Goal: Contribute content: Contribute content

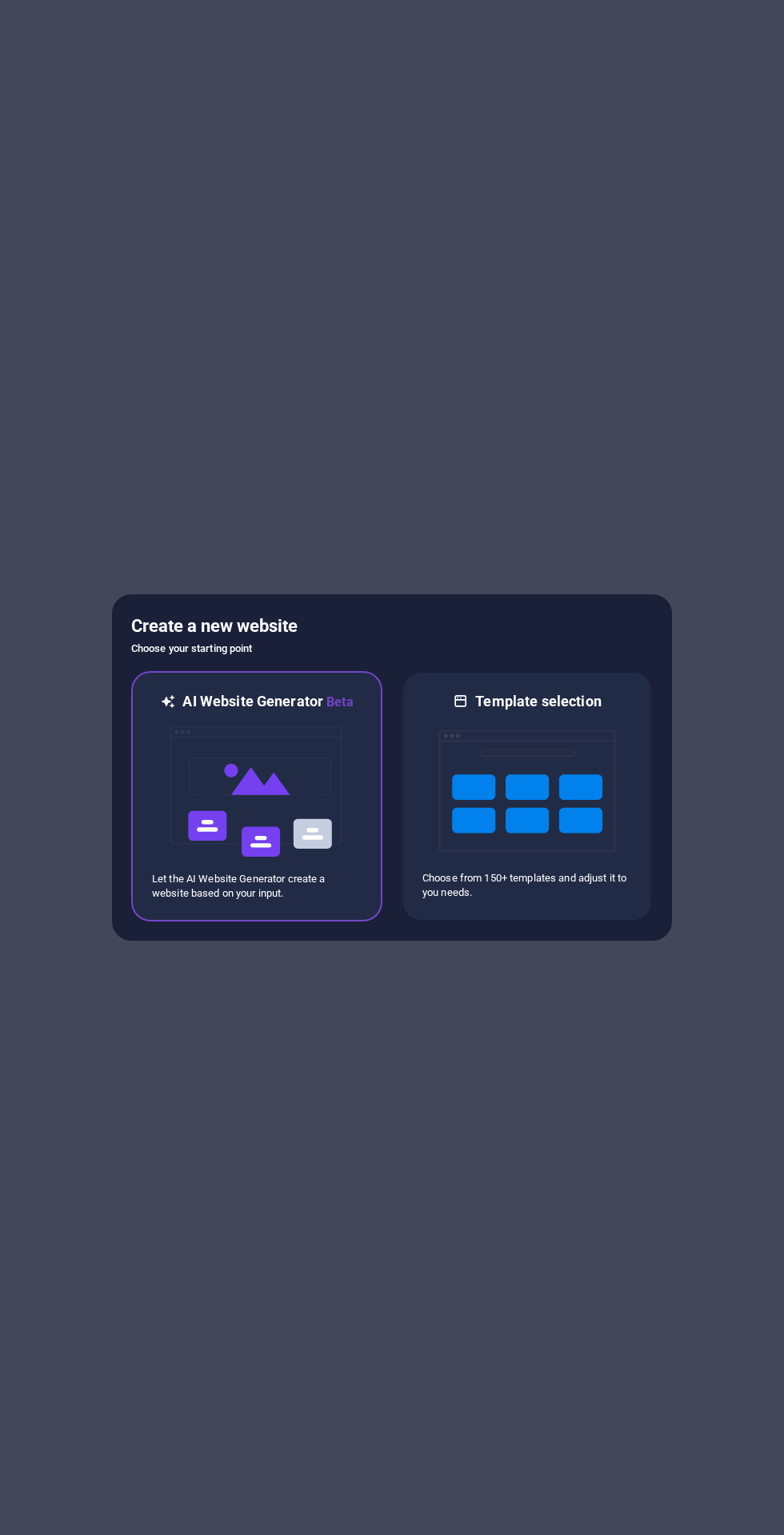
click at [257, 766] on img at bounding box center [256, 792] width 176 height 160
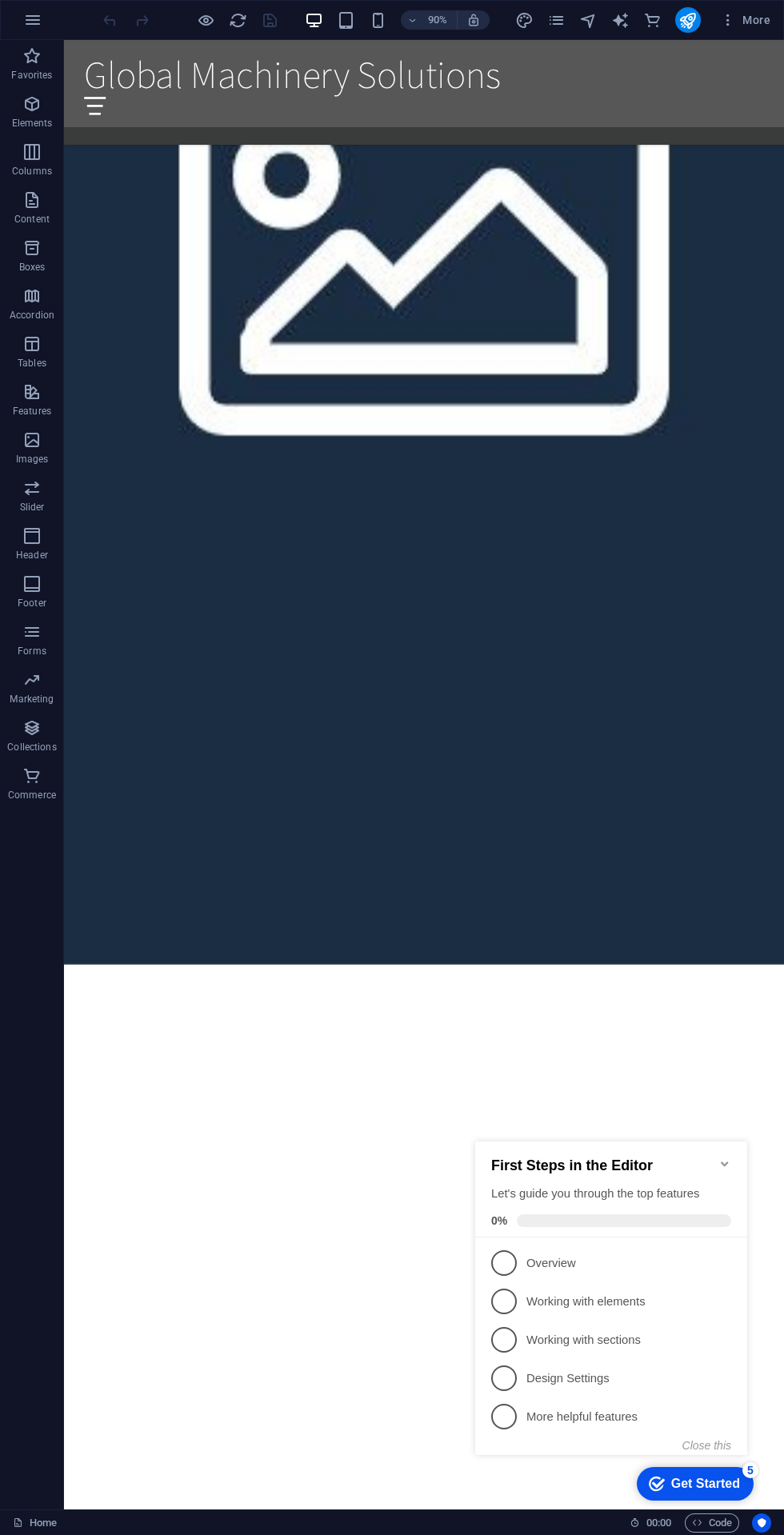
scroll to position [2472, 0]
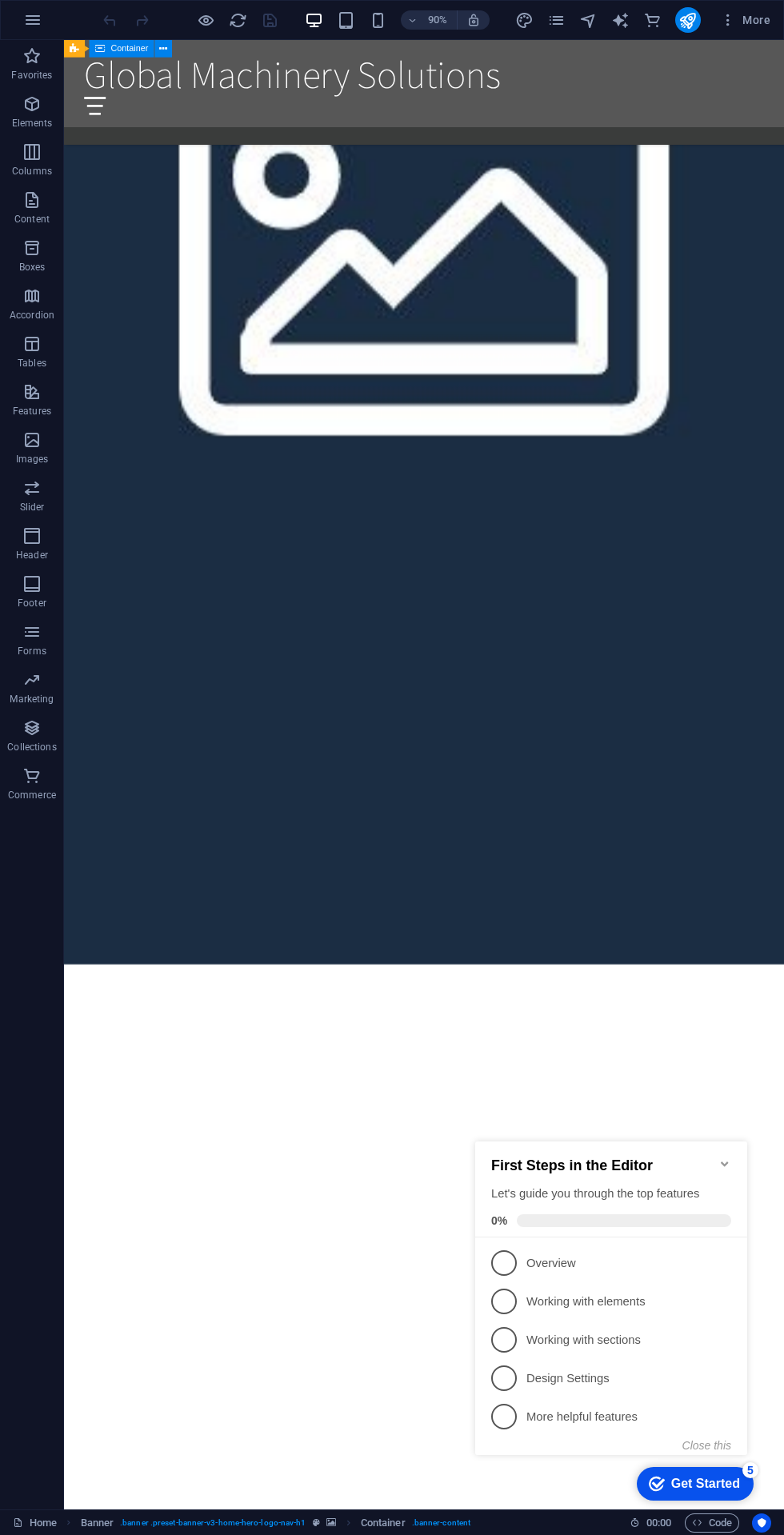
scroll to position [3334, 0]
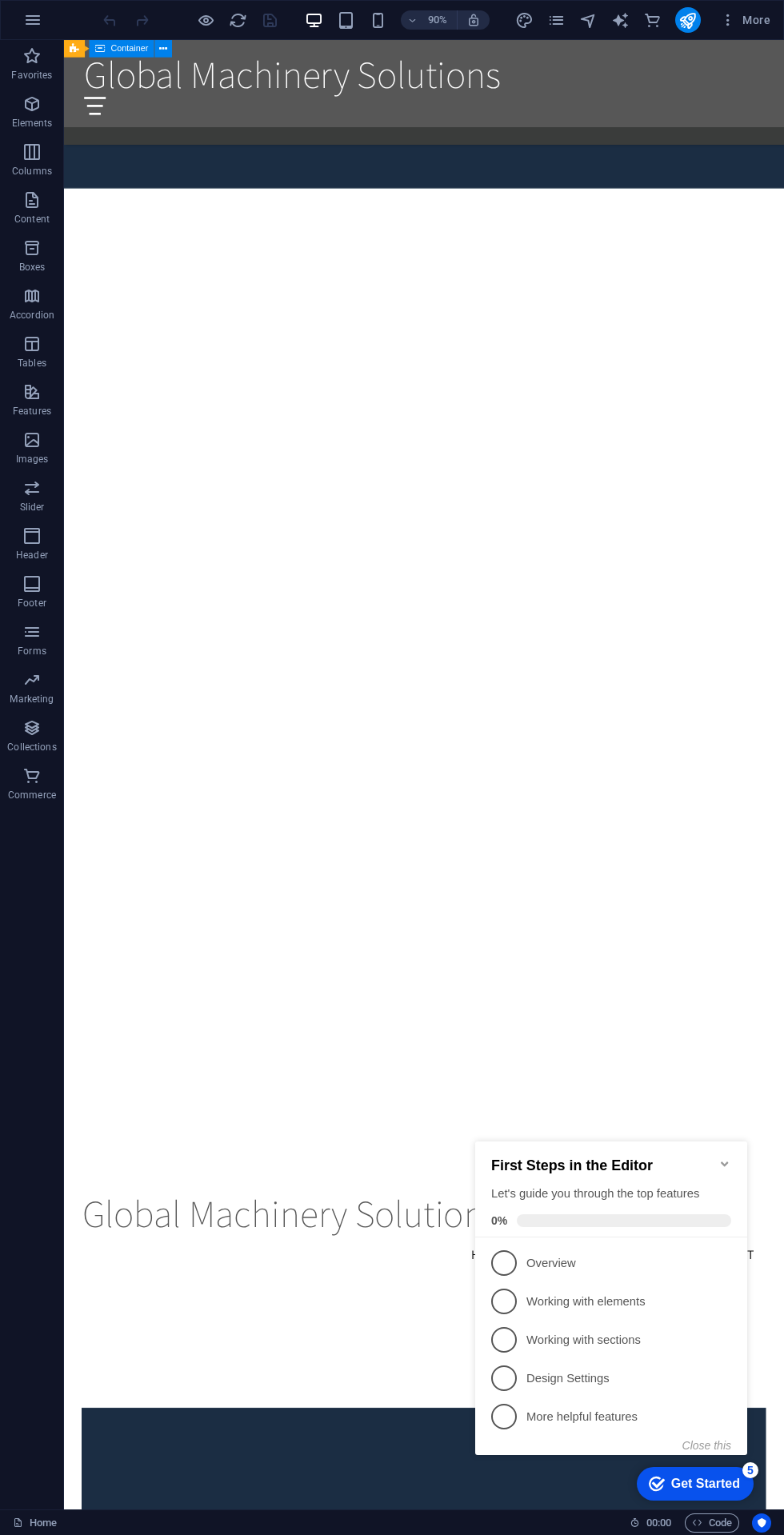
click at [30, 25] on icon "button" at bounding box center [33, 20] width 19 height 19
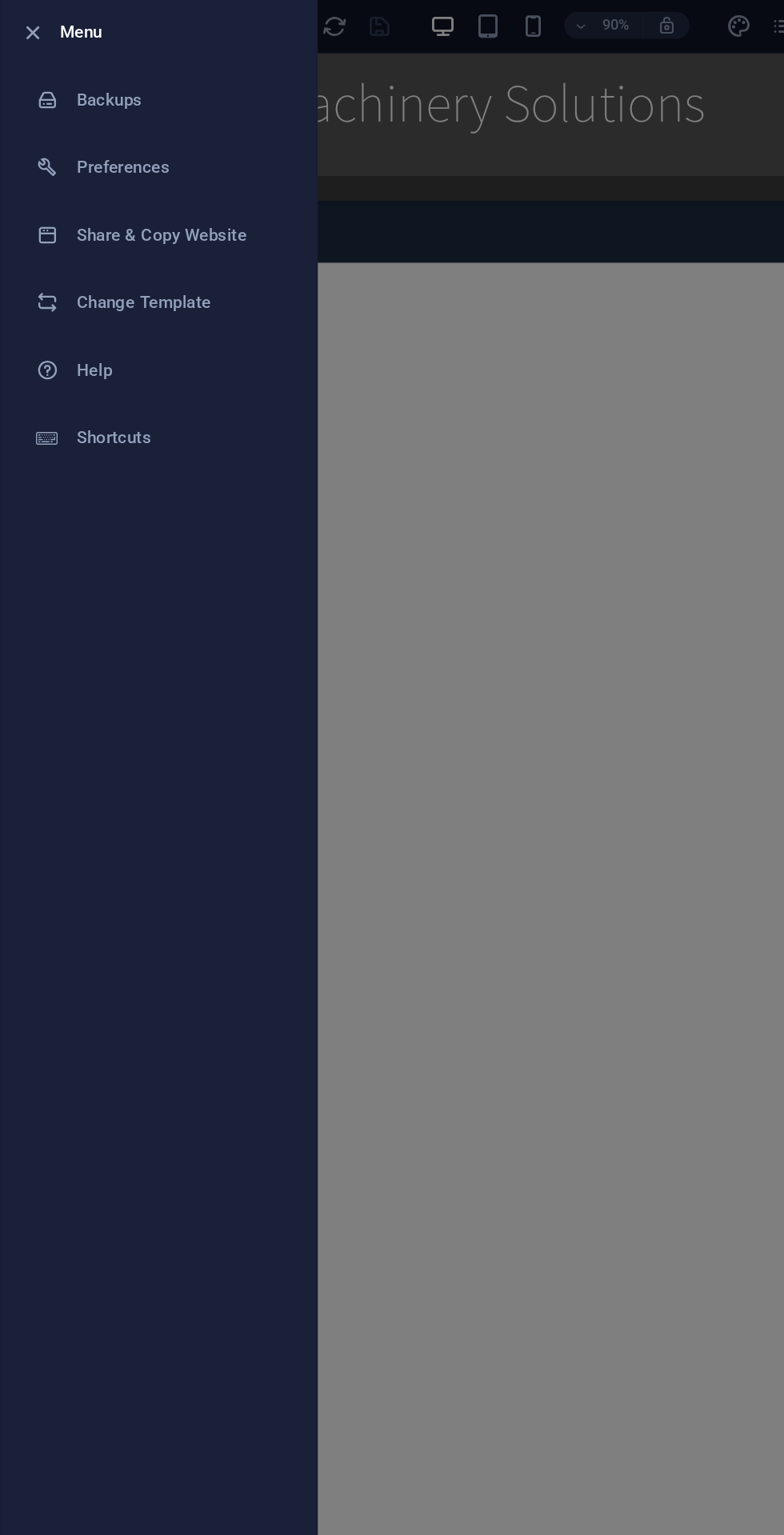
click at [30, 25] on icon "button" at bounding box center [23, 24] width 18 height 18
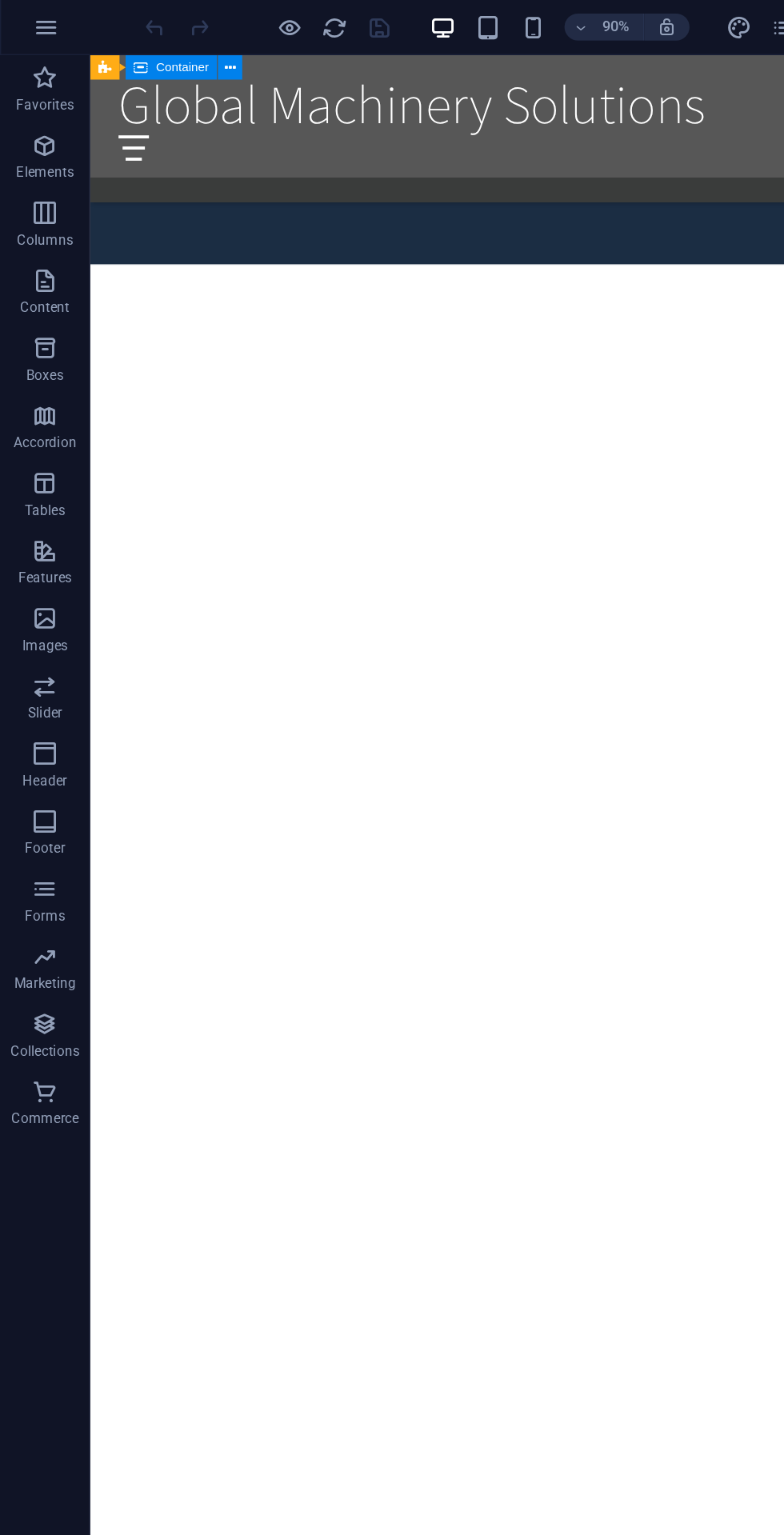
click at [43, 56] on span "Favorites" at bounding box center [32, 65] width 64 height 38
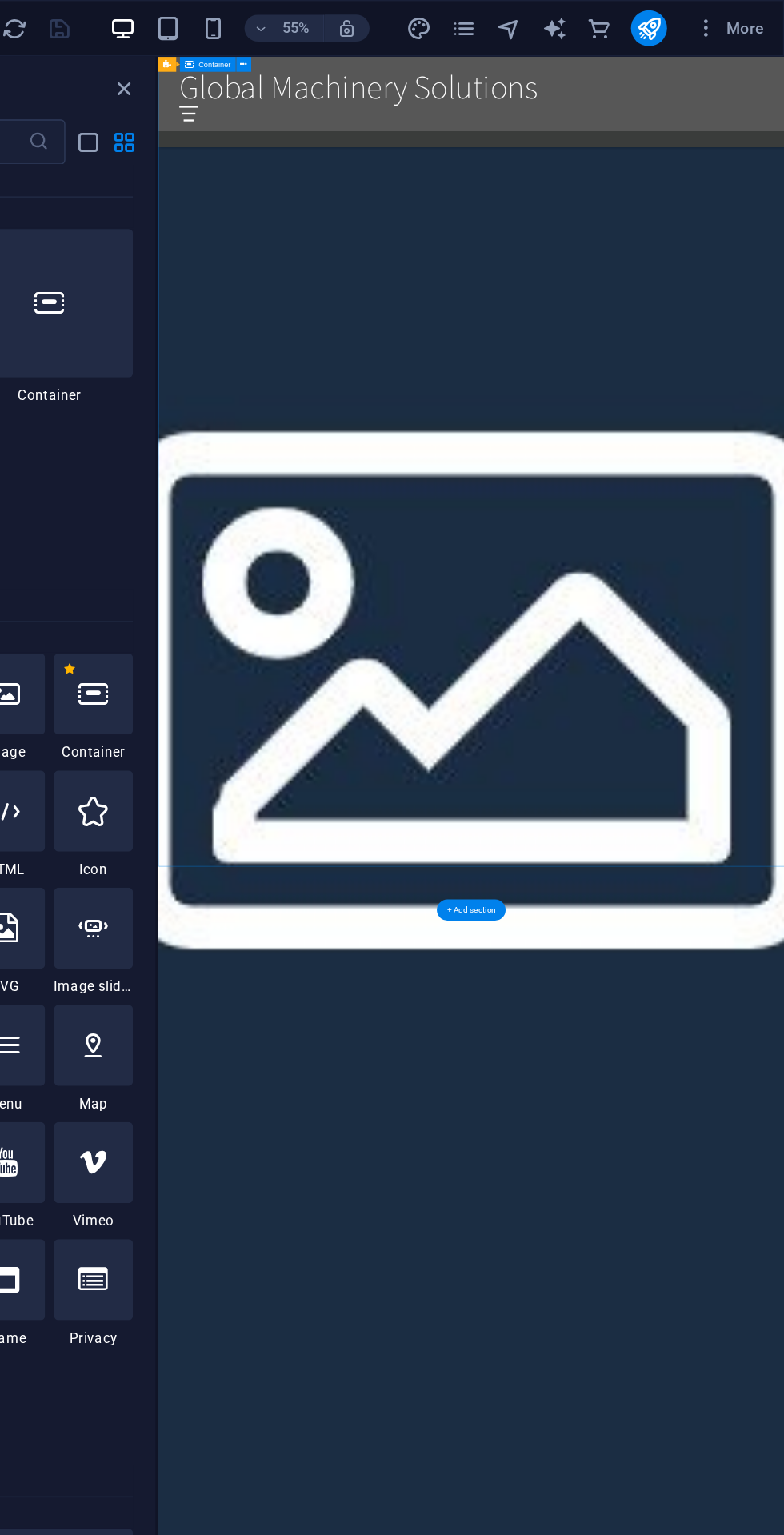
click at [737, 17] on span "More" at bounding box center [745, 20] width 50 height 16
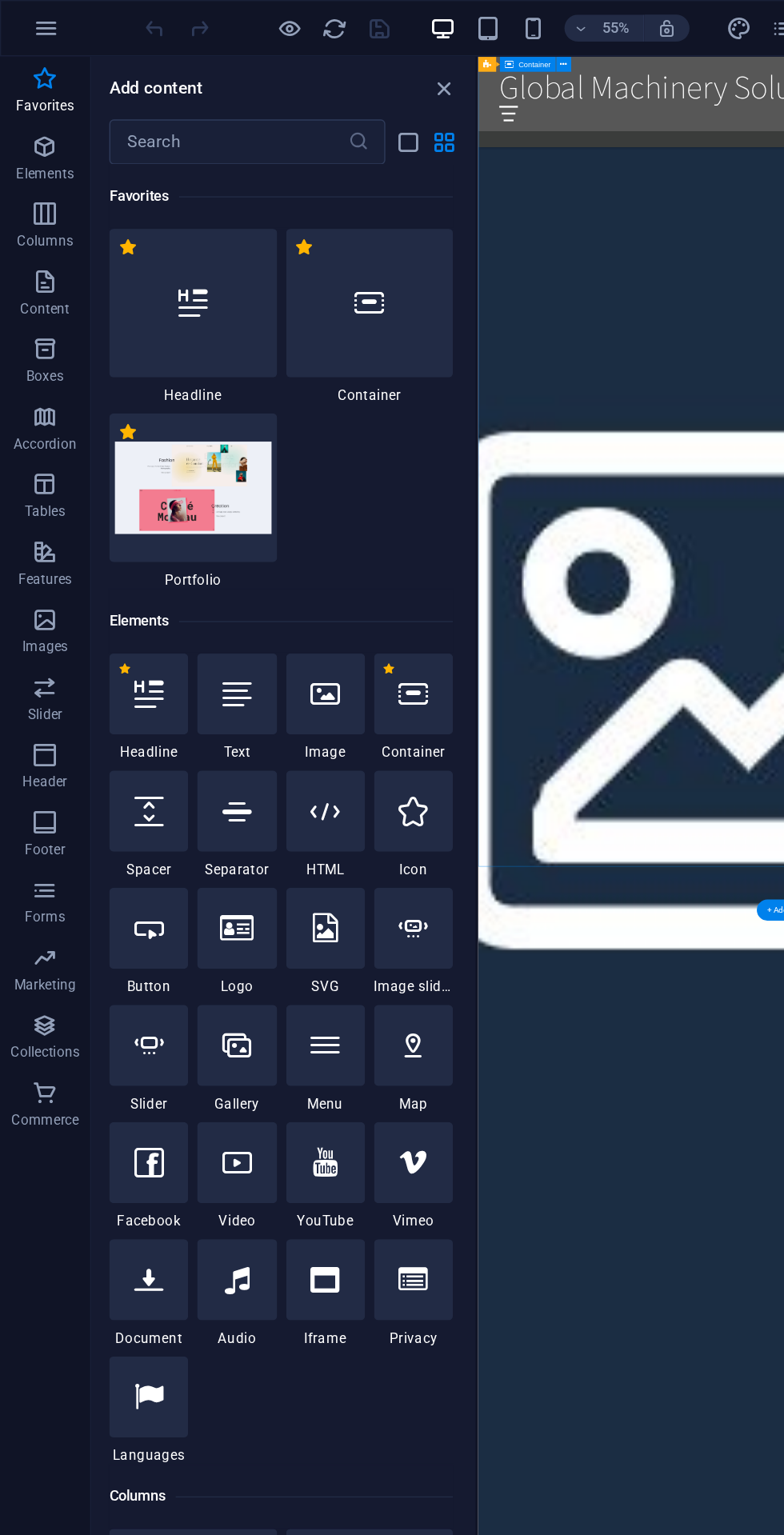
copy body "Favorites Elements Columns Content Boxes Accordion Tables Features Images Slide…"
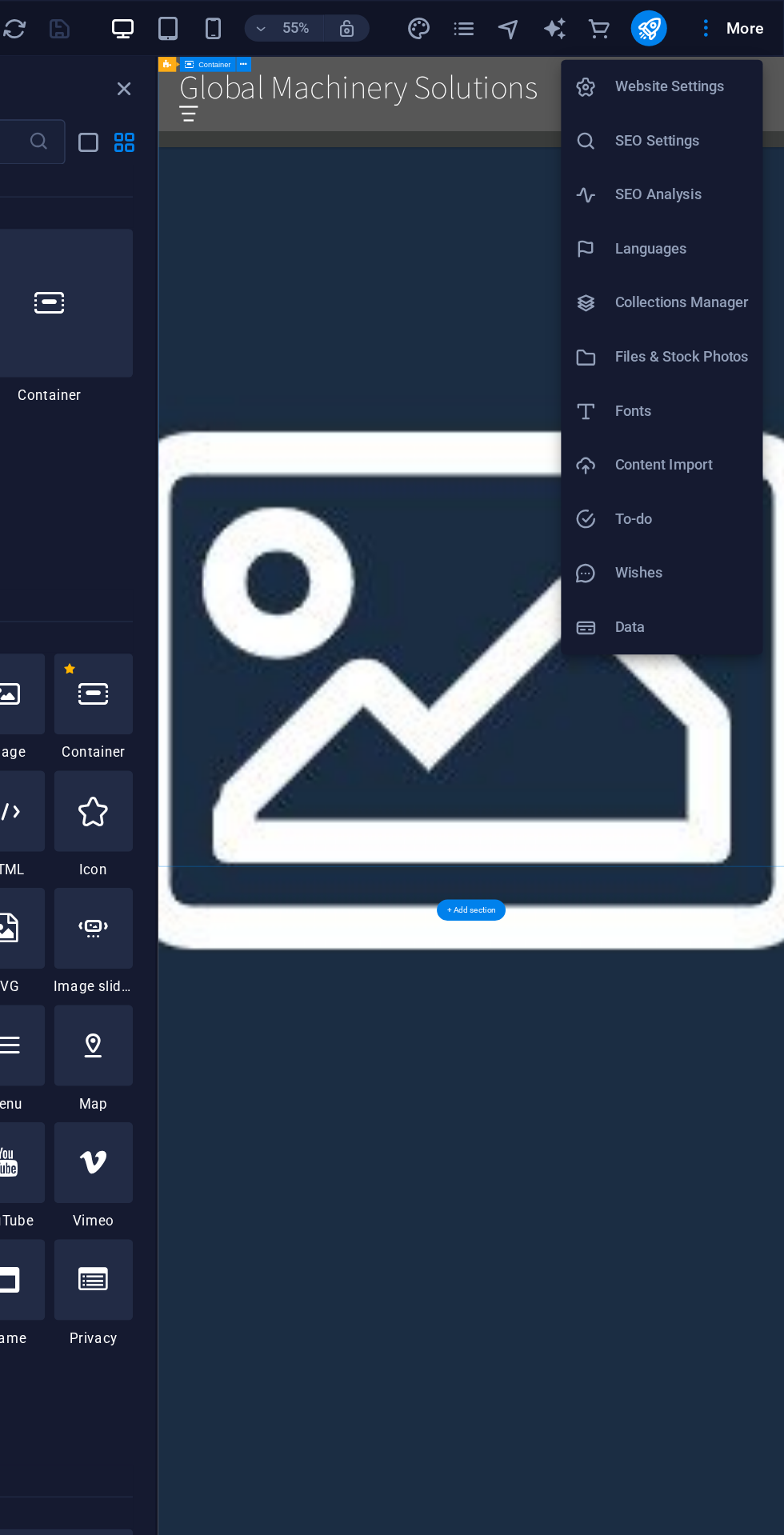
click at [455, 348] on div at bounding box center [392, 768] width 784 height 1535
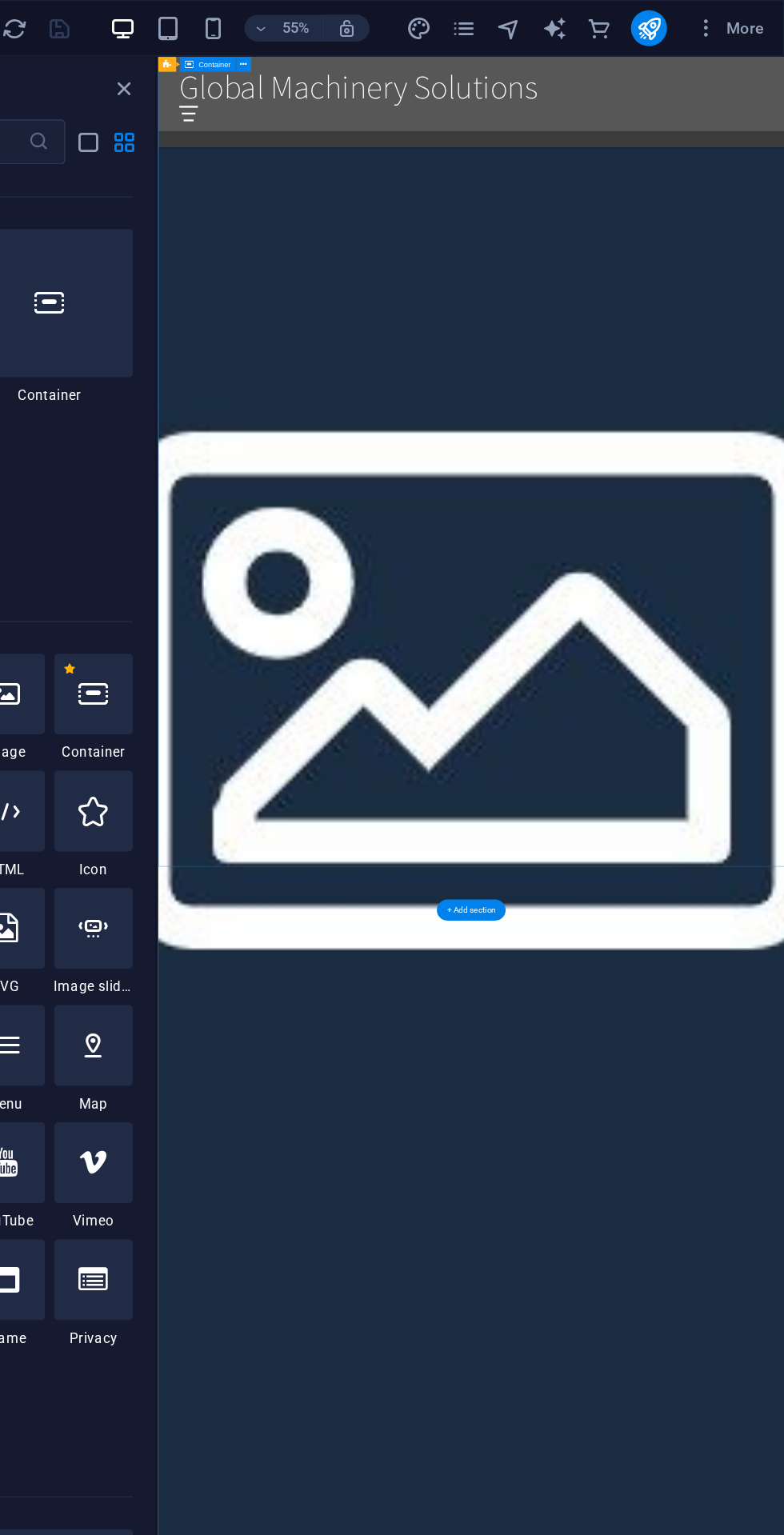
click at [688, 16] on icon "publish" at bounding box center [687, 20] width 18 height 18
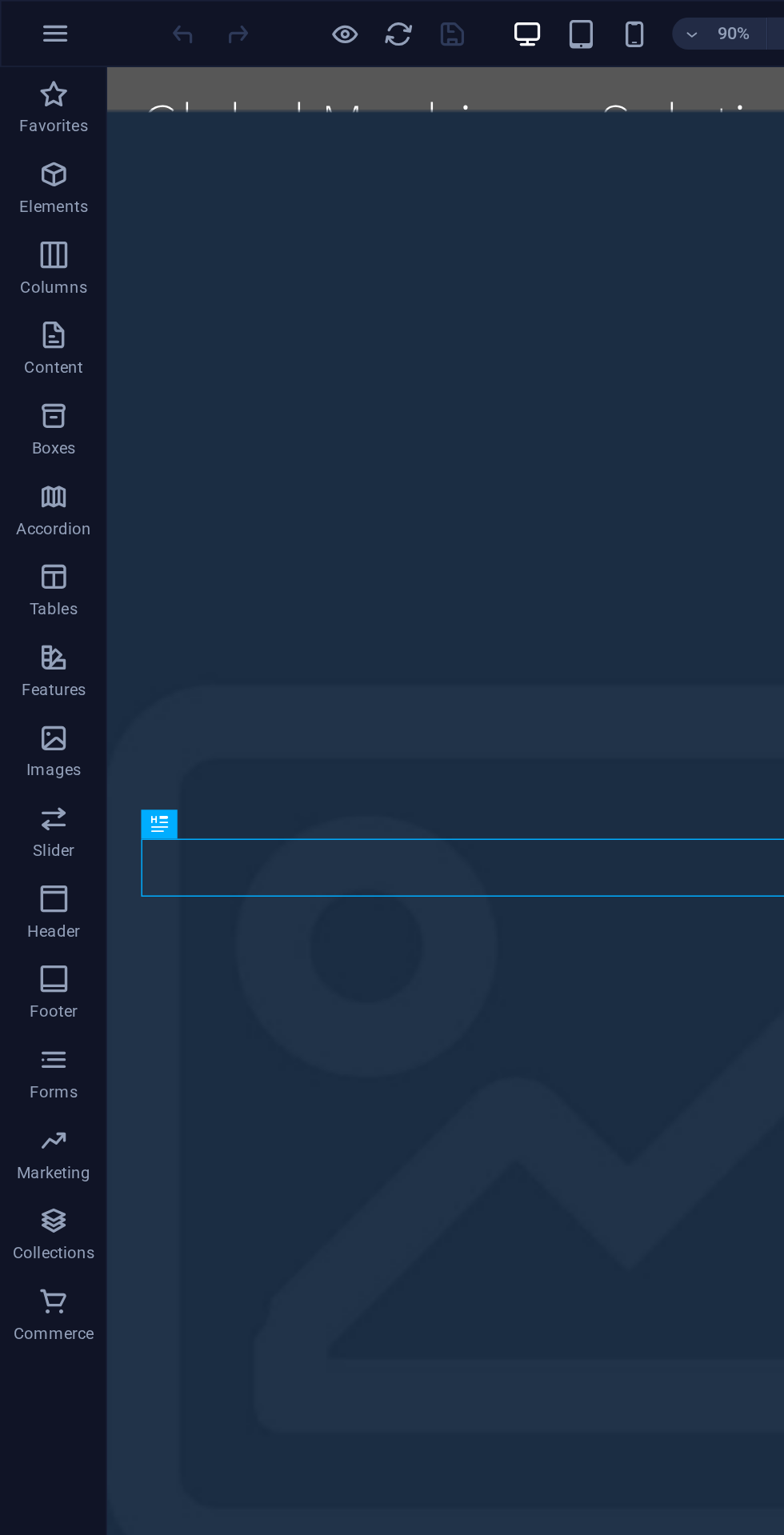
click at [28, 200] on icon "button" at bounding box center [32, 200] width 19 height 19
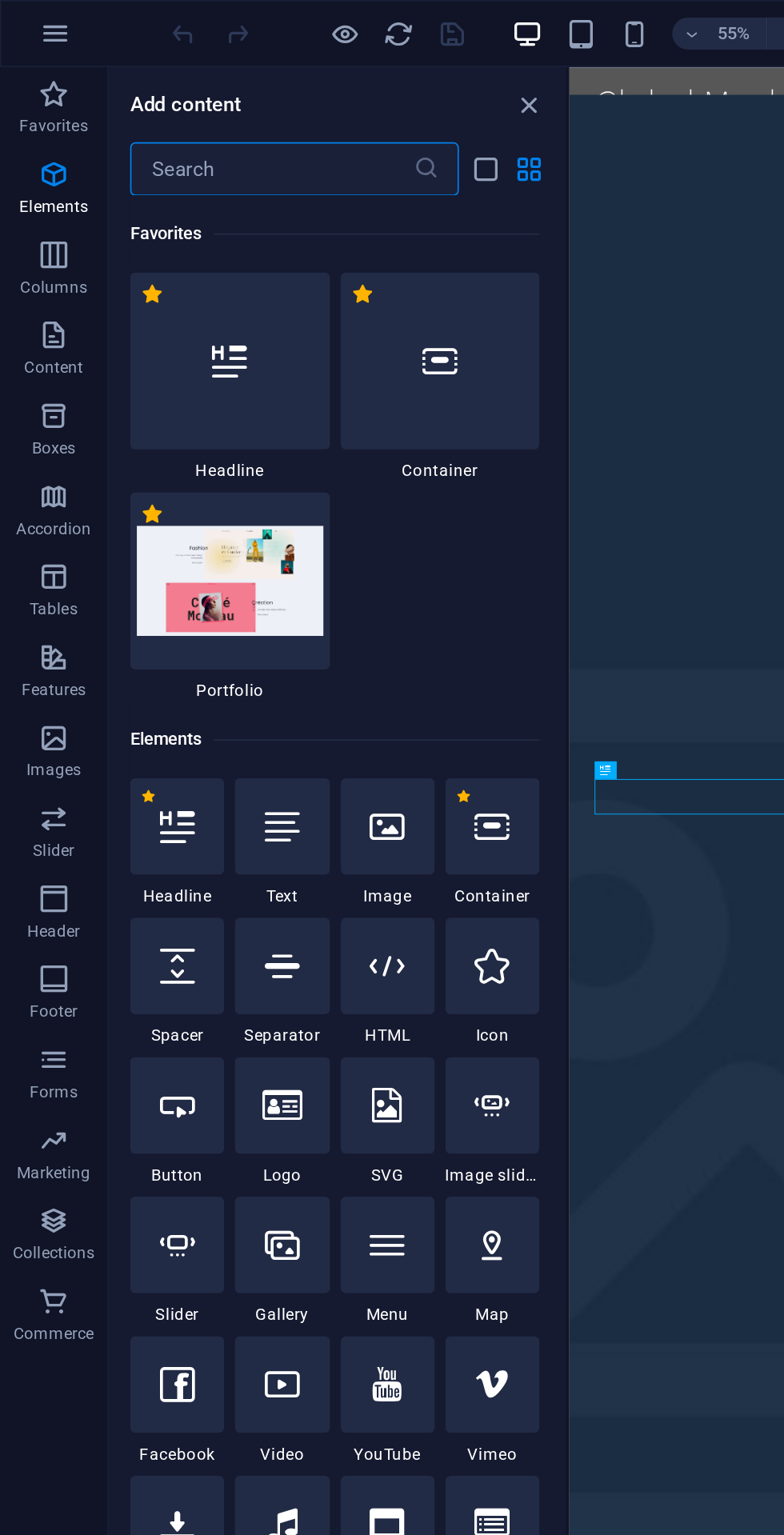
click at [14, 7] on div "55% More" at bounding box center [392, 20] width 782 height 38
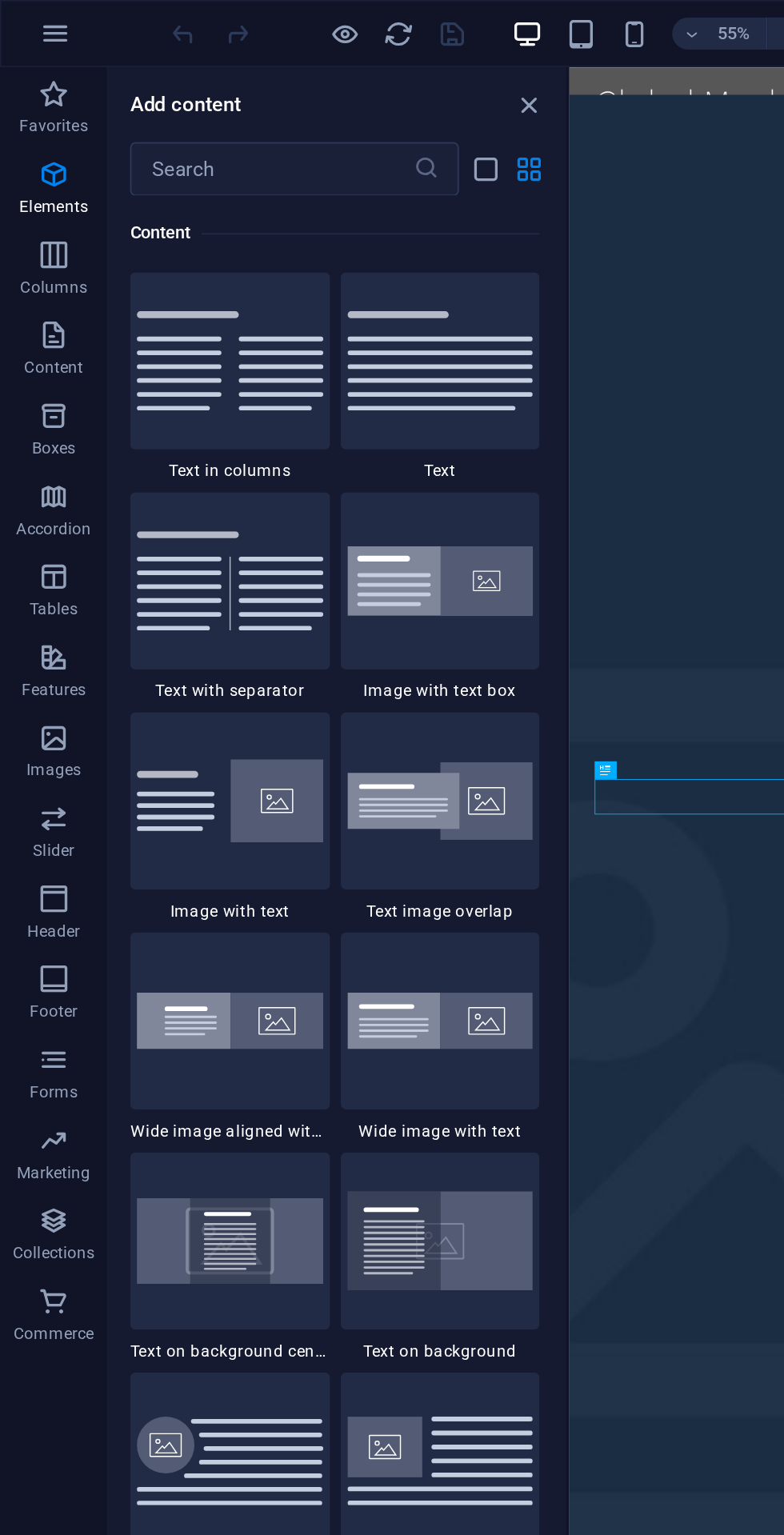
click at [25, 15] on icon "button" at bounding box center [33, 20] width 19 height 19
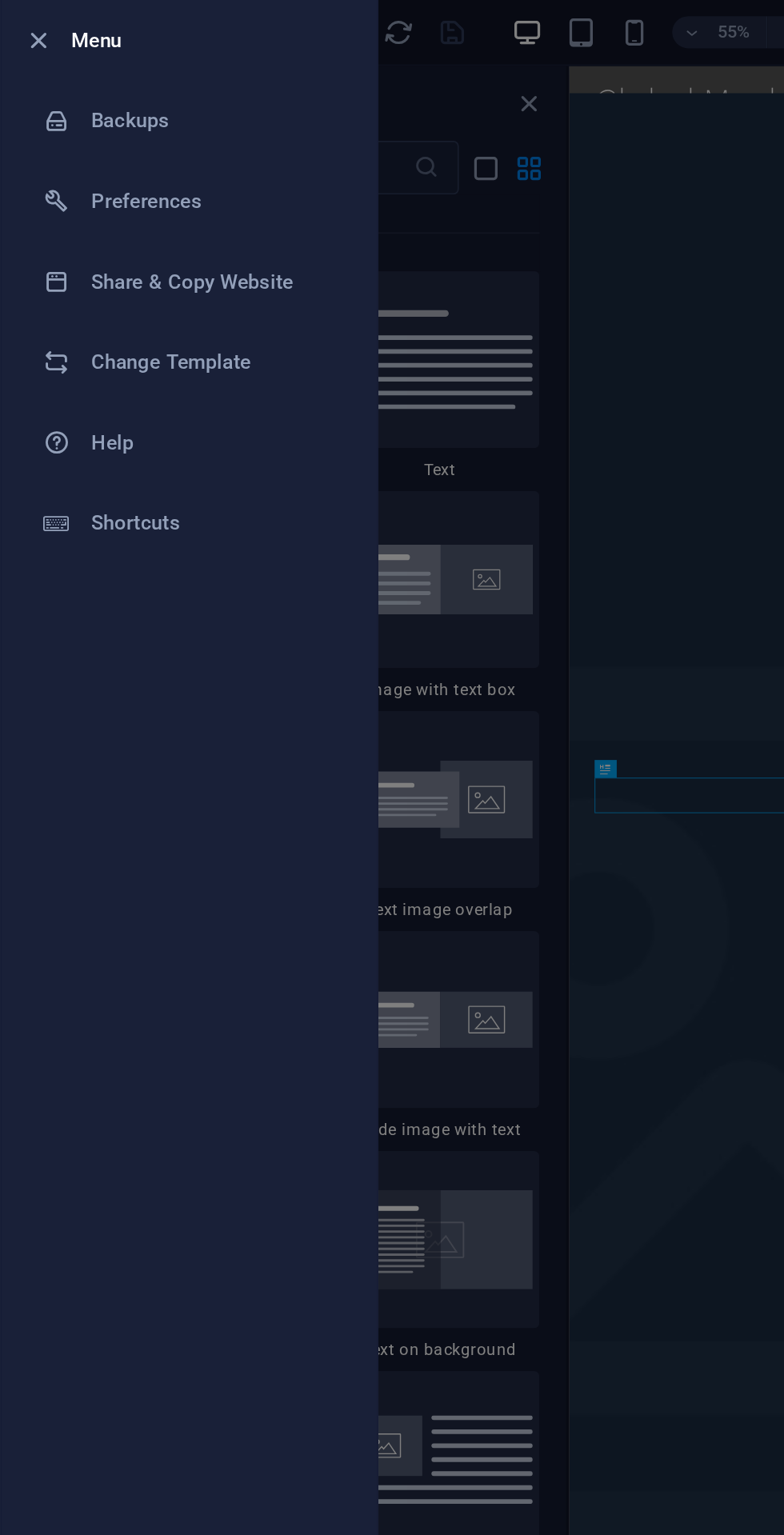
click at [131, 114] on h6 "Preferences" at bounding box center [129, 121] width 148 height 19
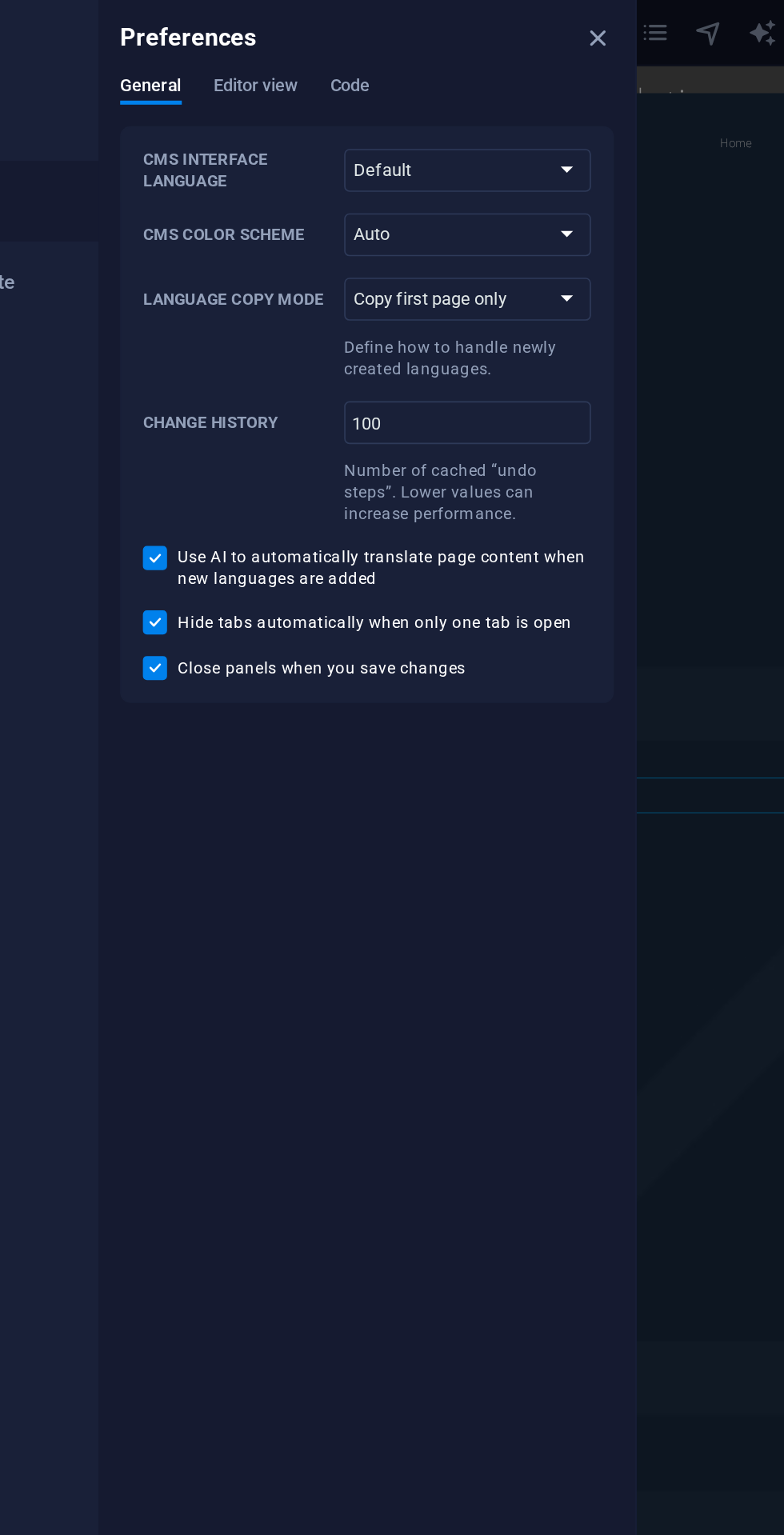
click at [318, 56] on span "Editor view" at bounding box center [319, 54] width 50 height 23
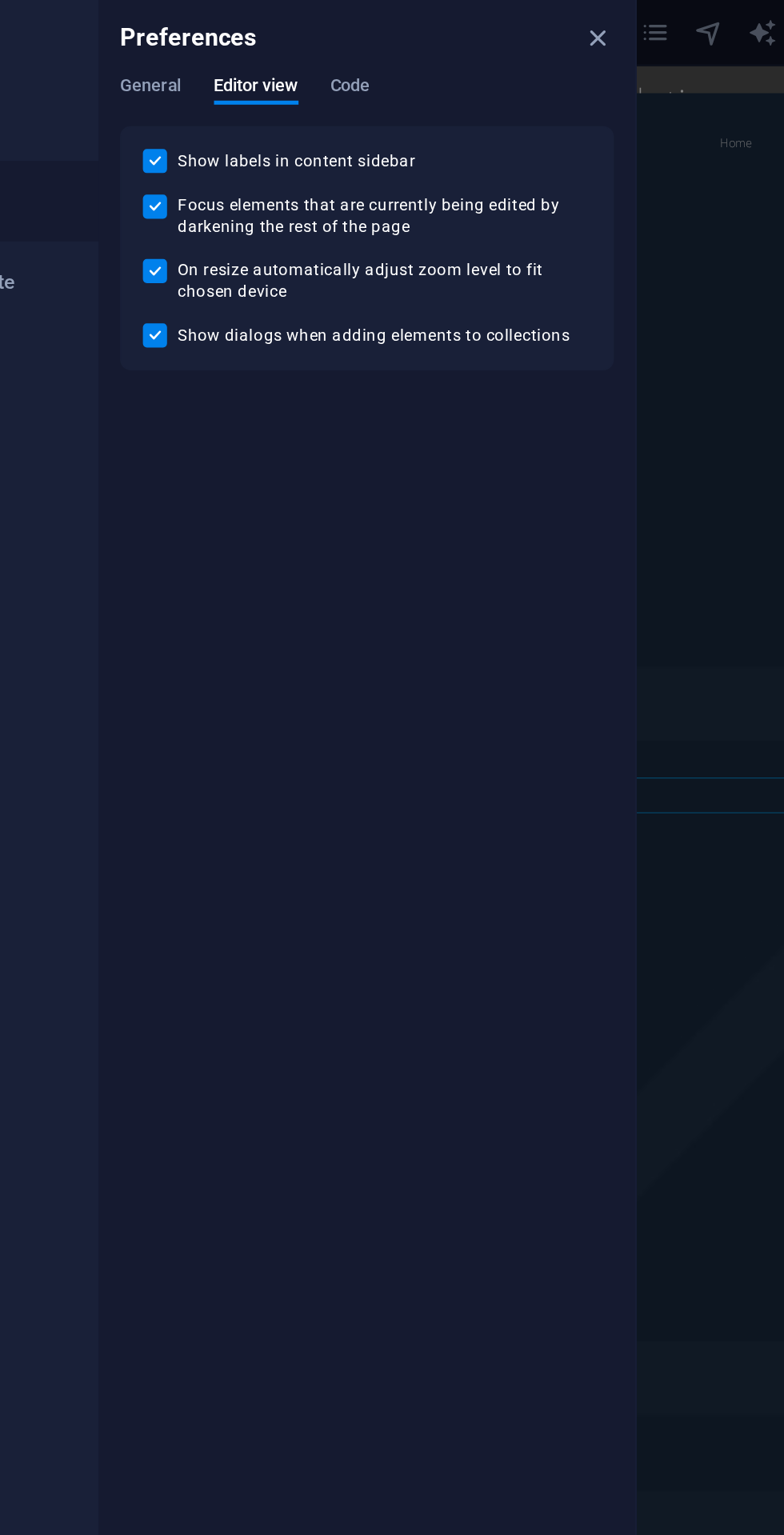
click at [377, 44] on div "Preferences" at bounding box center [385, 23] width 320 height 45
click at [534, 8] on div "Preferences" at bounding box center [385, 23] width 320 height 45
click at [525, 15] on icon "close" at bounding box center [522, 23] width 18 height 18
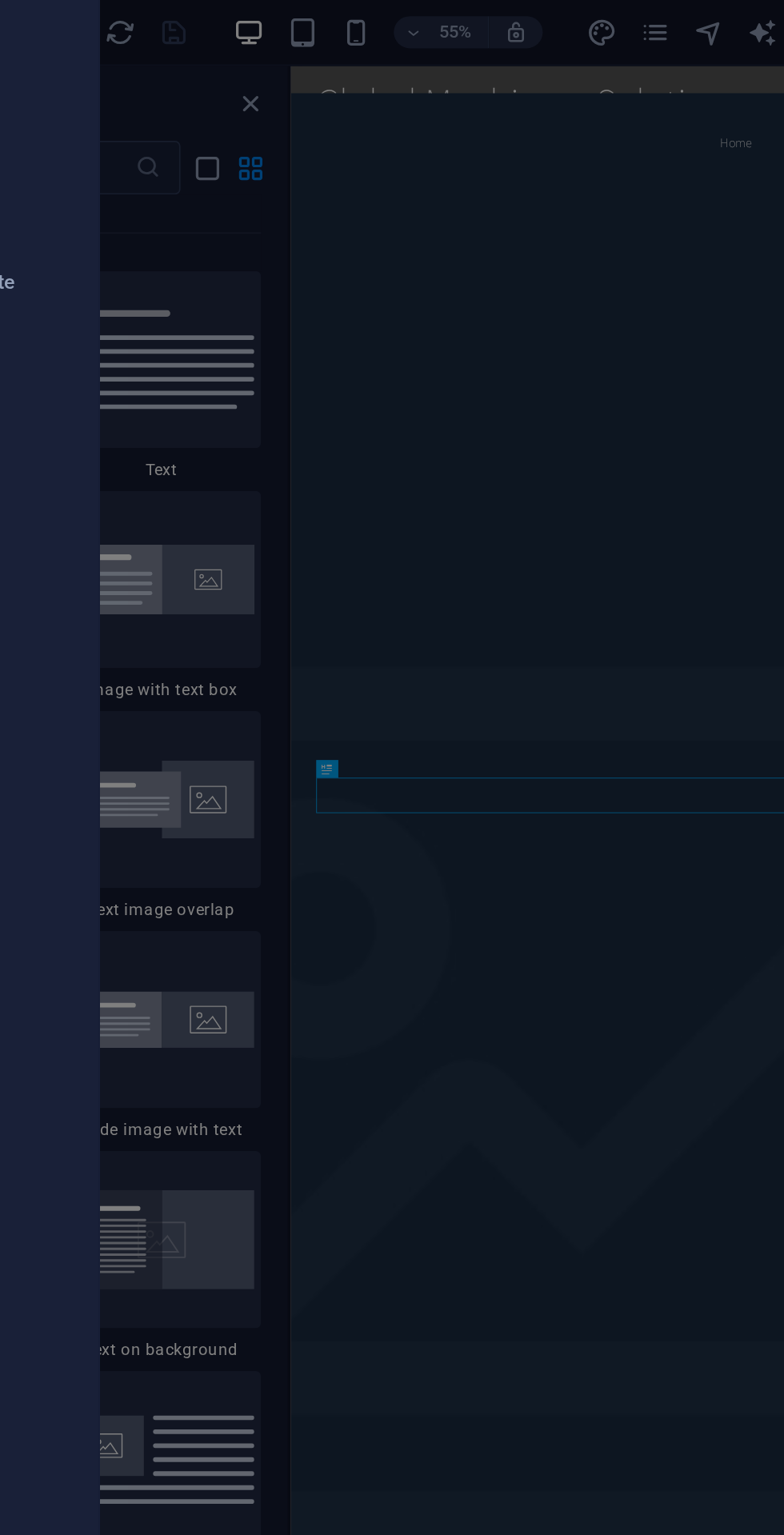
click at [528, 220] on div at bounding box center [392, 768] width 784 height 1535
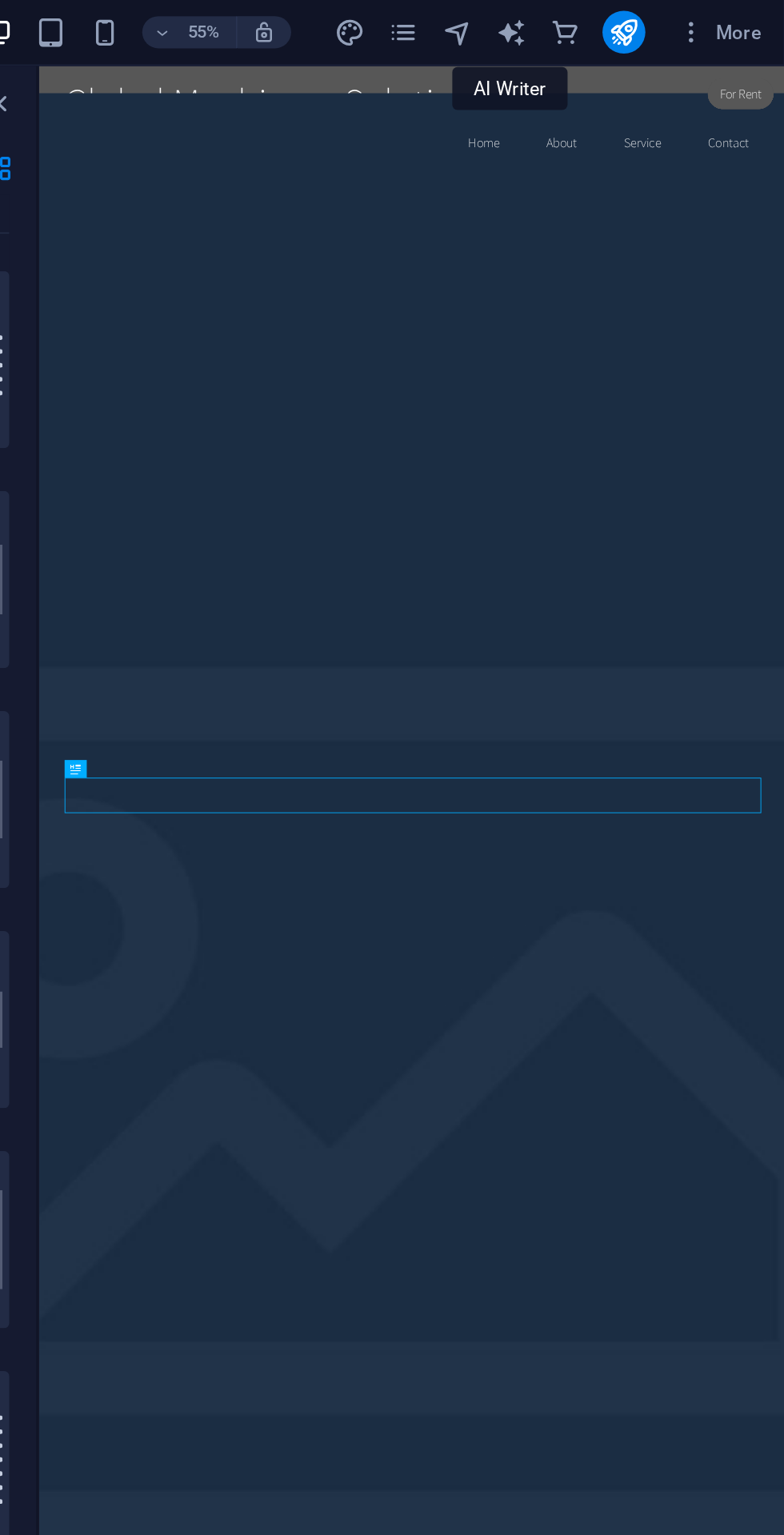
click at [626, 16] on icon "text_generator" at bounding box center [620, 20] width 18 height 18
select select "English"
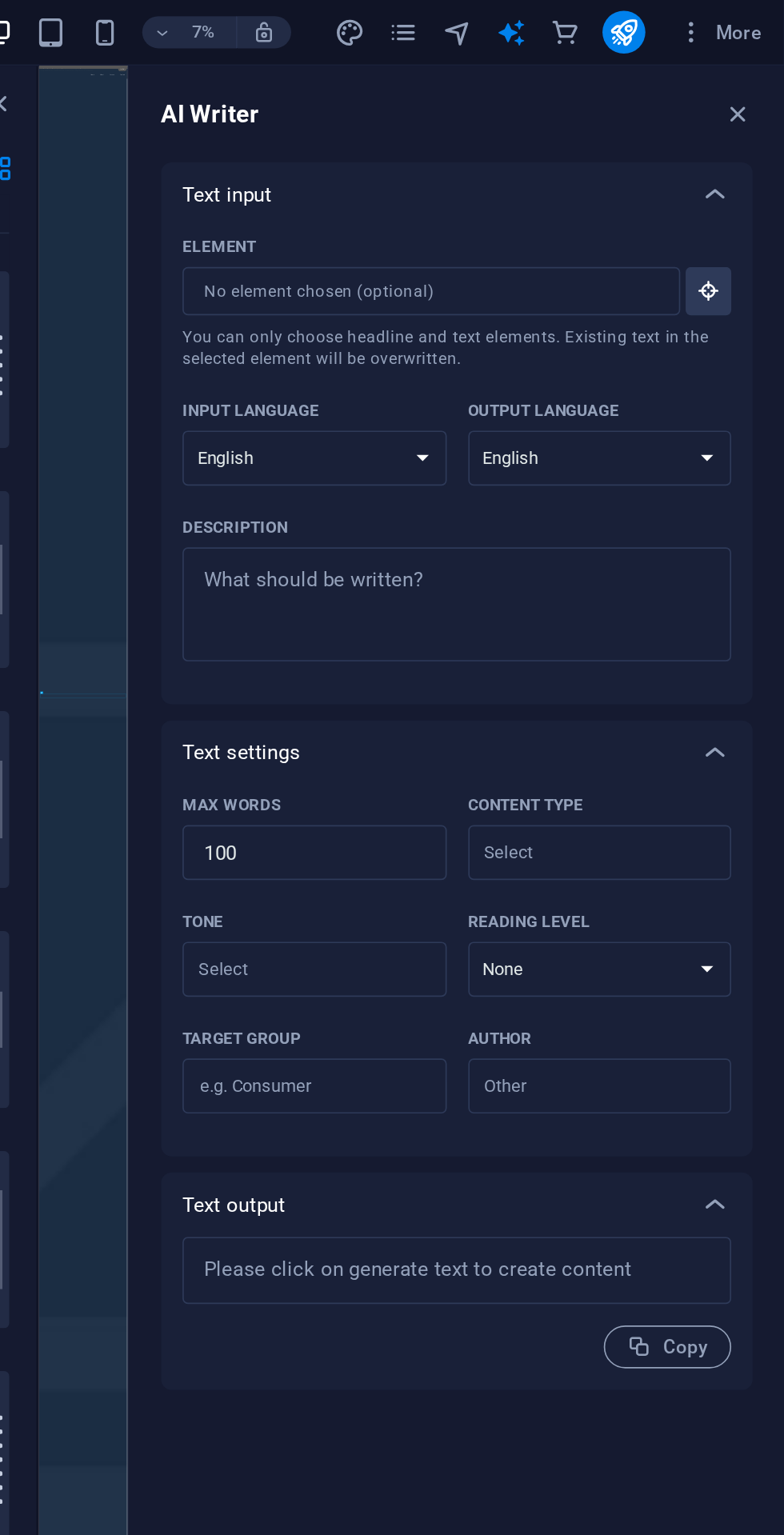
type textarea "x"
click at [581, 348] on textarea "Description x ​" at bounding box center [588, 362] width 311 height 52
type textarea "x"
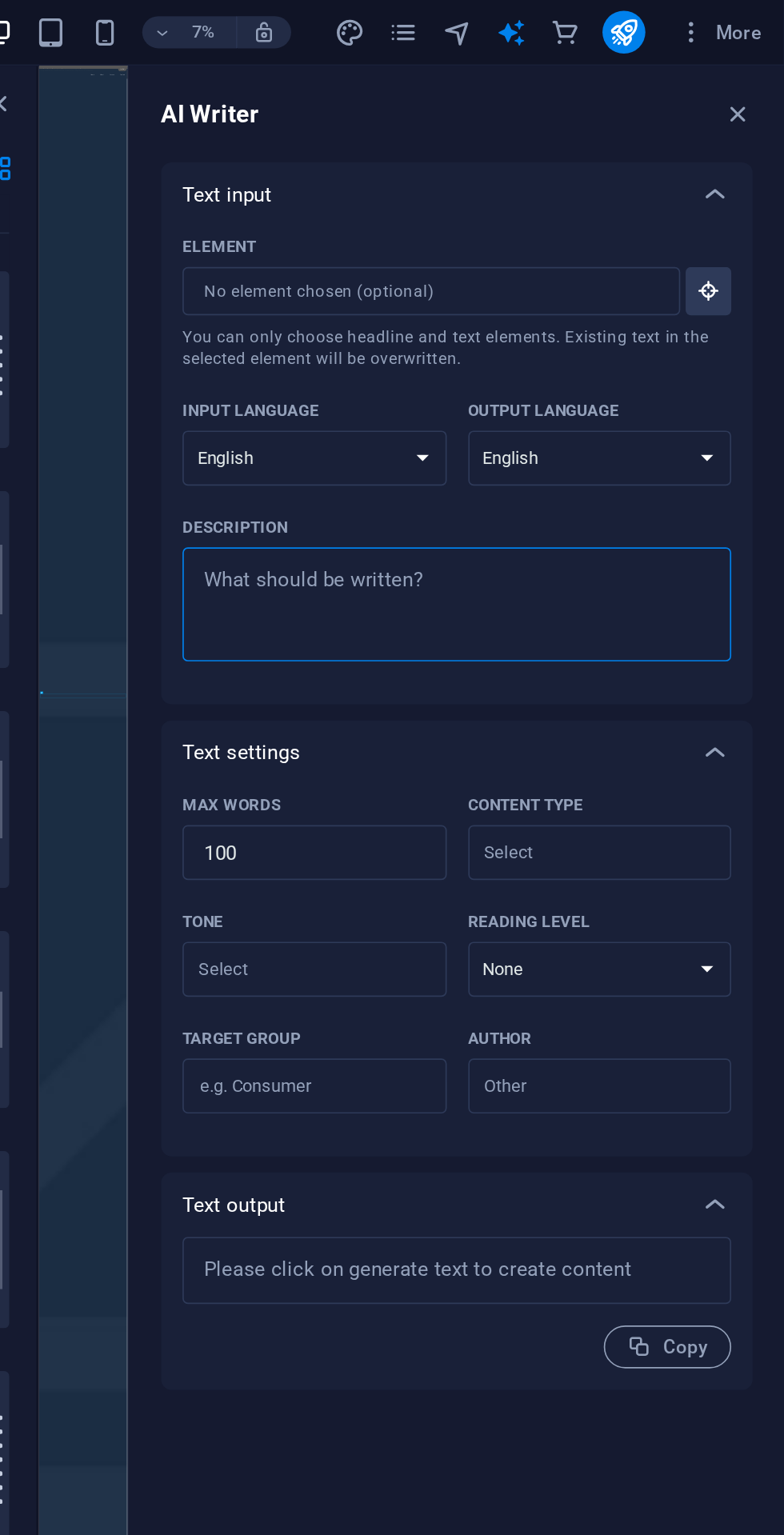
click at [532, 354] on textarea "Description x ​" at bounding box center [588, 362] width 311 height 52
type textarea "It is startup company that harness AI-IoT + Robot based machinery research and …"
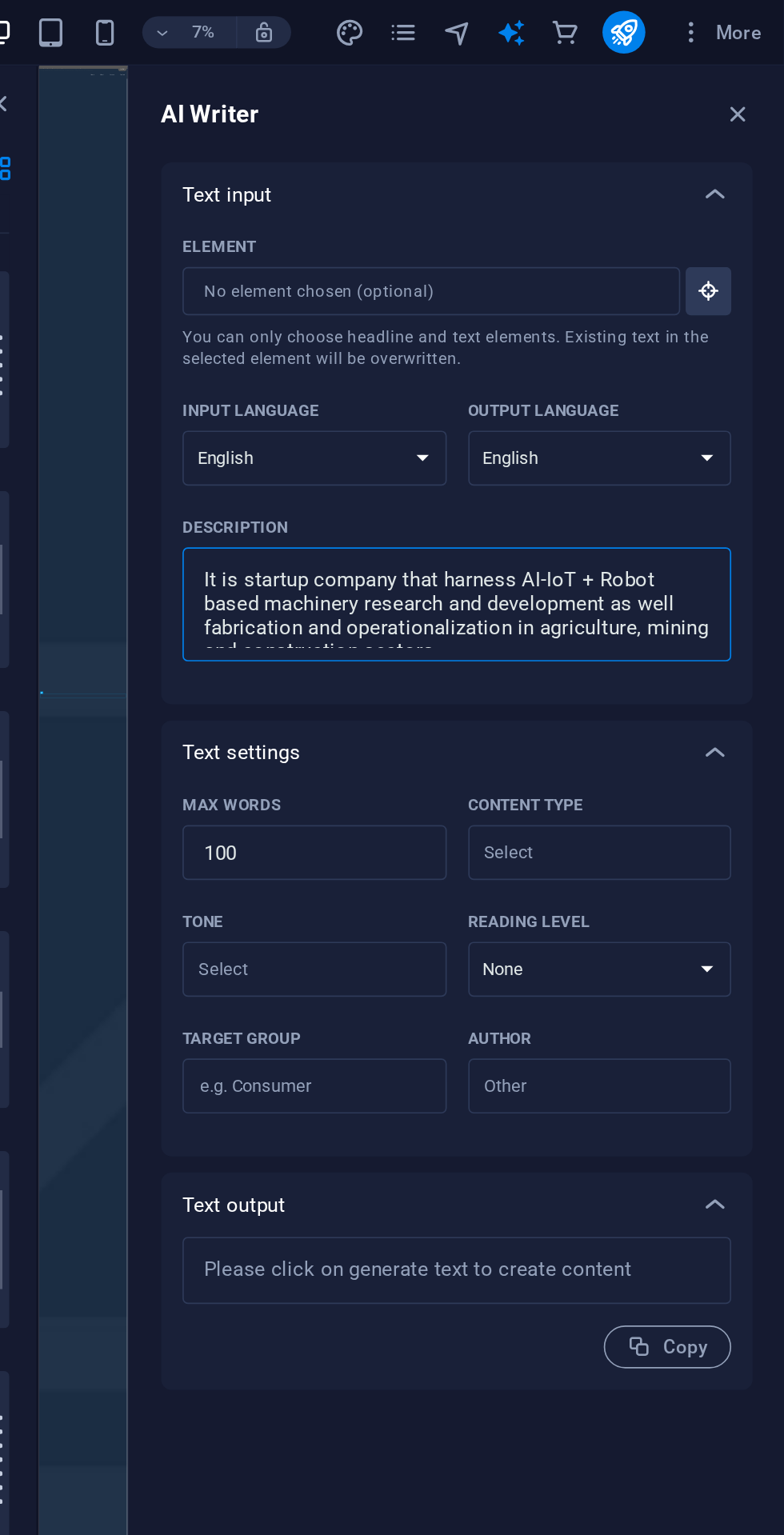
type textarea "x"
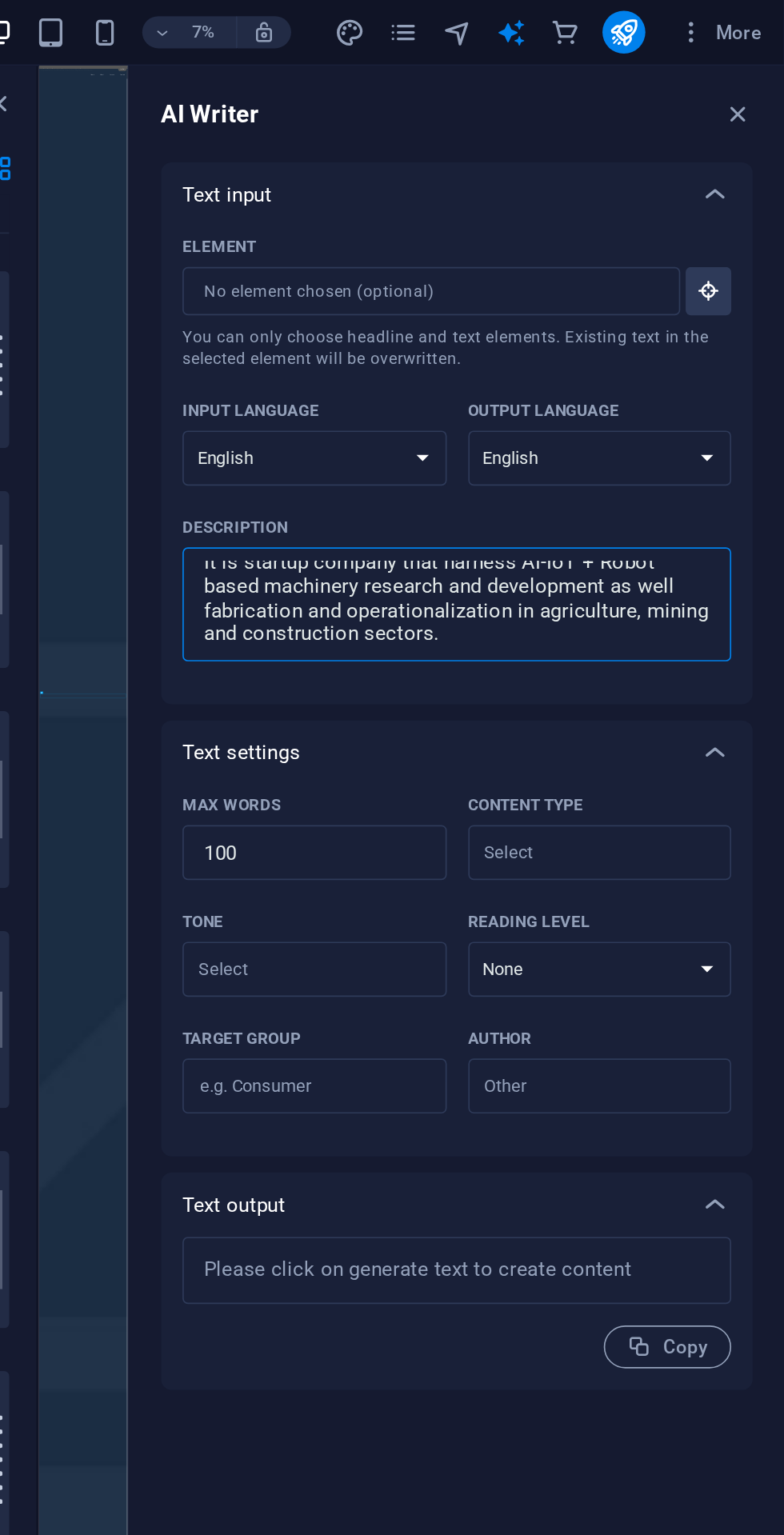
type textarea "It is startup company that harness AI-IoT + Robot based machinery research and …"
click at [621, 172] on input "Element ​ You can only choose headline and text elements. Existing text in the …" at bounding box center [568, 174] width 285 height 29
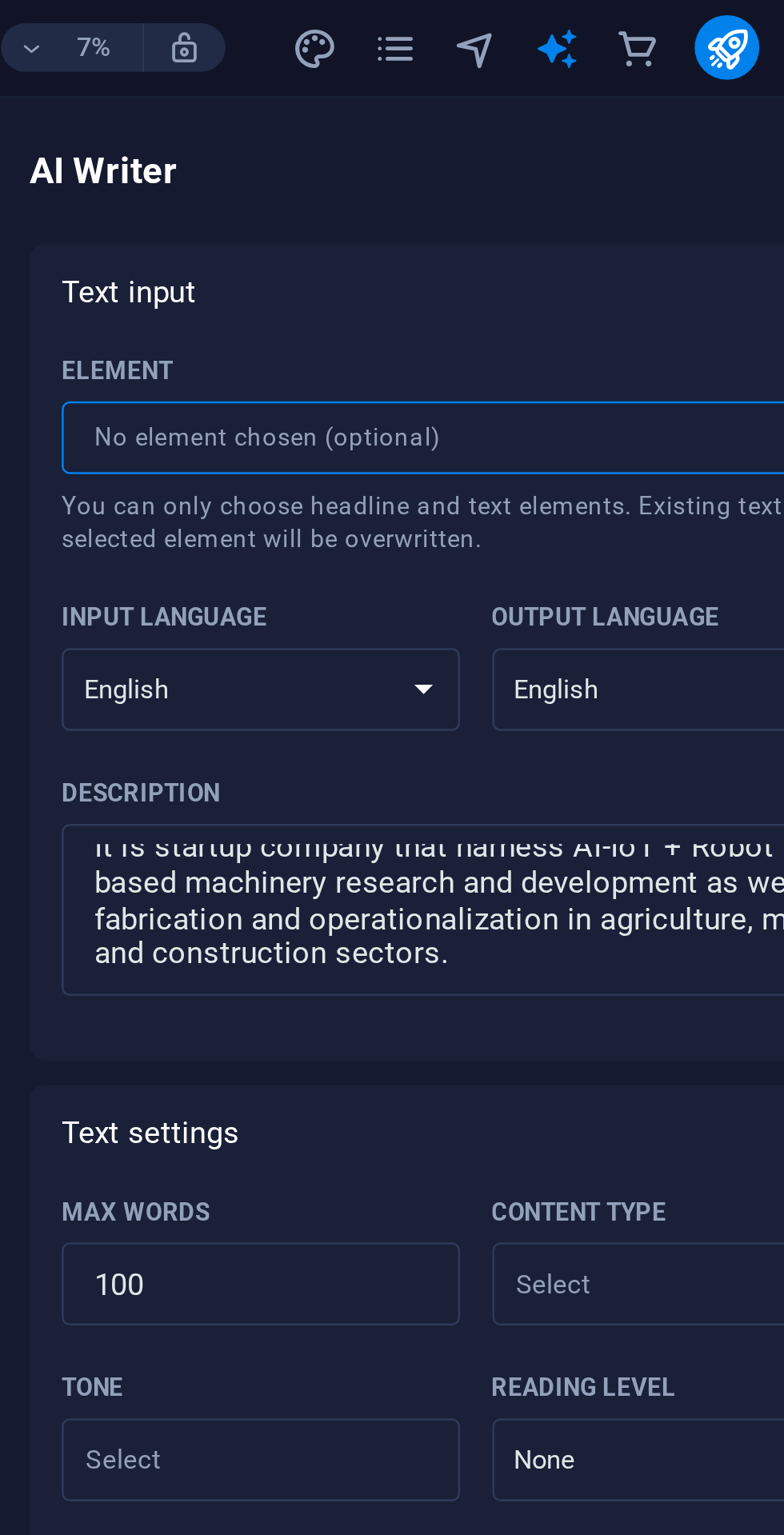
type textarea "x"
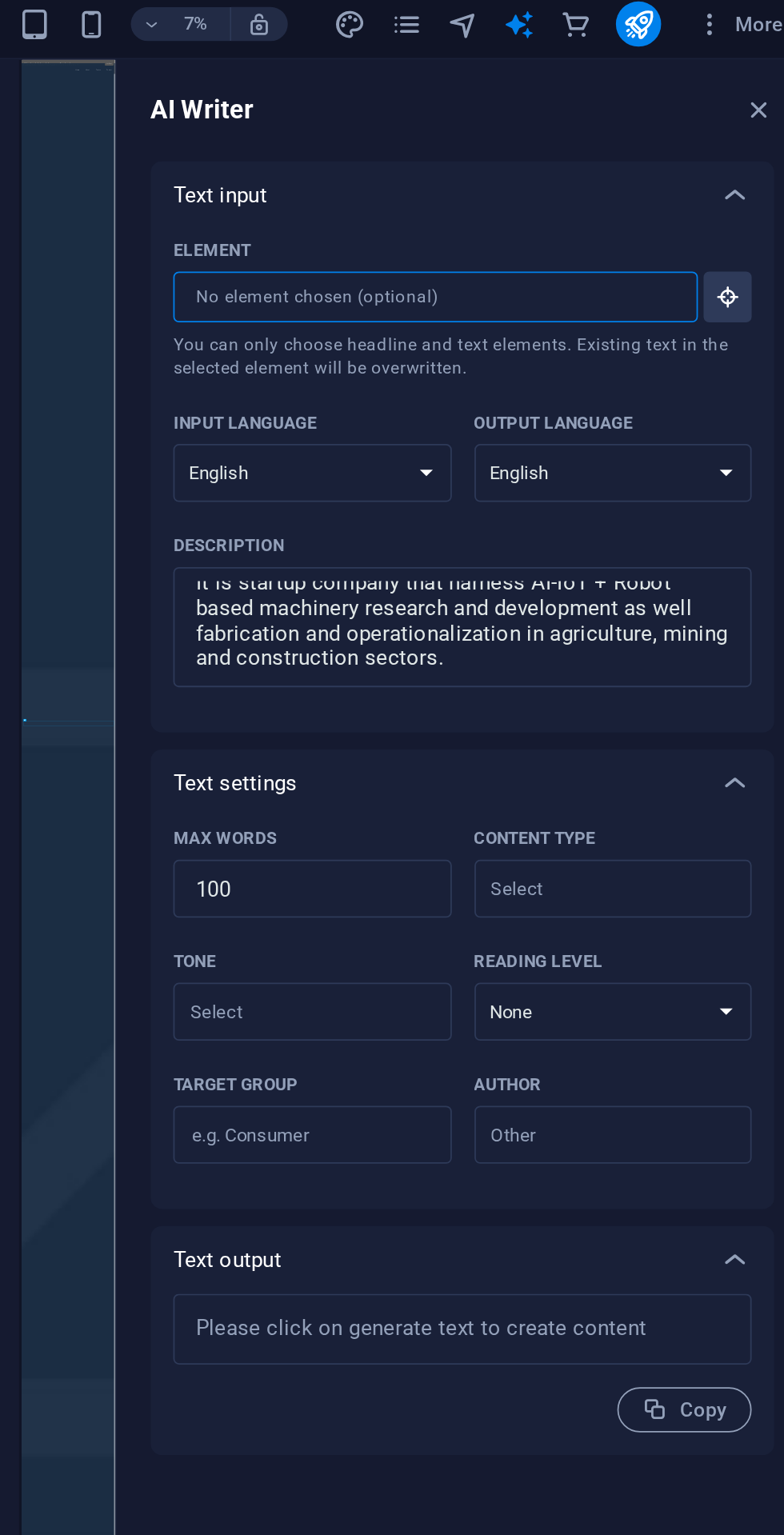
scroll to position [0, 0]
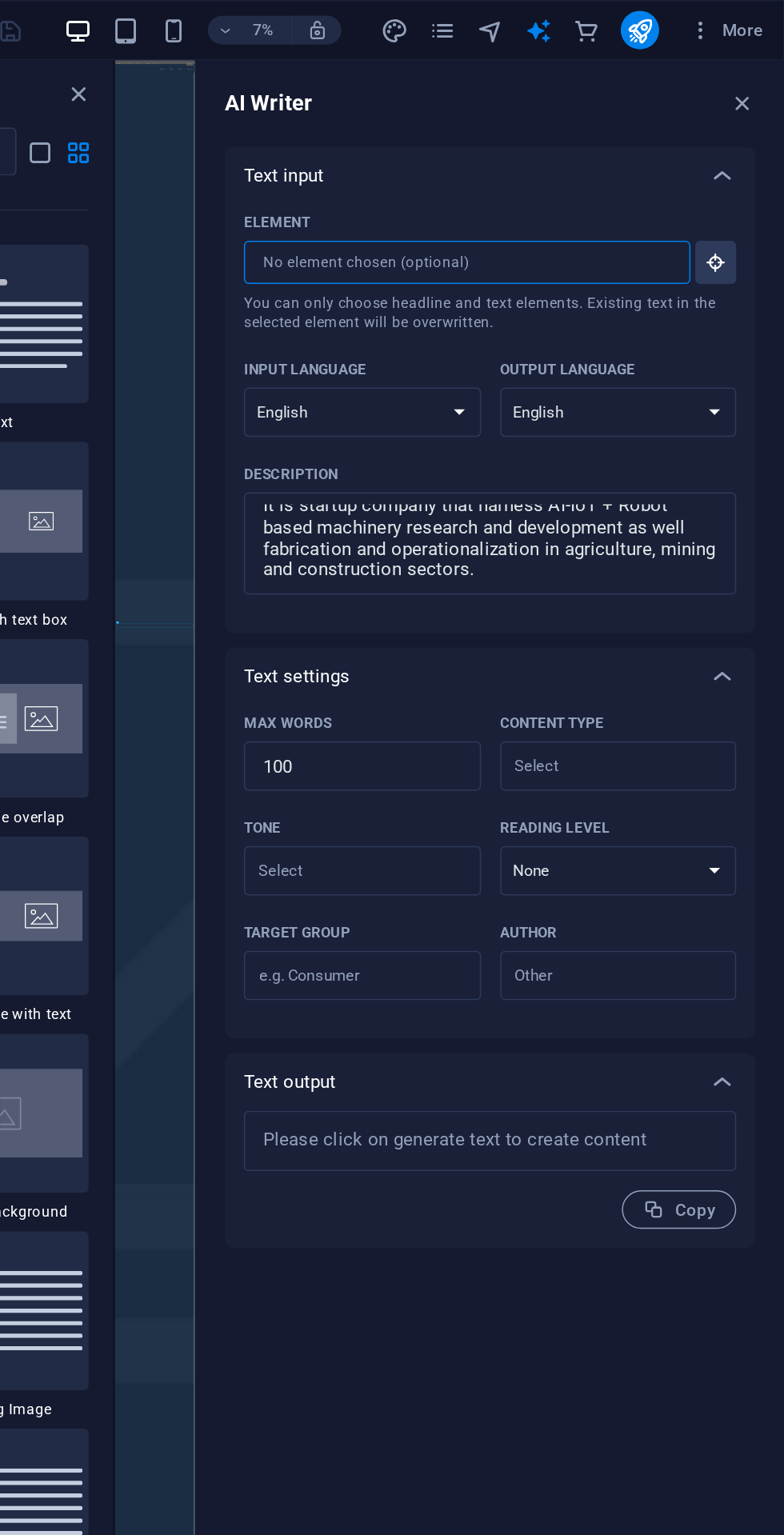
click at [752, 68] on icon "button" at bounding box center [755, 69] width 17 height 17
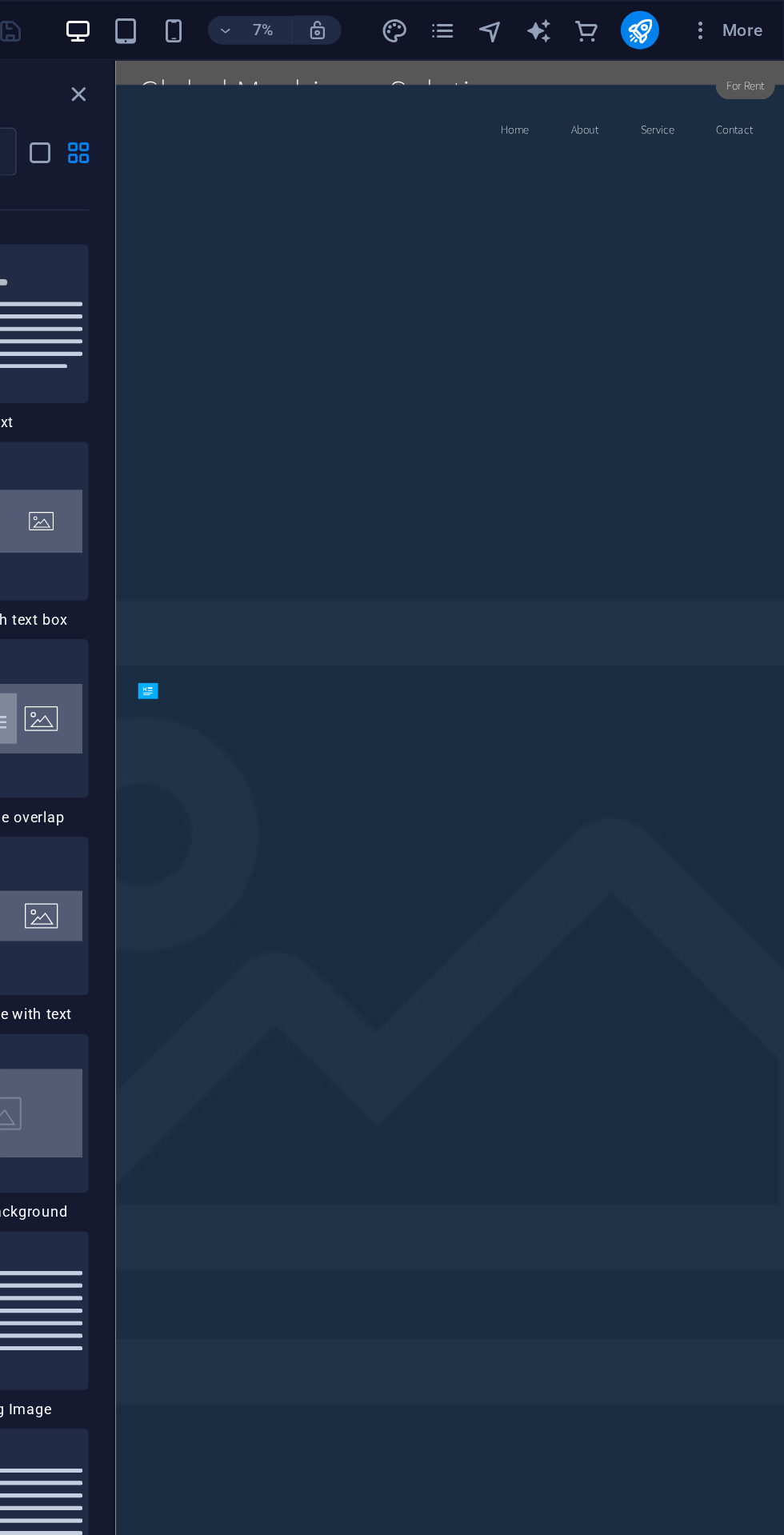
click at [738, 17] on span "More" at bounding box center [745, 20] width 50 height 16
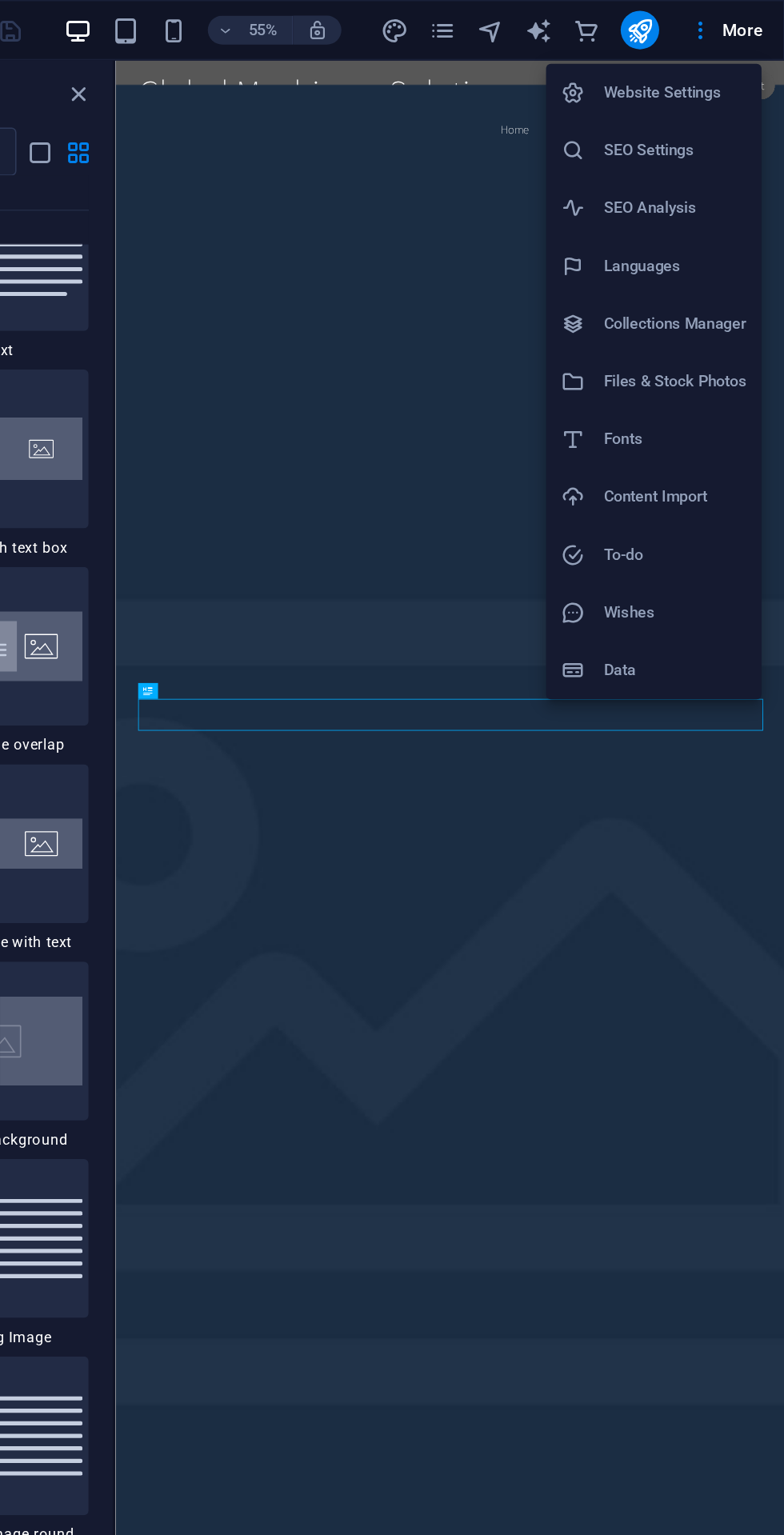
click at [721, 63] on h6 "Website Settings" at bounding box center [711, 62] width 95 height 19
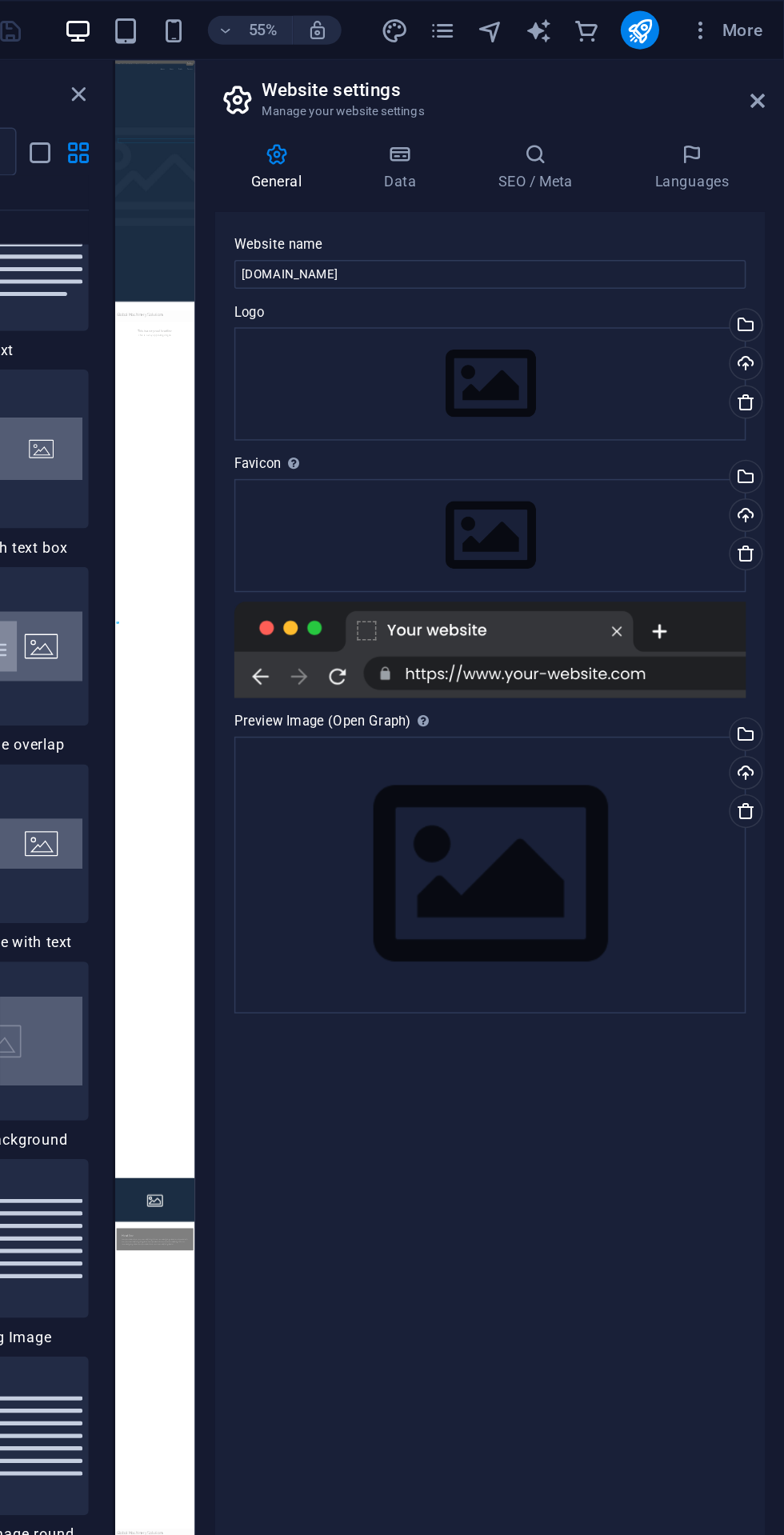
click at [711, 59] on h6 "Website Settings" at bounding box center [720, 53] width 71 height 11
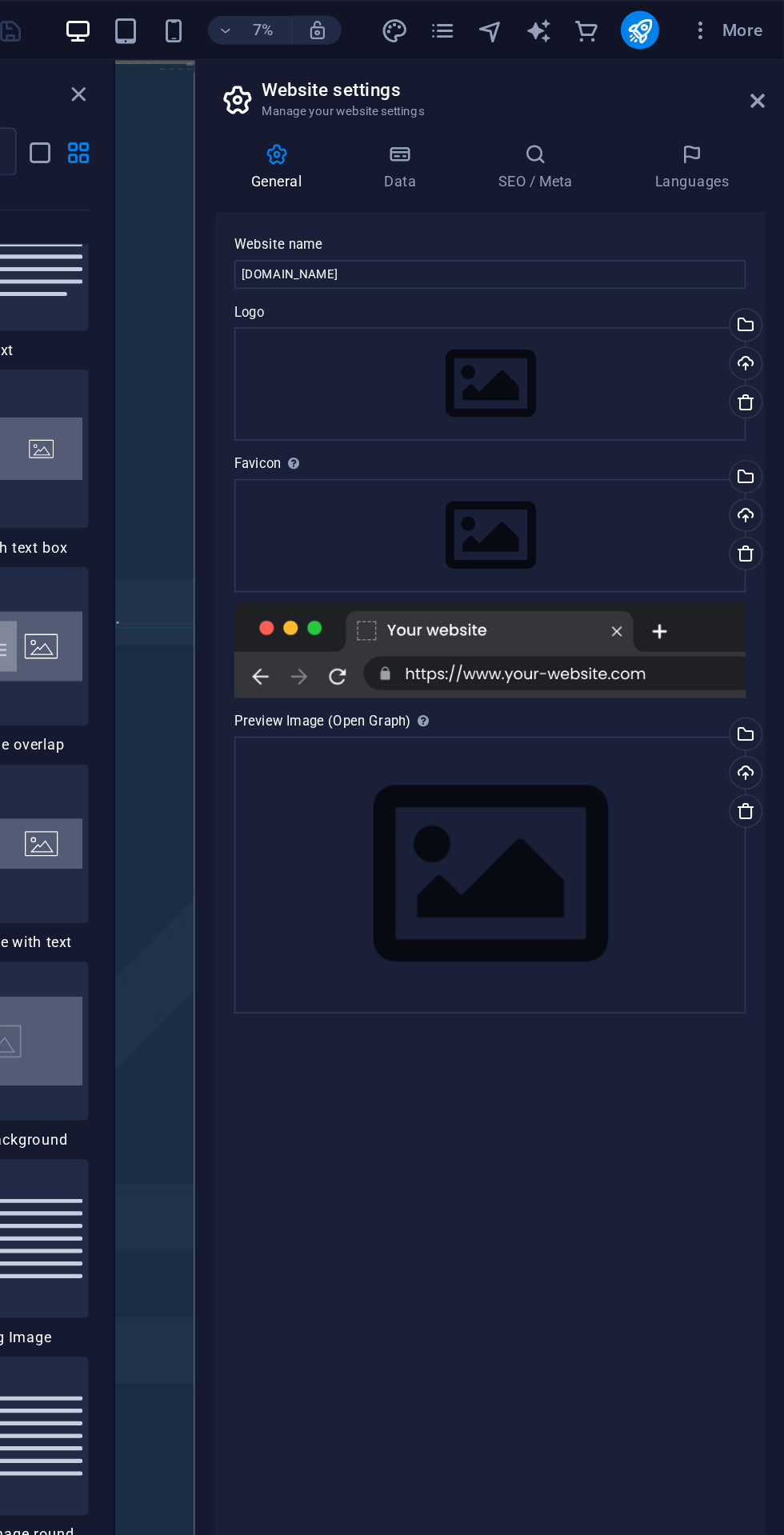
click at [766, 67] on icon at bounding box center [766, 67] width 10 height 13
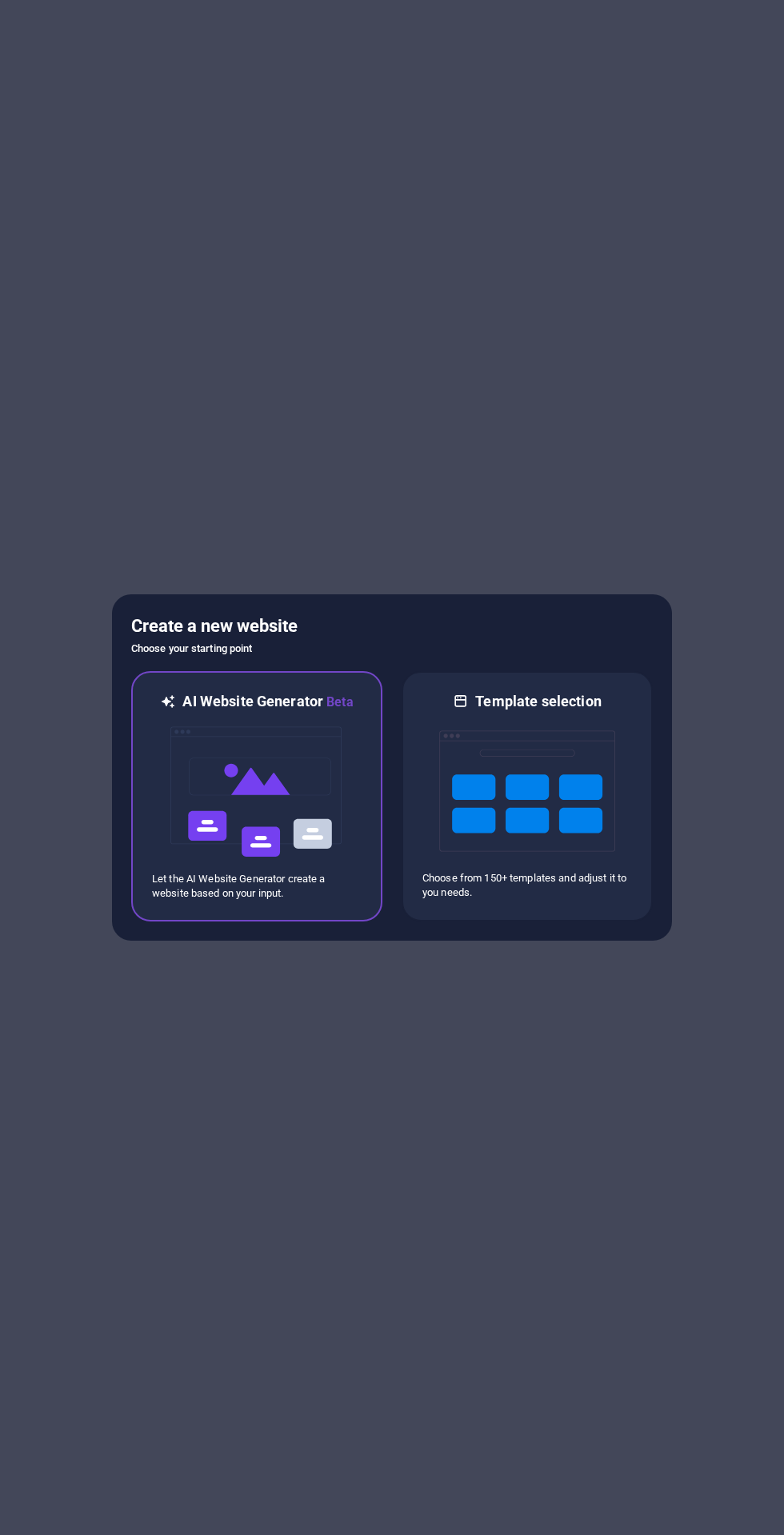
click at [268, 805] on img at bounding box center [256, 792] width 176 height 160
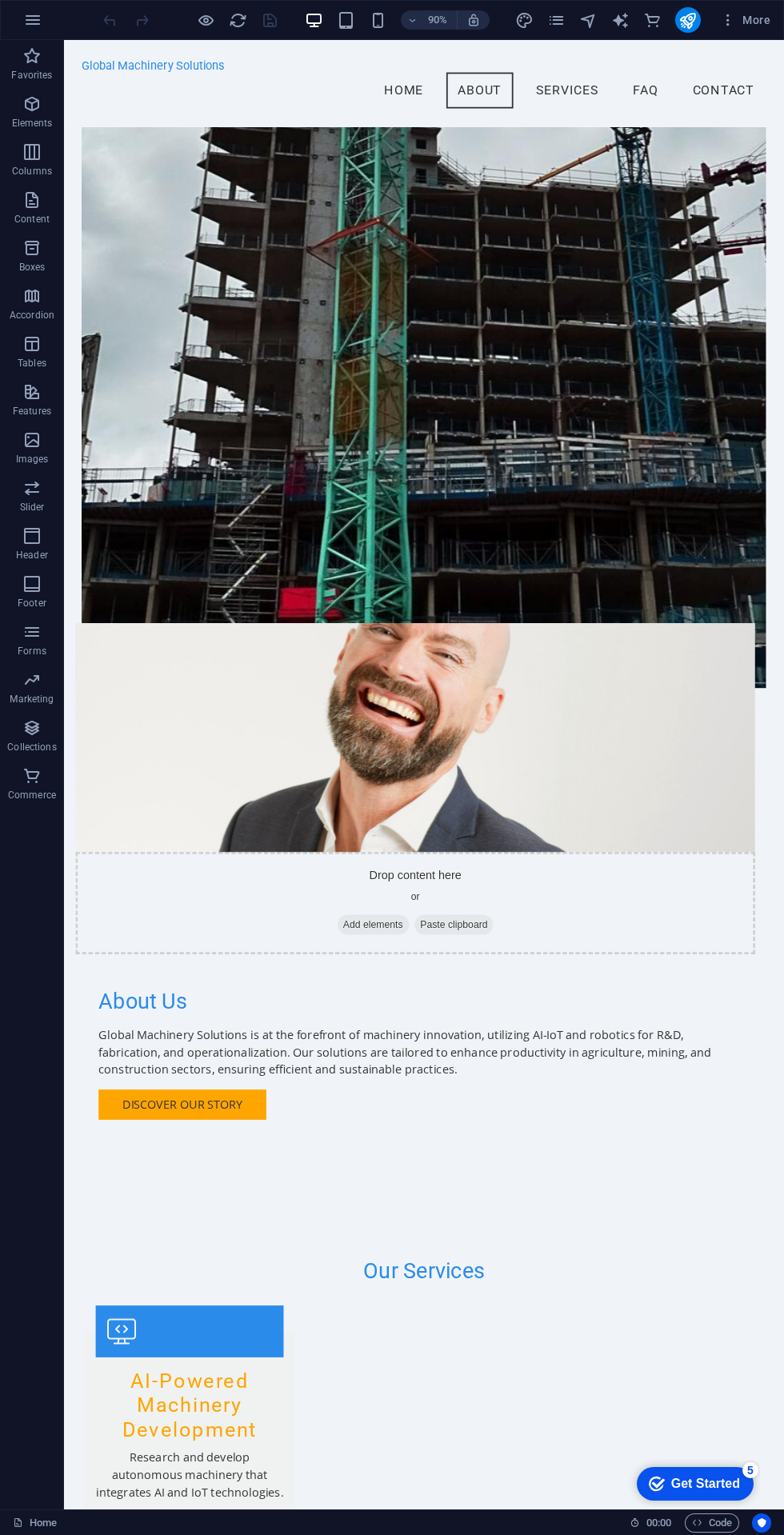
scroll to position [1325, 0]
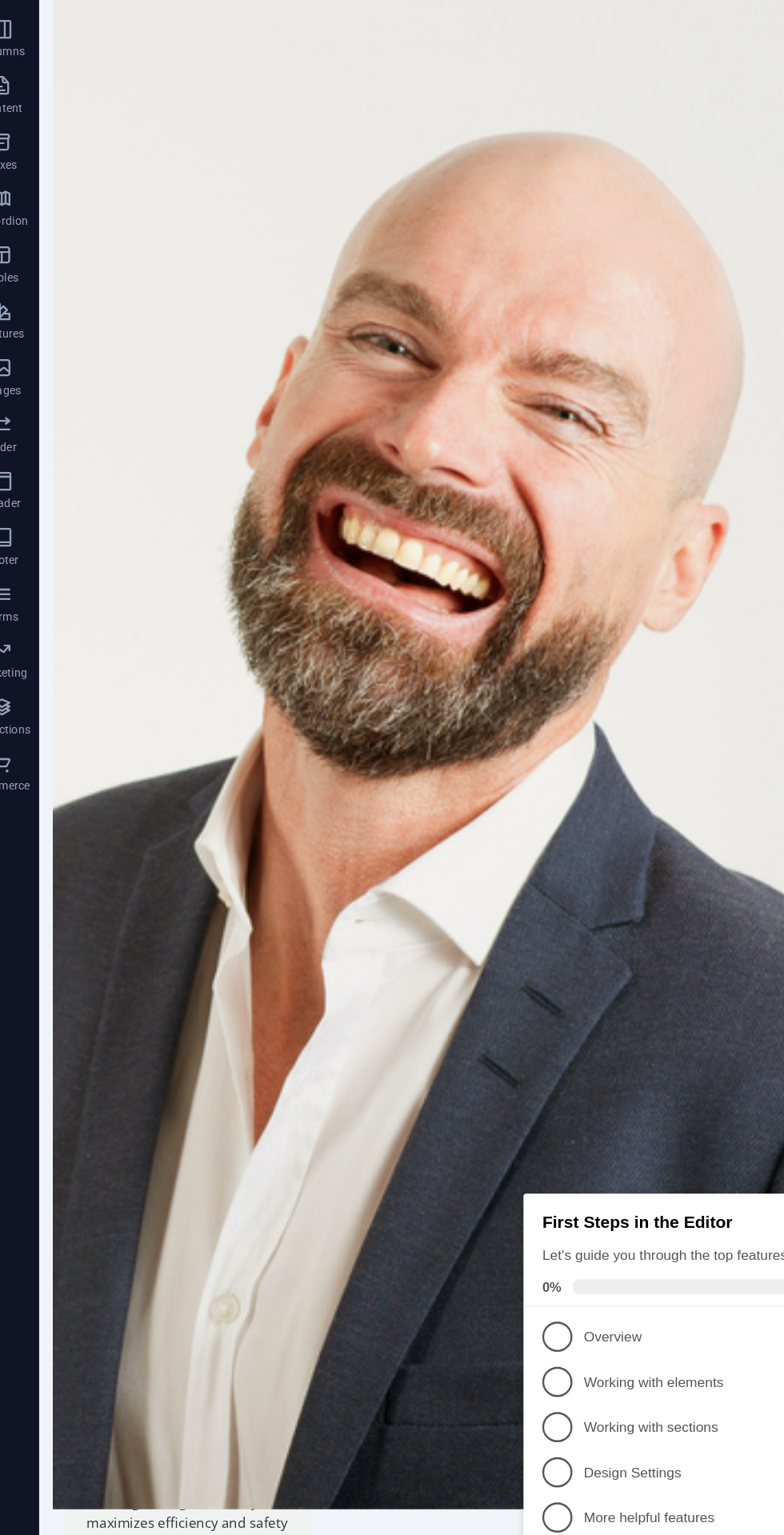
scroll to position [2137, 0]
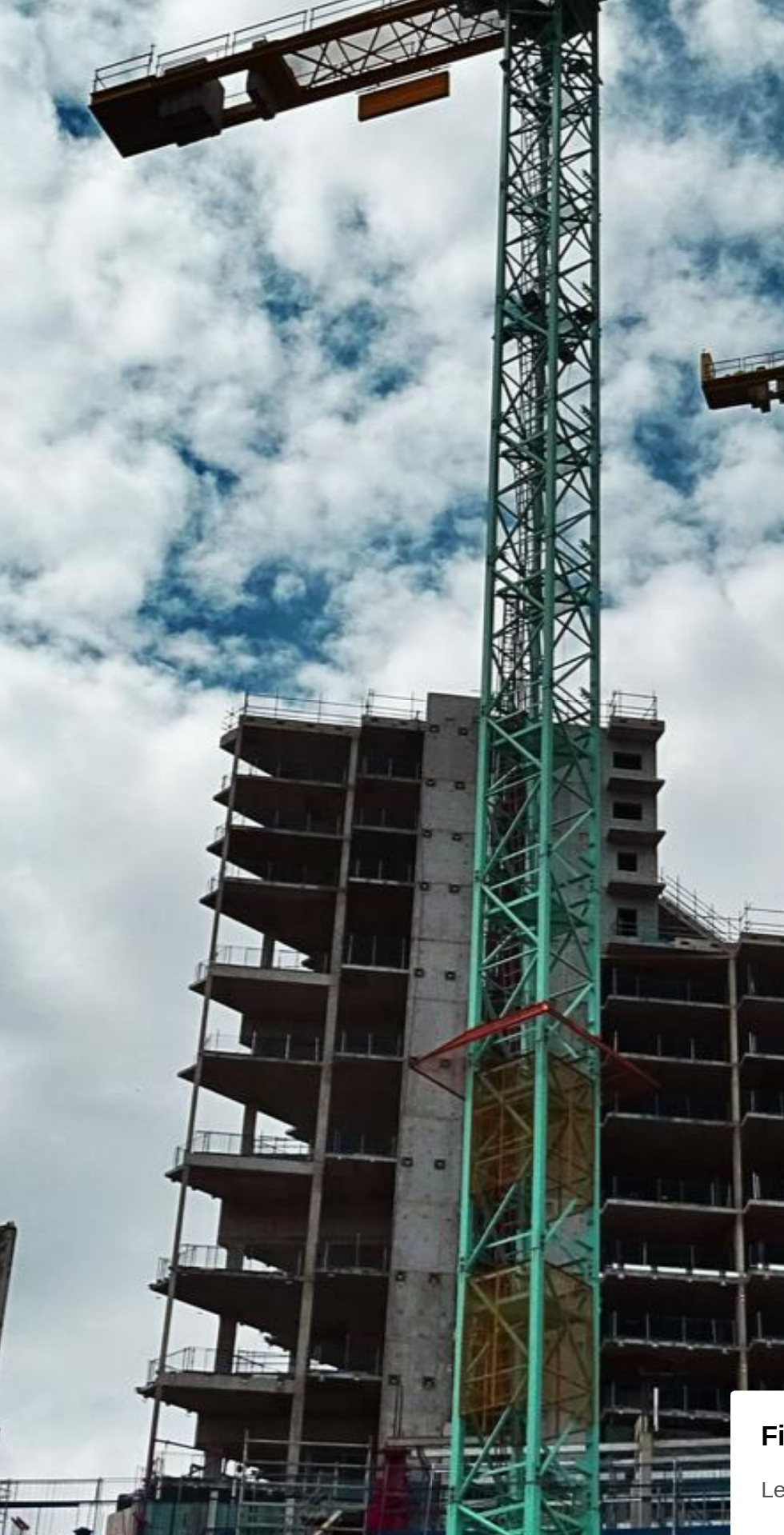
scroll to position [0, 0]
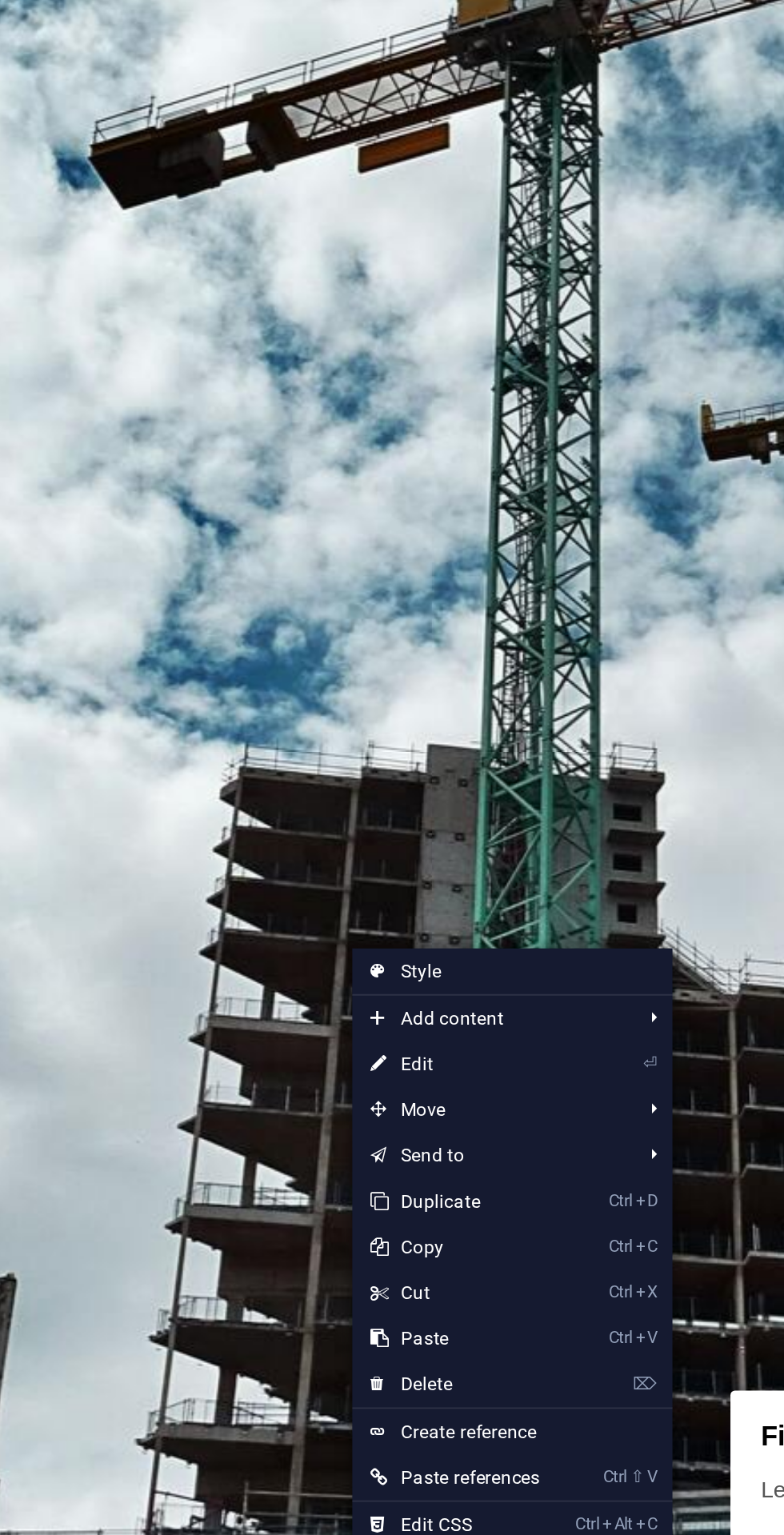
click at [337, 960] on link "⏎ Edit" at bounding box center [330, 970] width 108 height 24
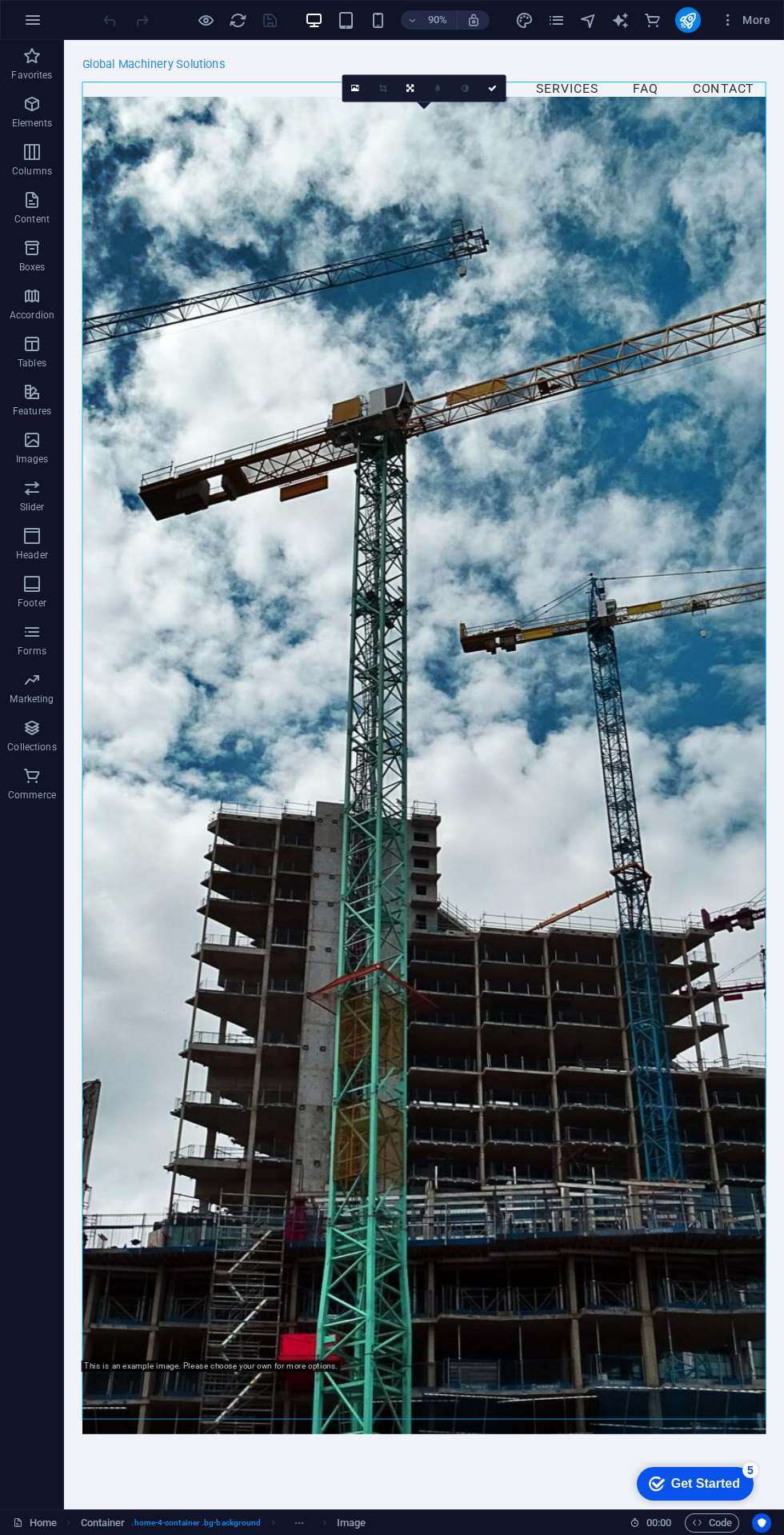
click at [755, 19] on span "More" at bounding box center [745, 20] width 50 height 16
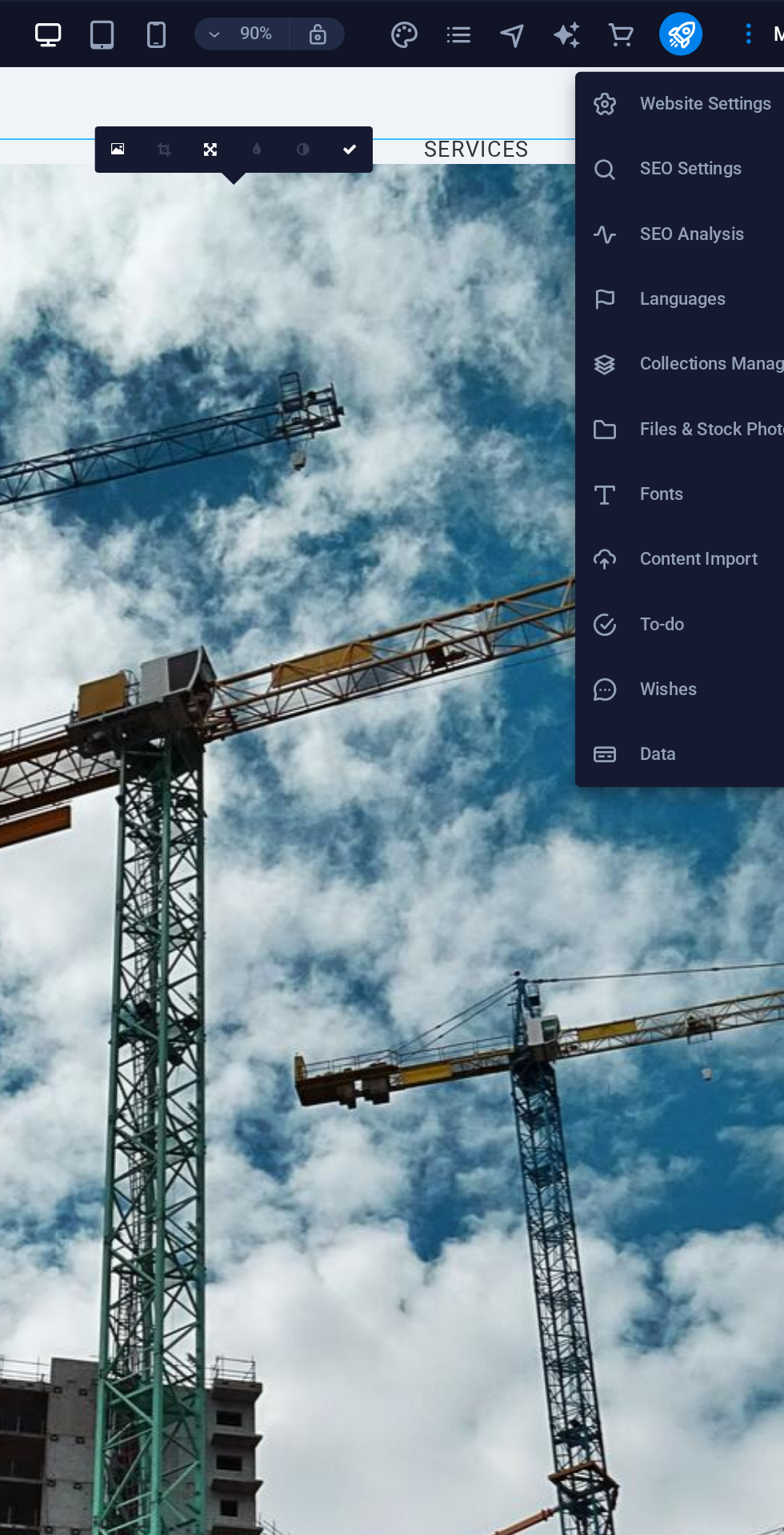
click at [465, 324] on div at bounding box center [392, 768] width 784 height 1535
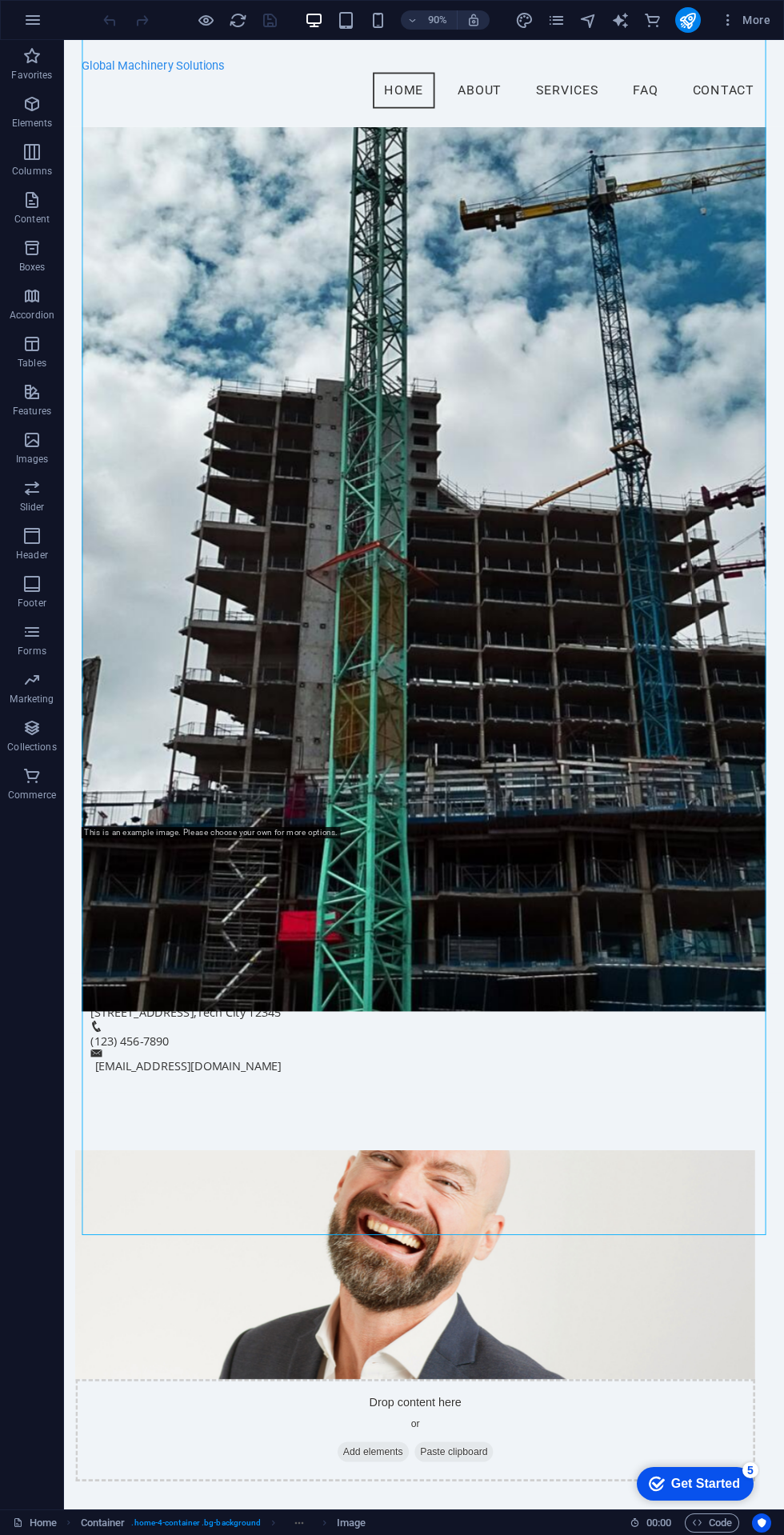
scroll to position [527, 0]
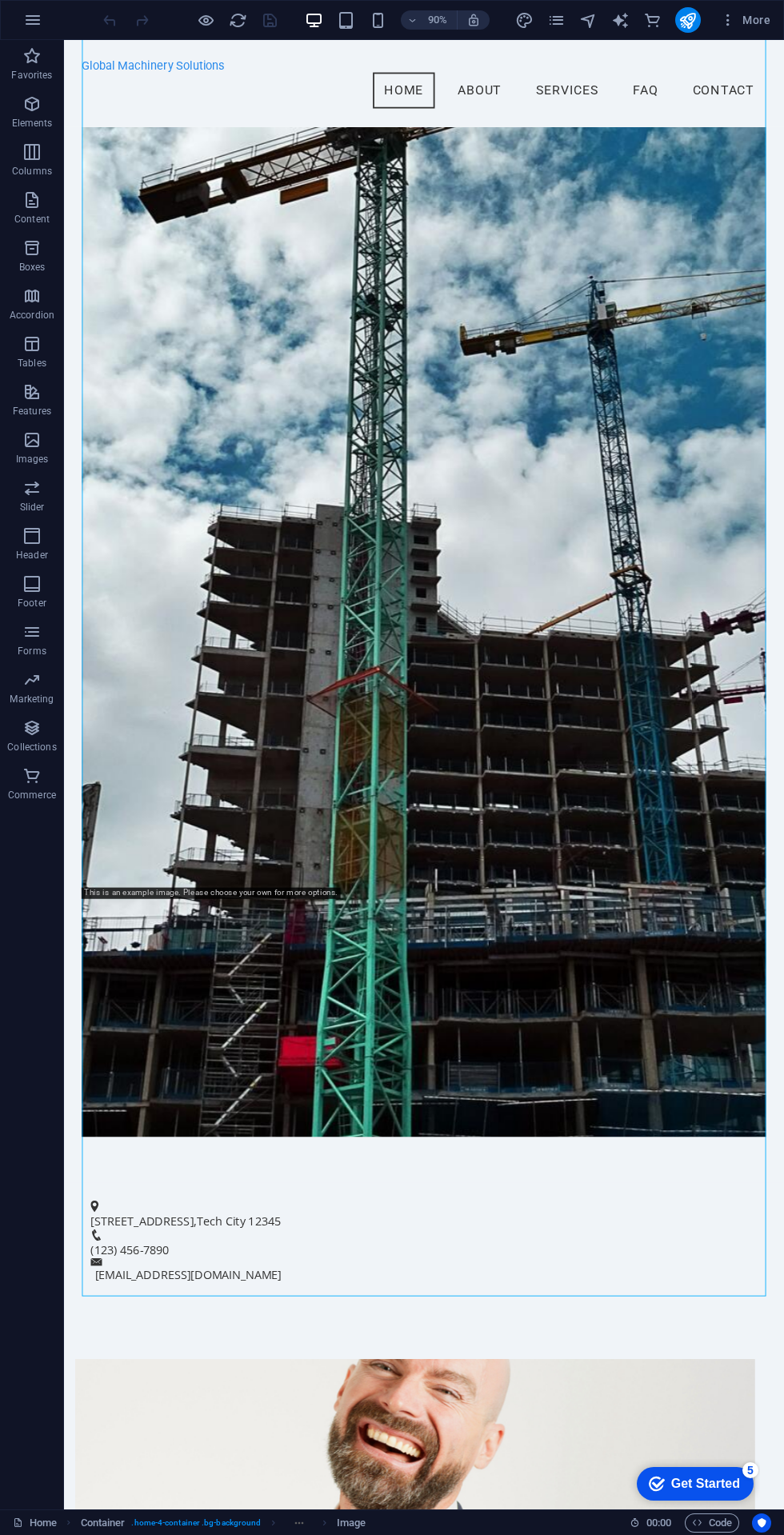
click at [755, 19] on span "More" at bounding box center [745, 20] width 50 height 16
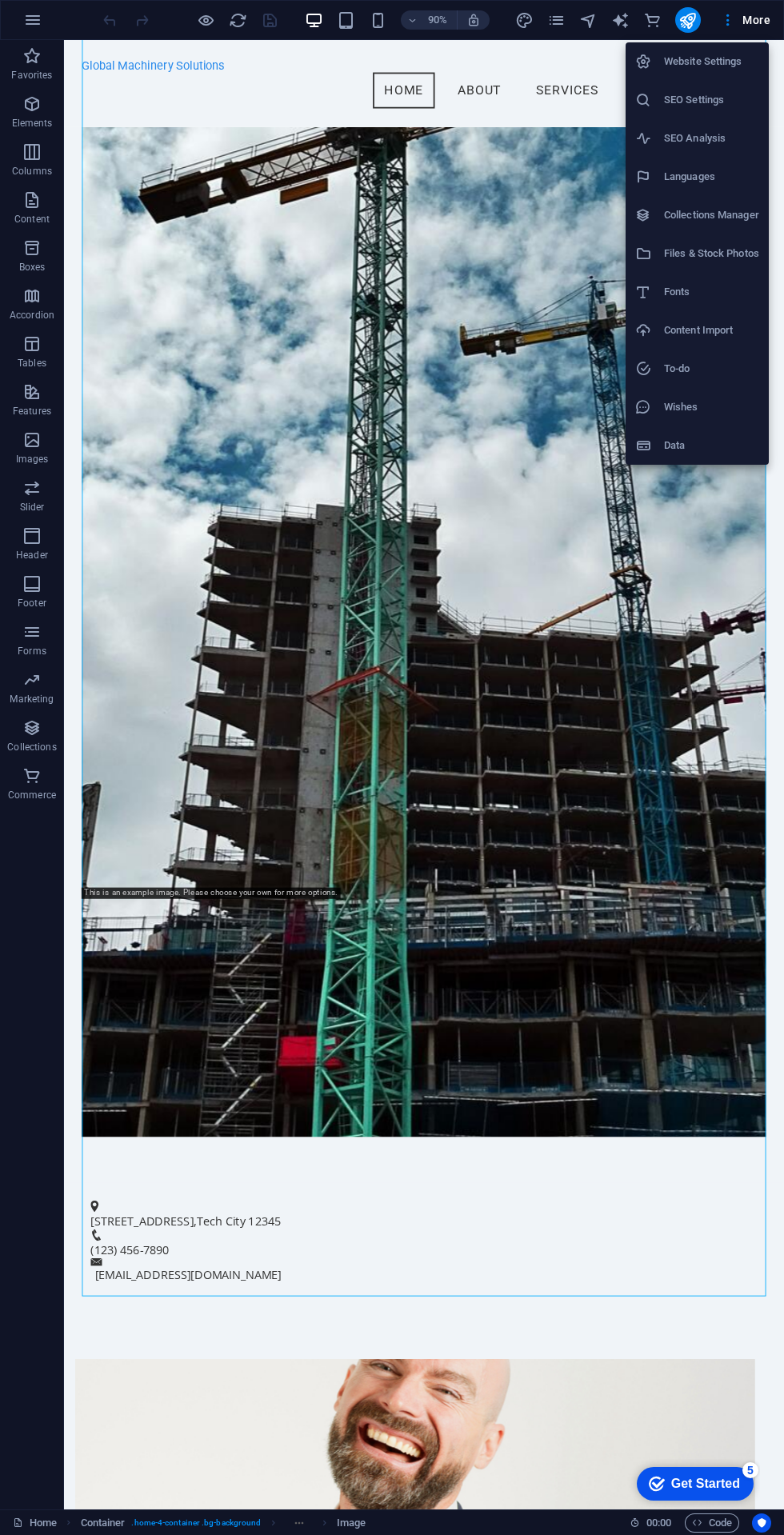
click at [384, 769] on div at bounding box center [392, 768] width 784 height 1535
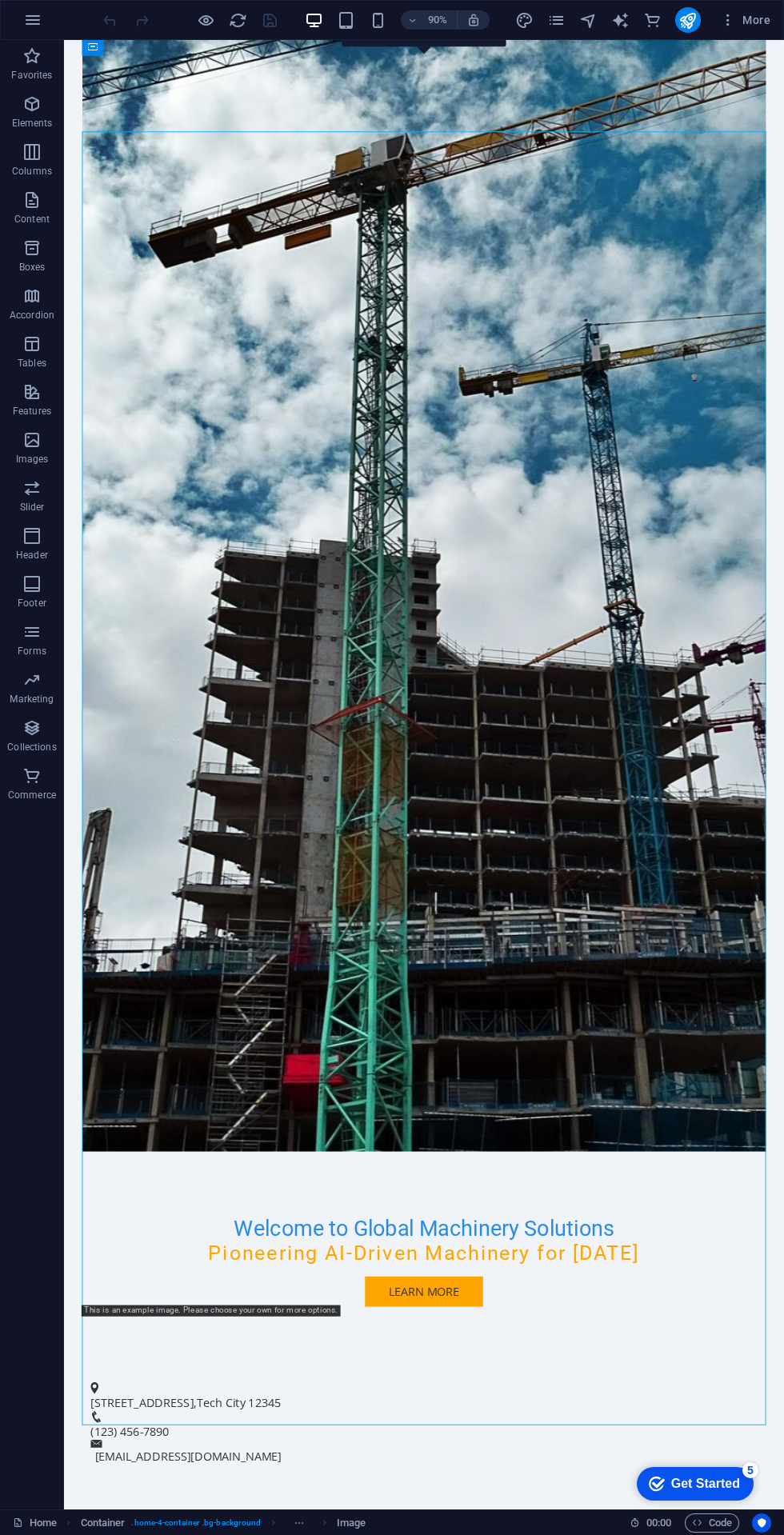
scroll to position [51, 0]
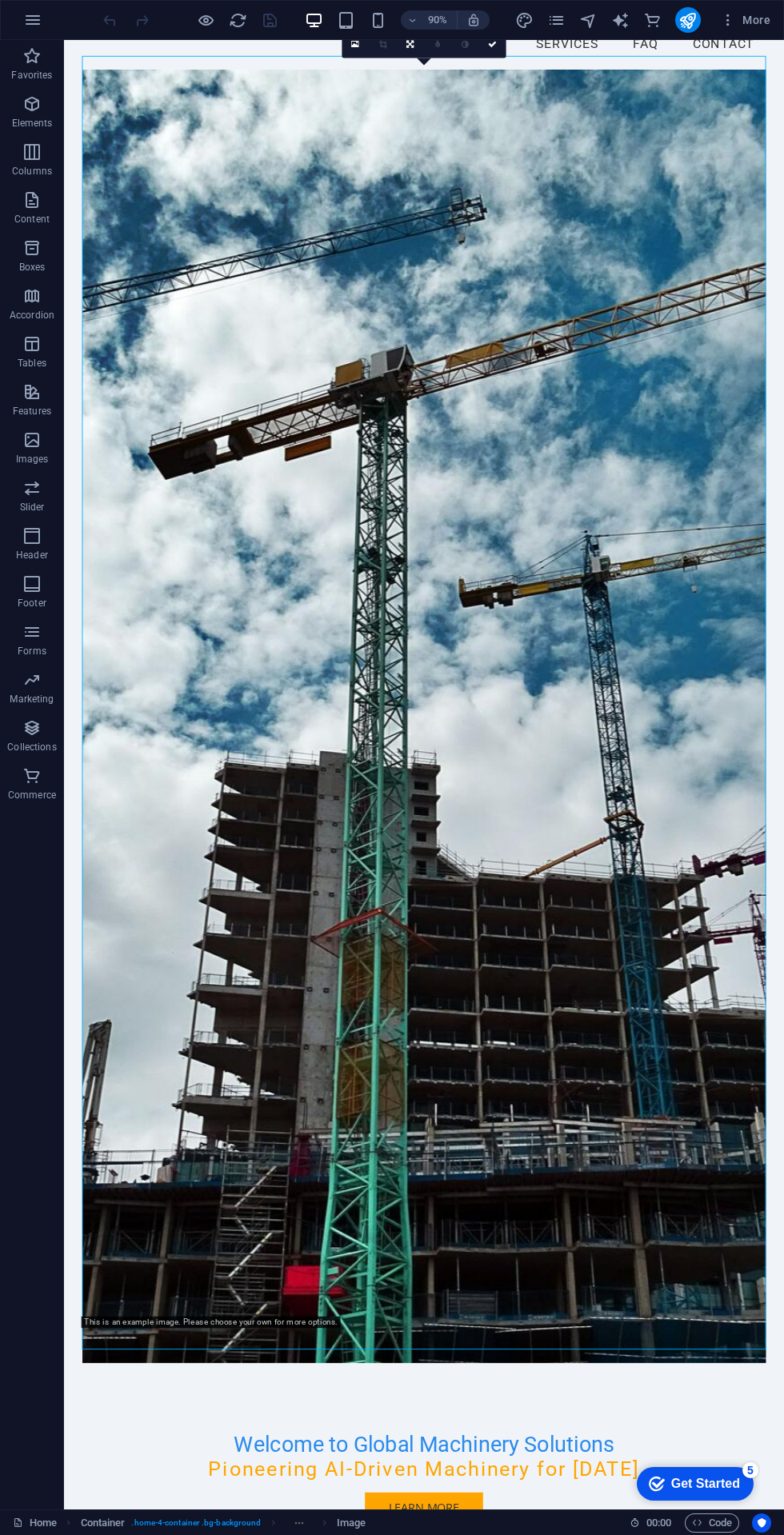
click at [708, 420] on figure at bounding box center [464, 791] width 760 height 1437
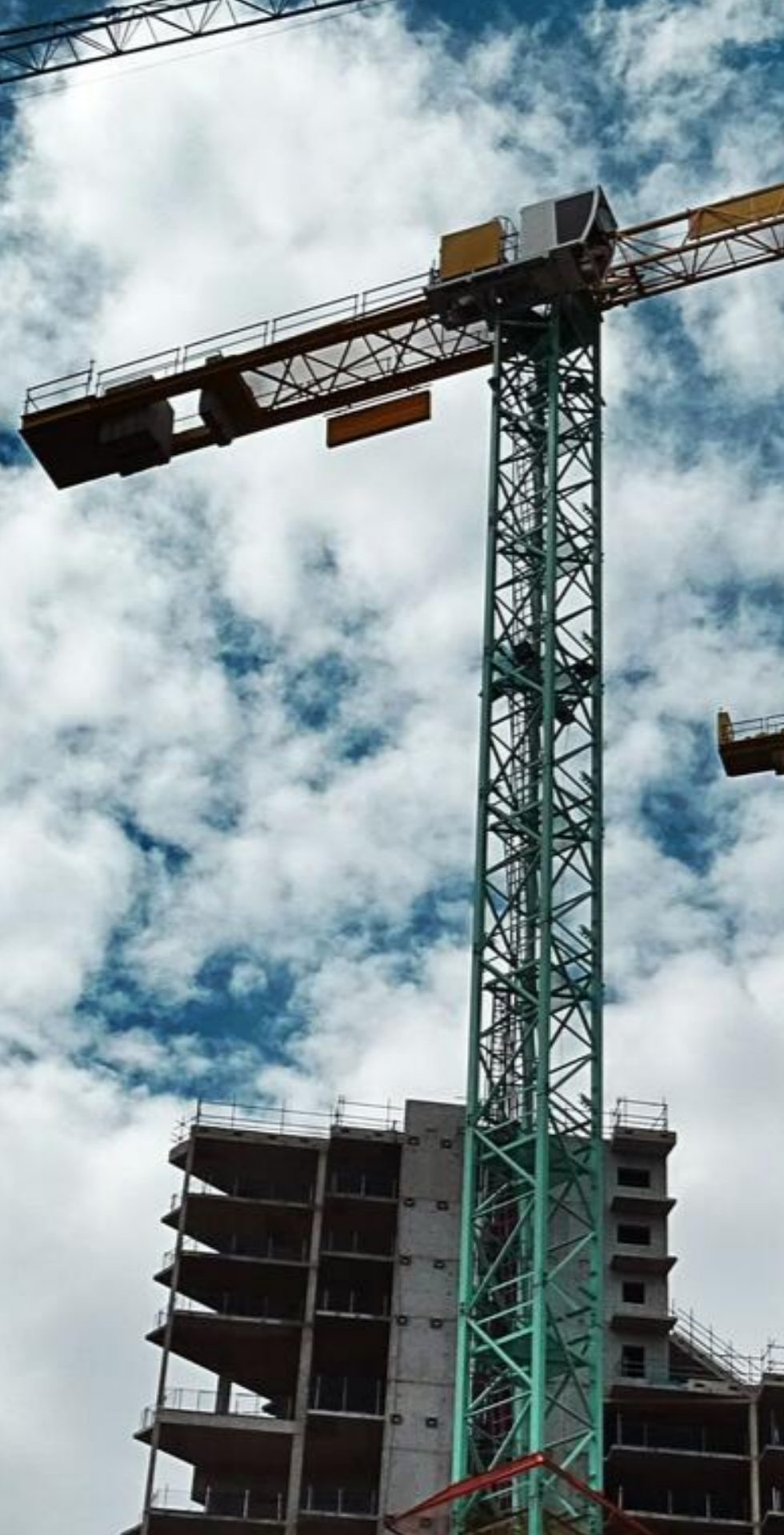
scroll to position [0, 0]
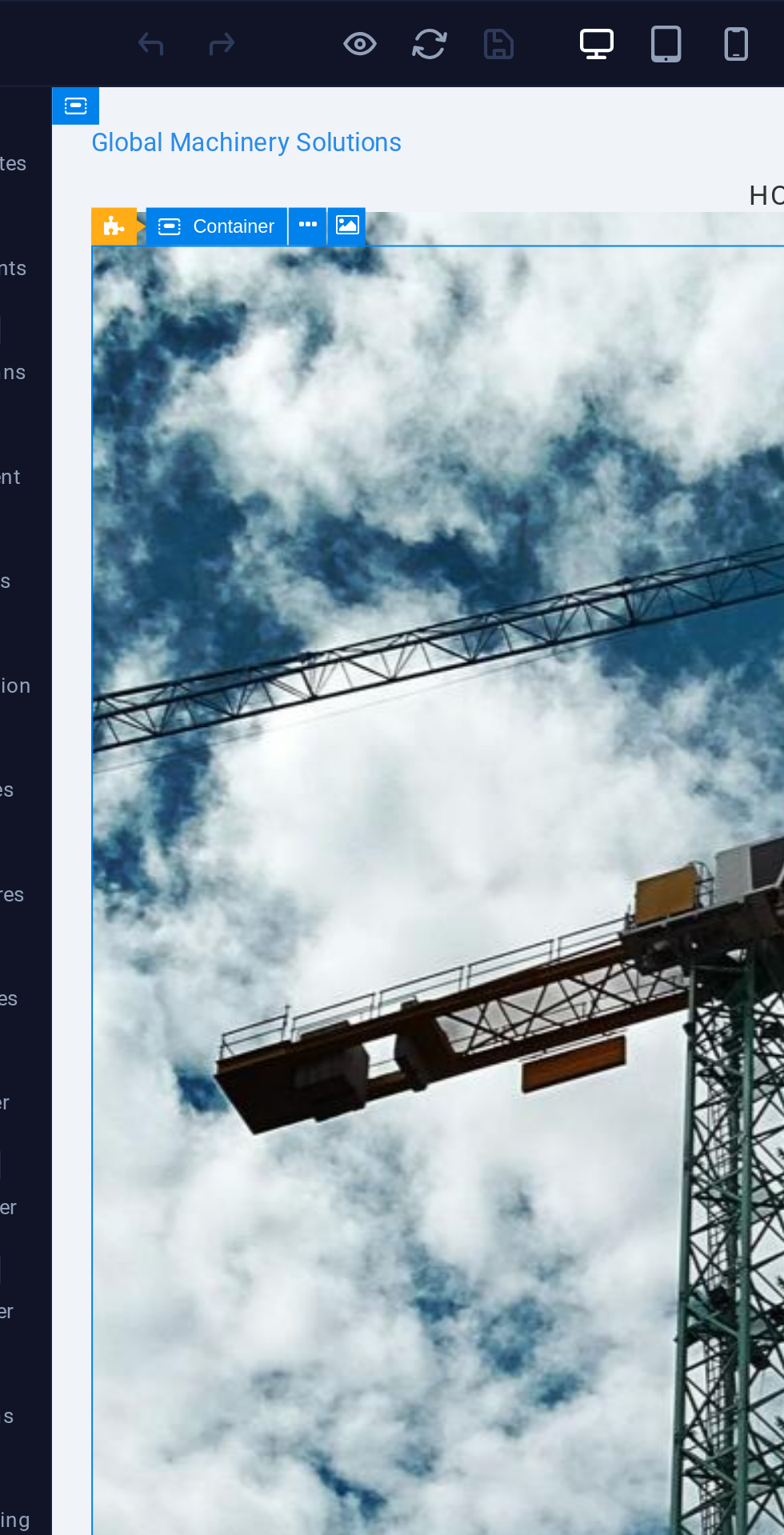
click at [206, 100] on button at bounding box center [199, 103] width 17 height 17
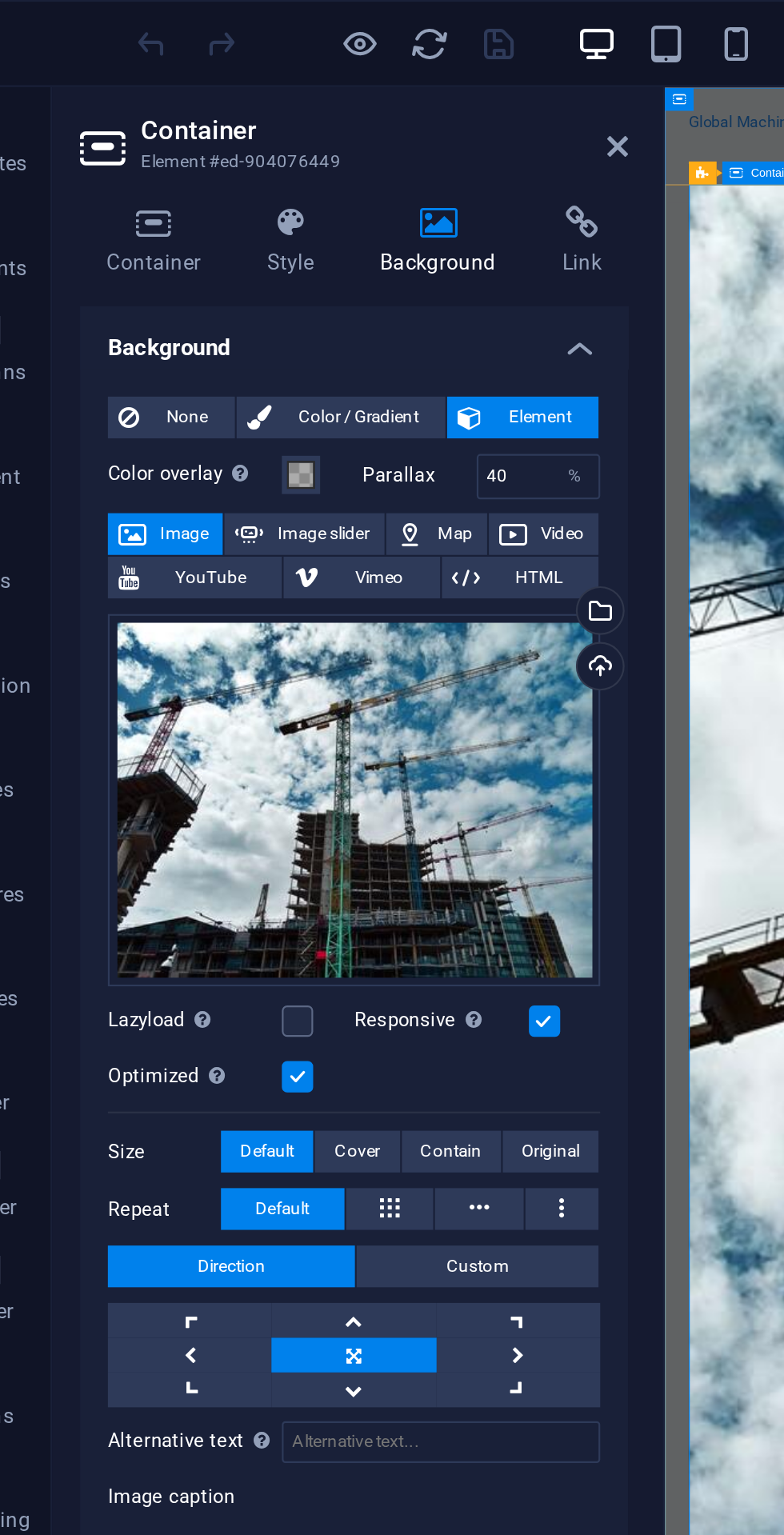
click at [221, 59] on h2 "Container" at bounding box center [217, 60] width 224 height 15
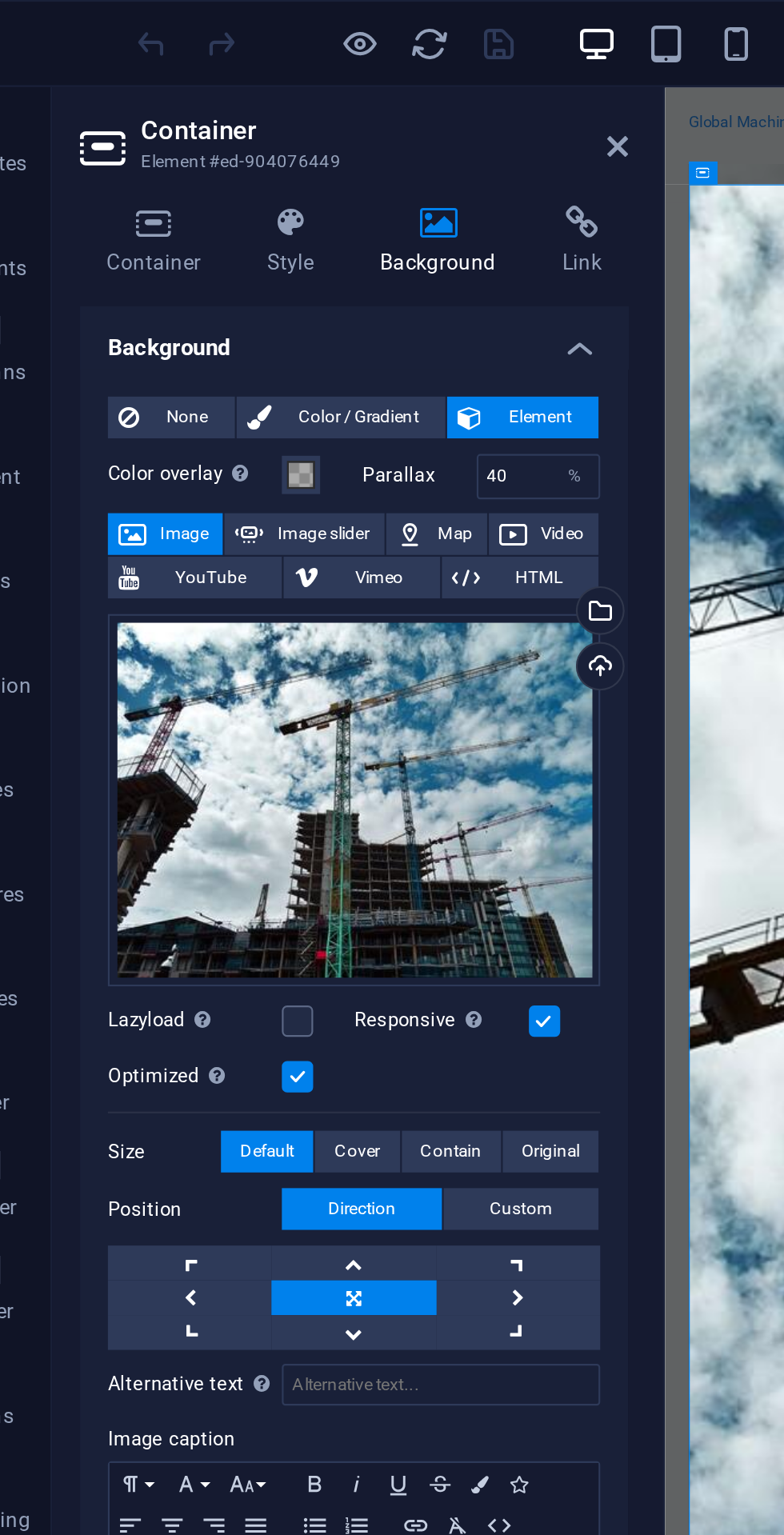
click at [281, 245] on icon at bounding box center [276, 245] width 13 height 19
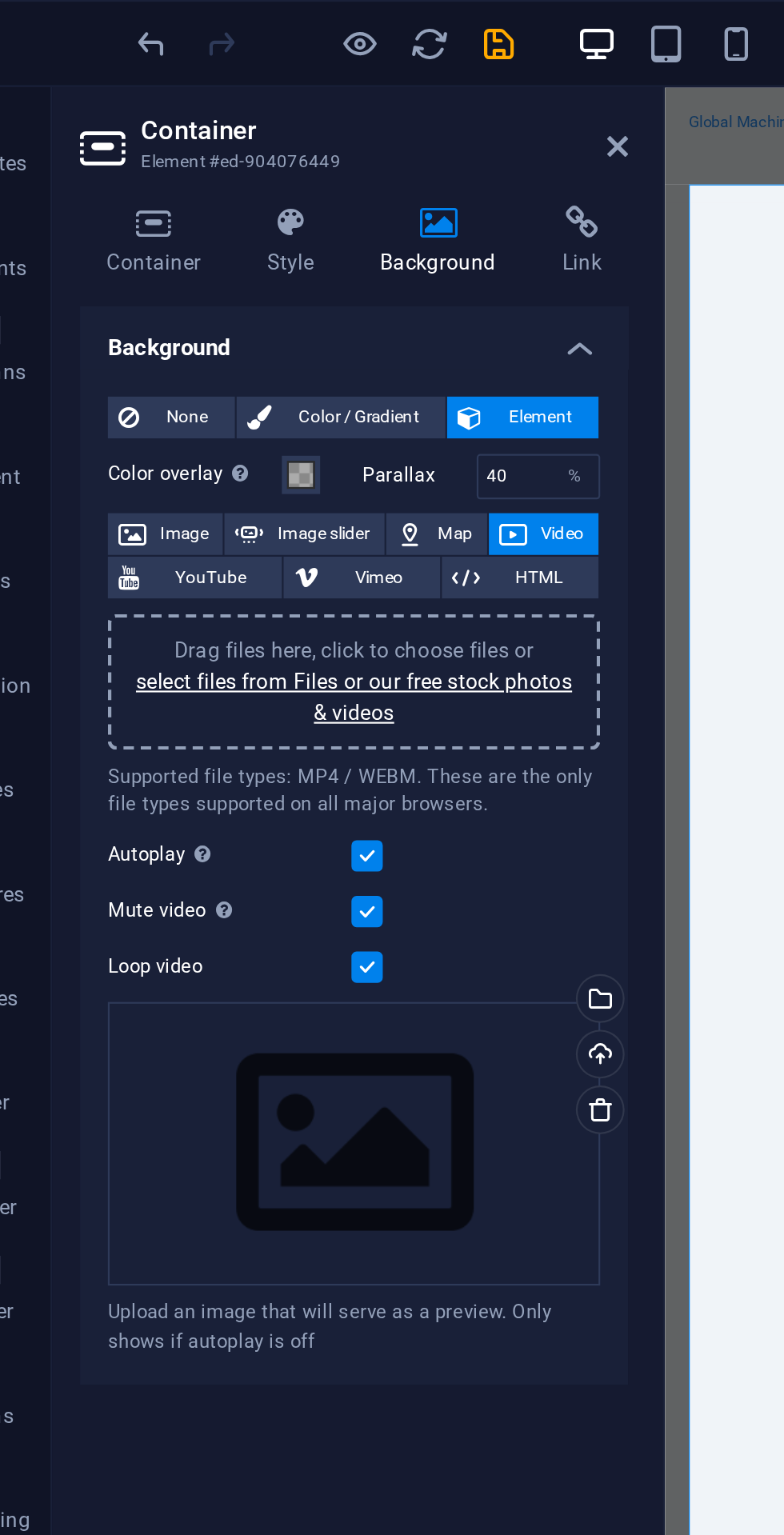
click at [251, 244] on span "Map" at bounding box center [249, 245] width 19 height 19
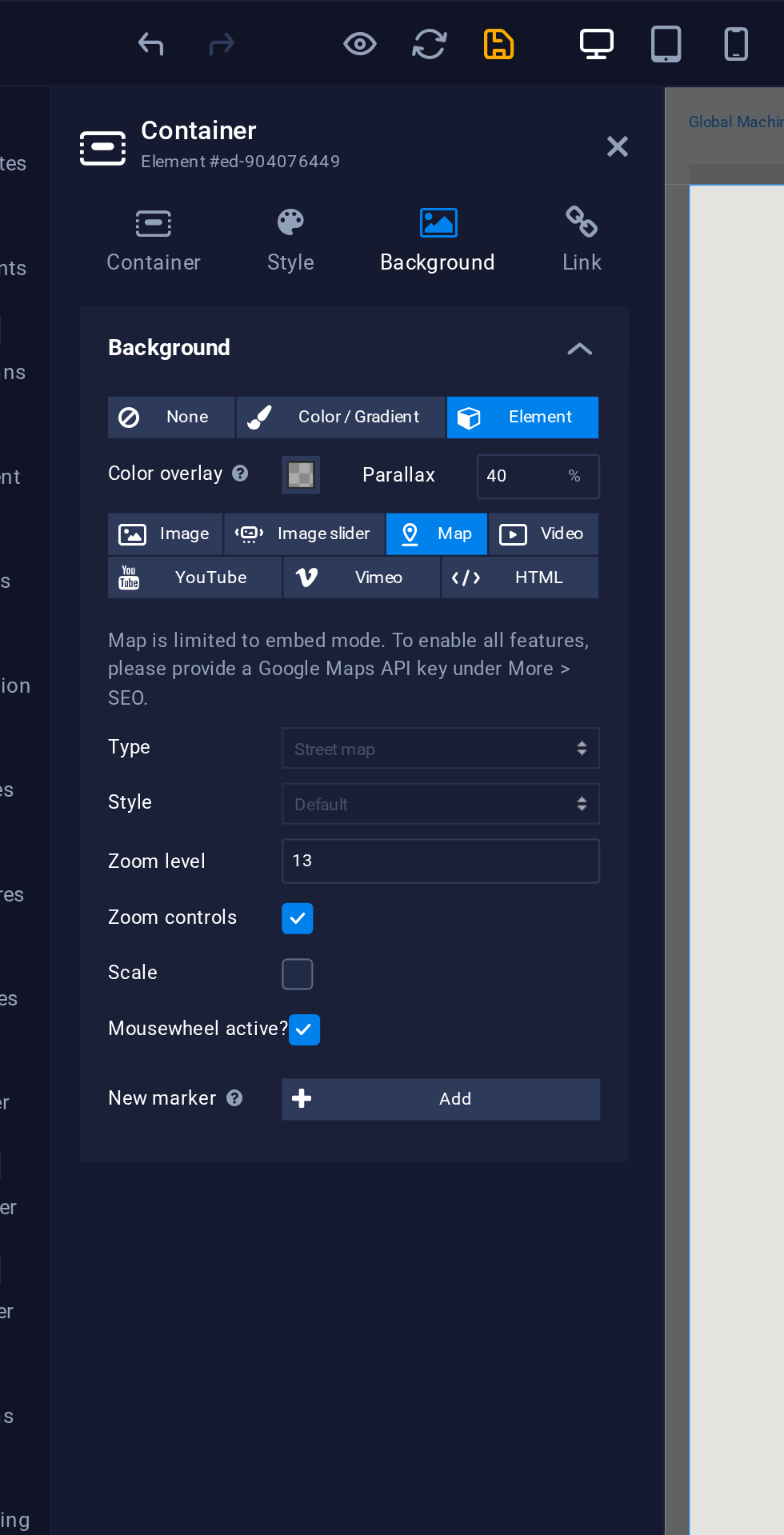
click at [200, 246] on span "Image slider" at bounding box center [188, 245] width 45 height 19
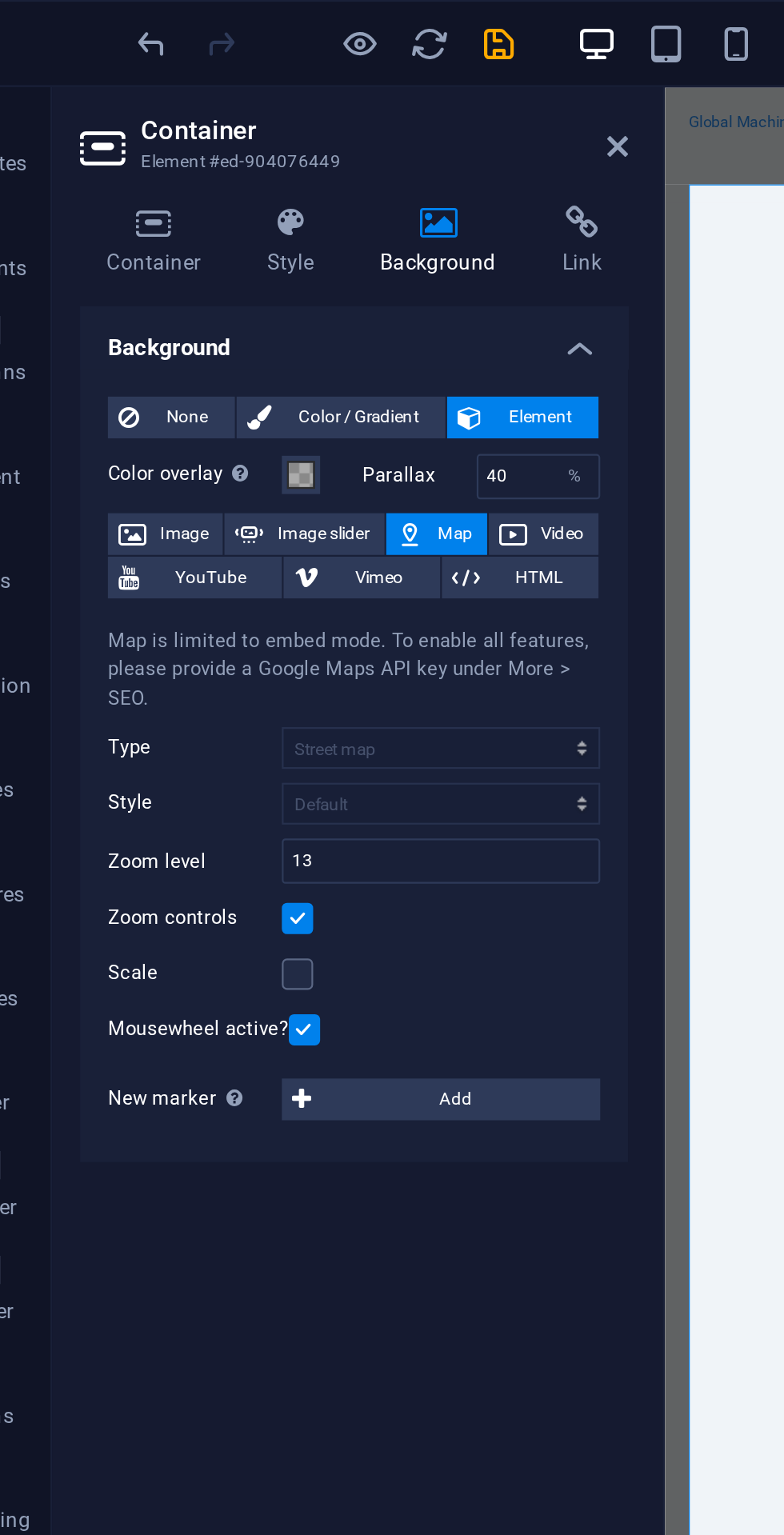
select select "ms"
select select "s"
select select "progressive"
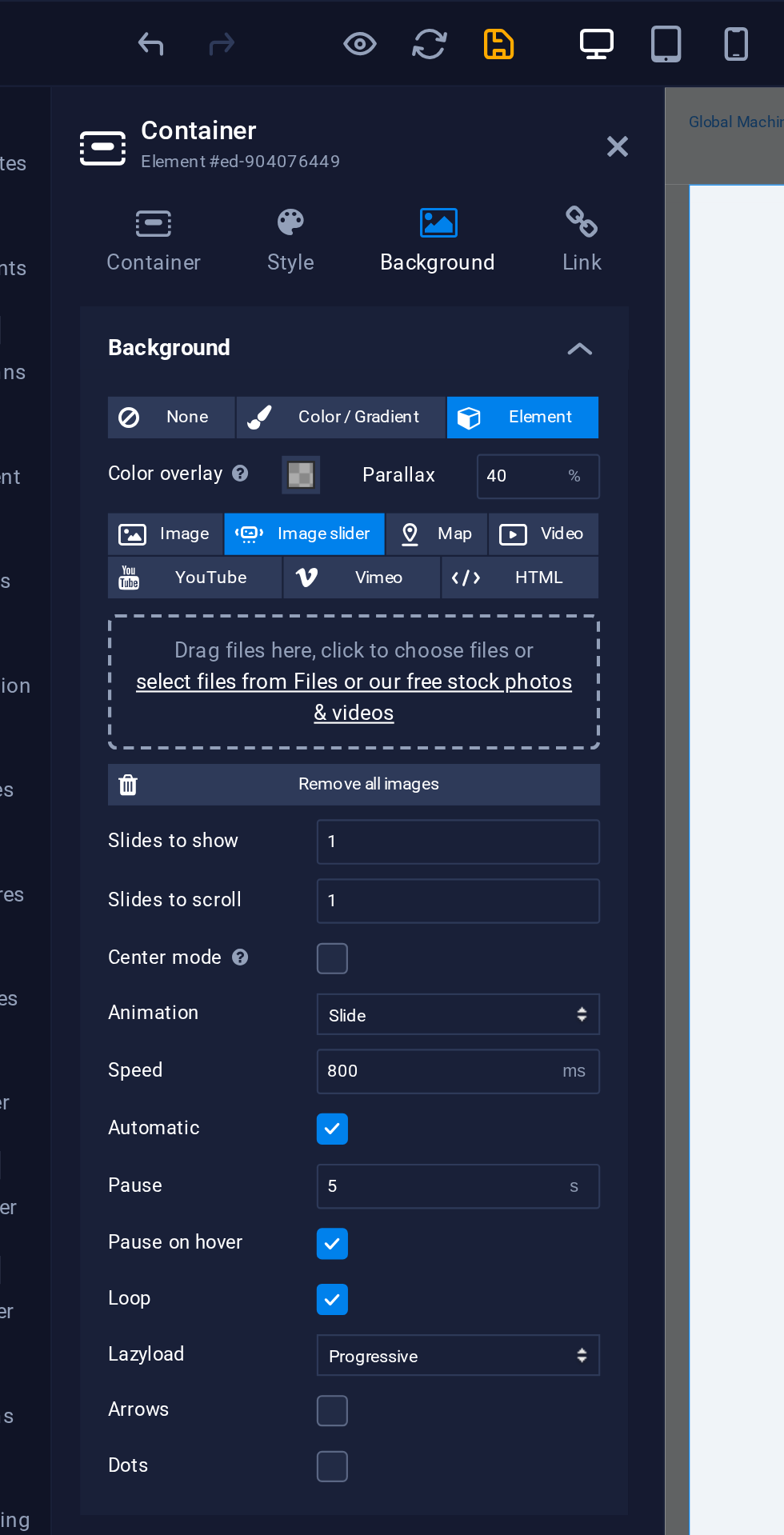
click at [217, 265] on span "Vimeo" at bounding box center [214, 265] width 45 height 19
select select "ar16_9"
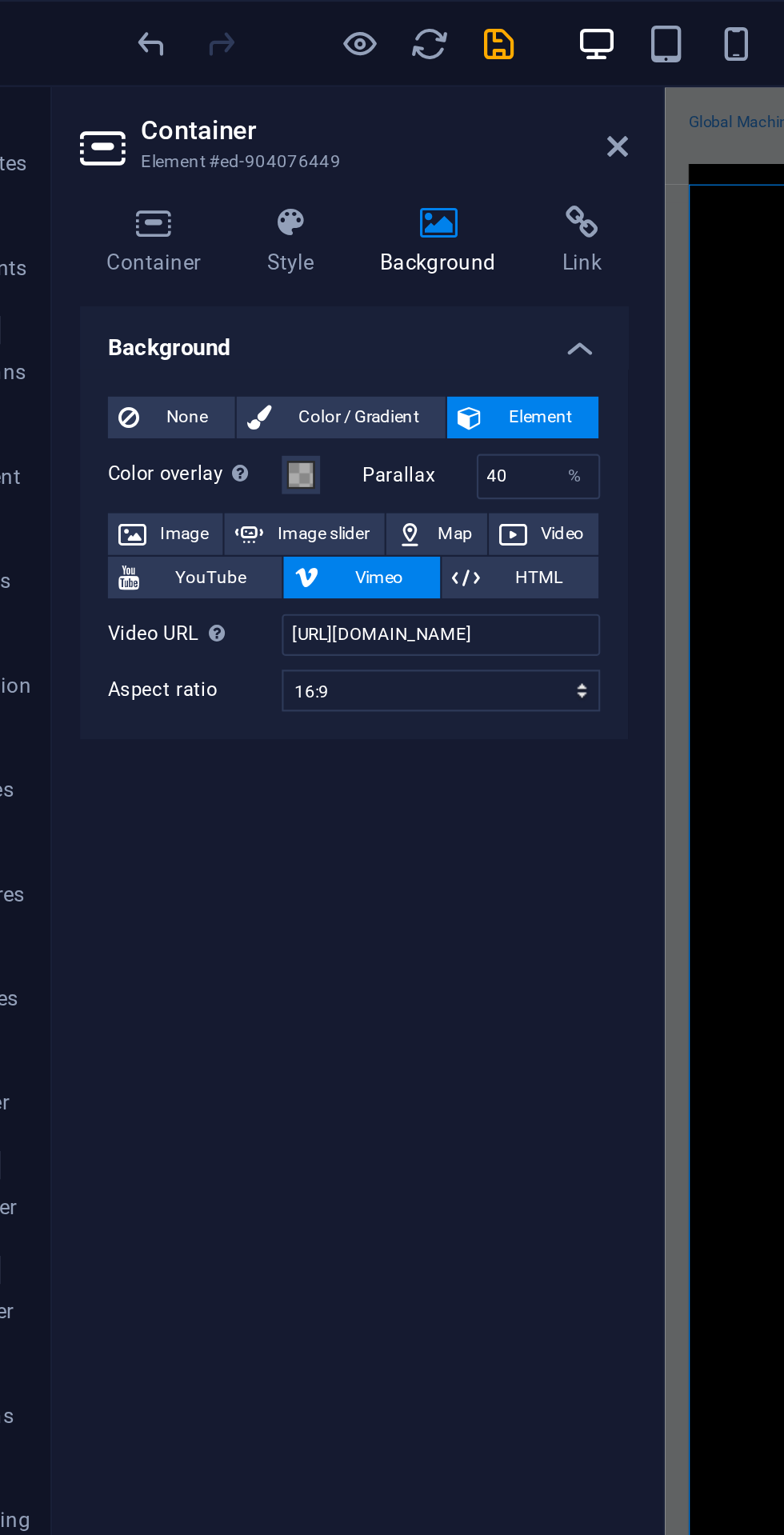
click at [276, 247] on icon at bounding box center [276, 245] width 13 height 19
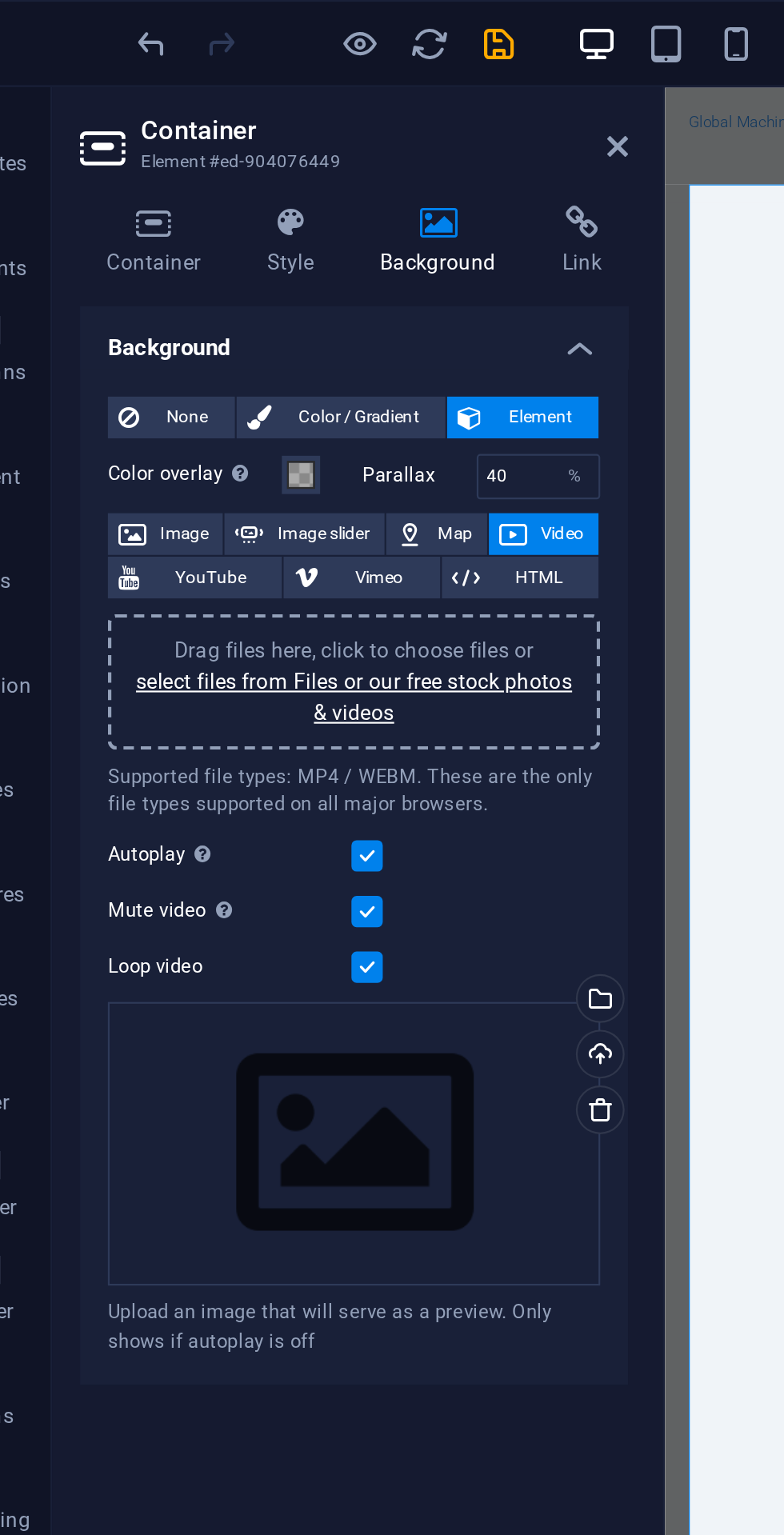
click at [285, 265] on span "HTML" at bounding box center [288, 265] width 45 height 19
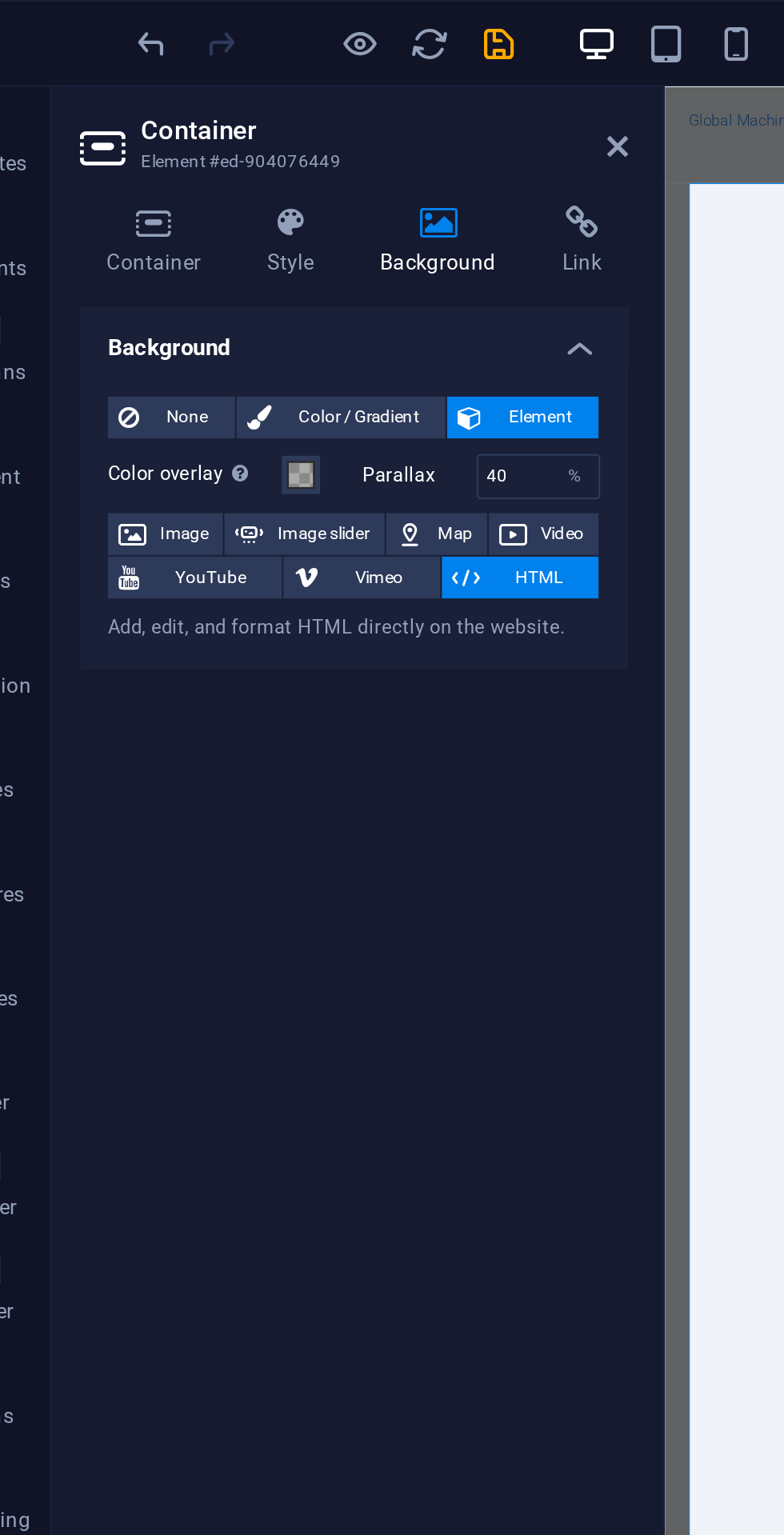
click at [115, 240] on span "Image" at bounding box center [124, 245] width 25 height 19
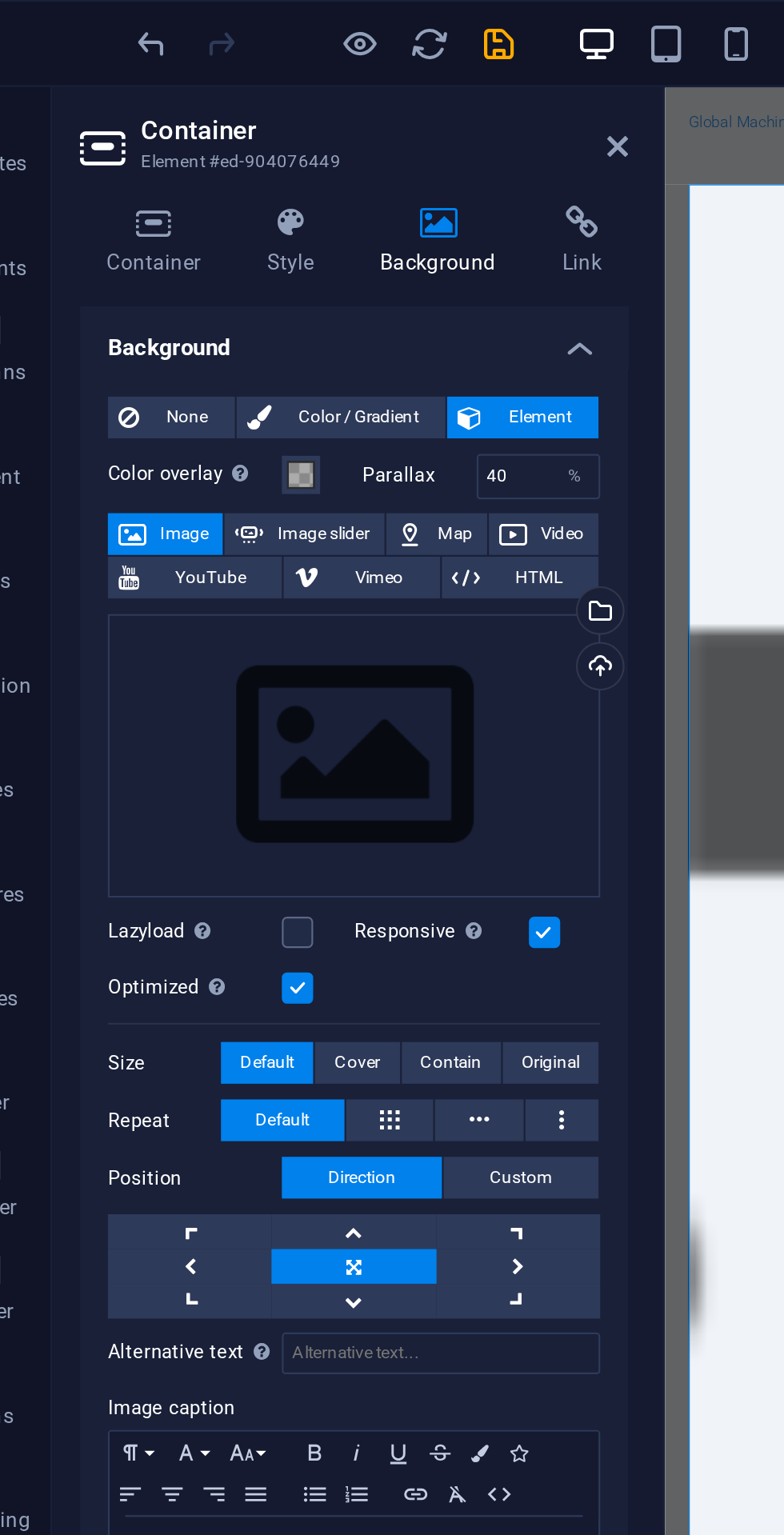
click at [212, 189] on span "Color / Gradient" at bounding box center [204, 192] width 70 height 19
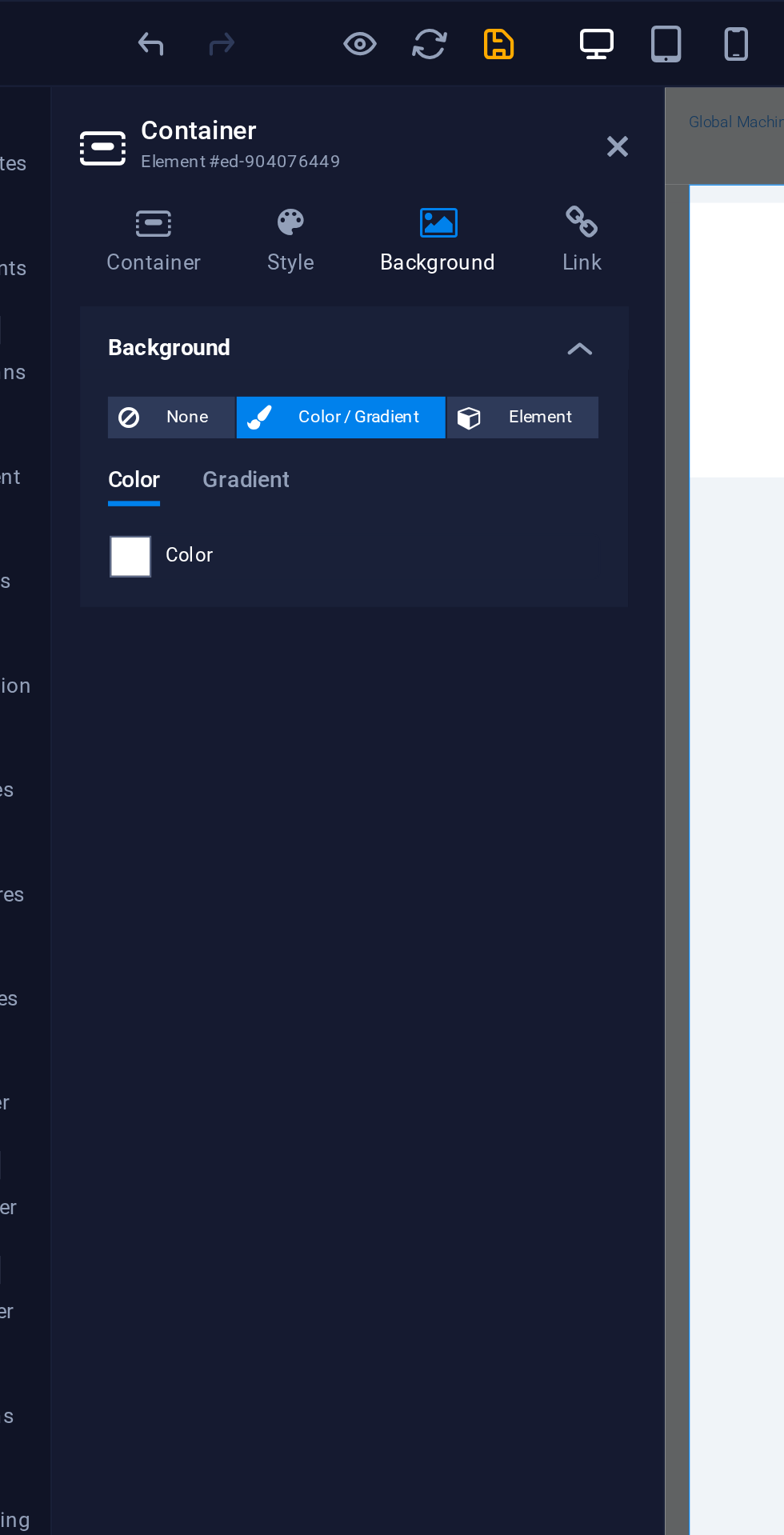
click at [119, 196] on span "None" at bounding box center [126, 192] width 35 height 19
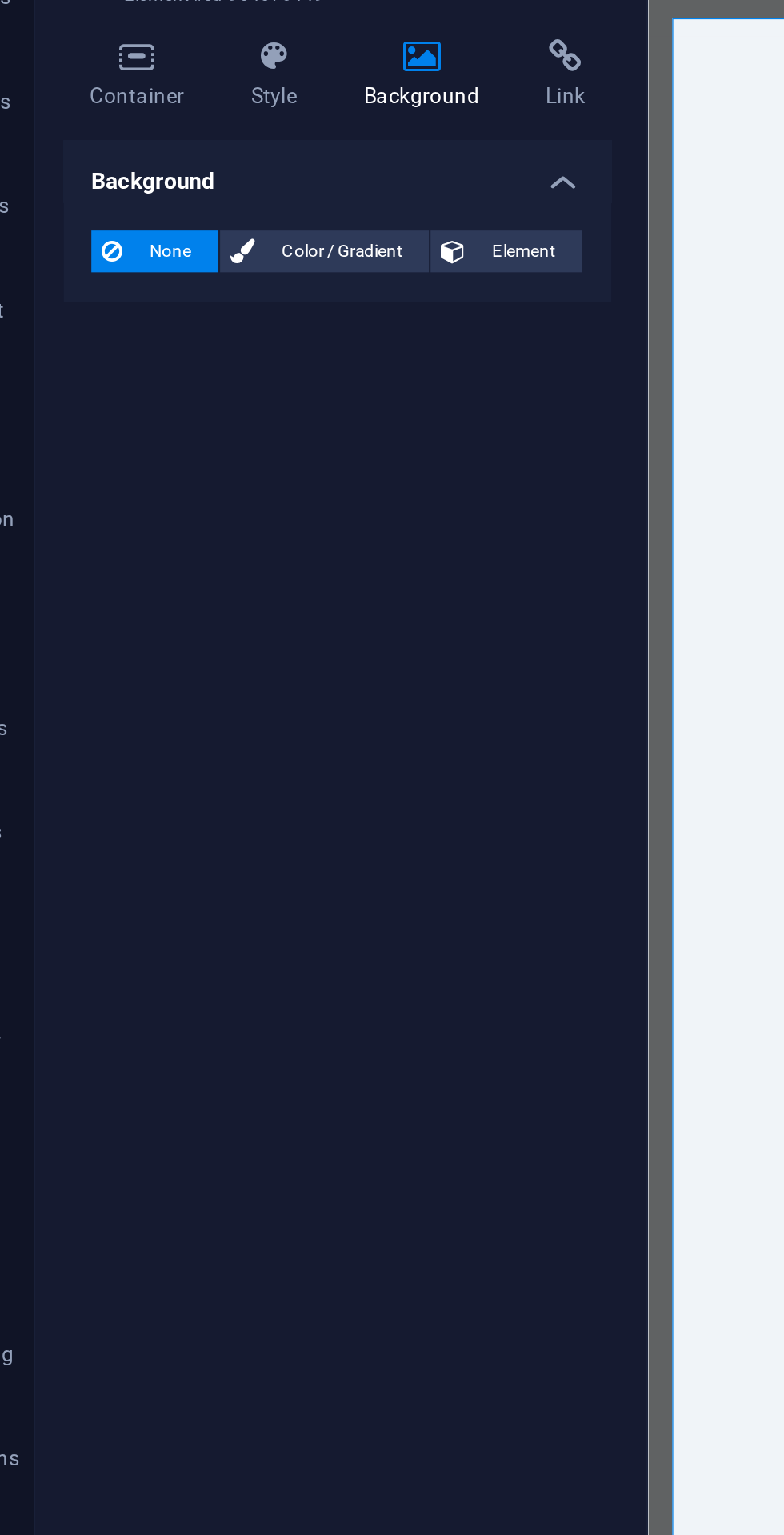
click at [287, 185] on span "Element" at bounding box center [288, 192] width 44 height 19
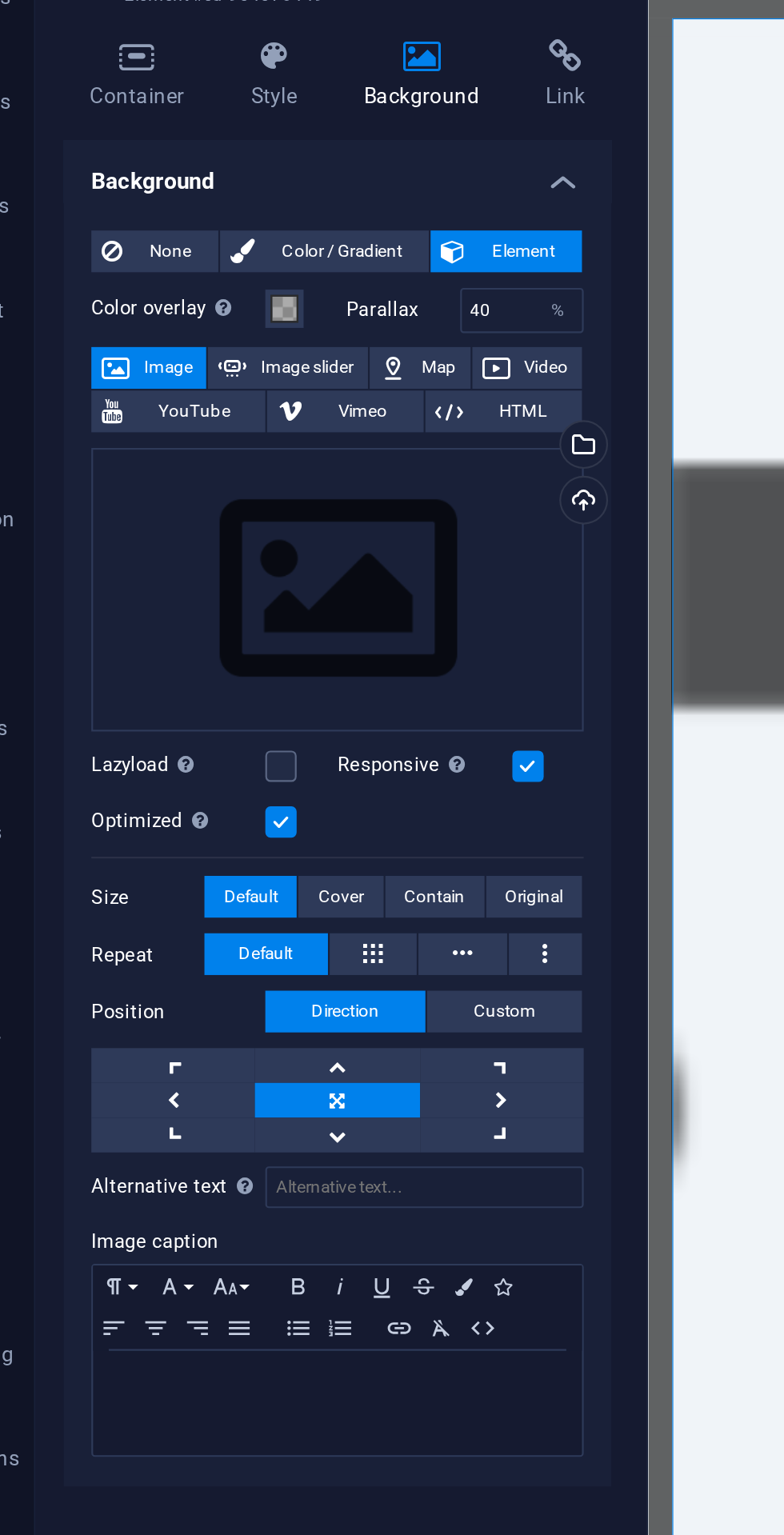
click at [314, 309] on div "Upload" at bounding box center [315, 308] width 24 height 24
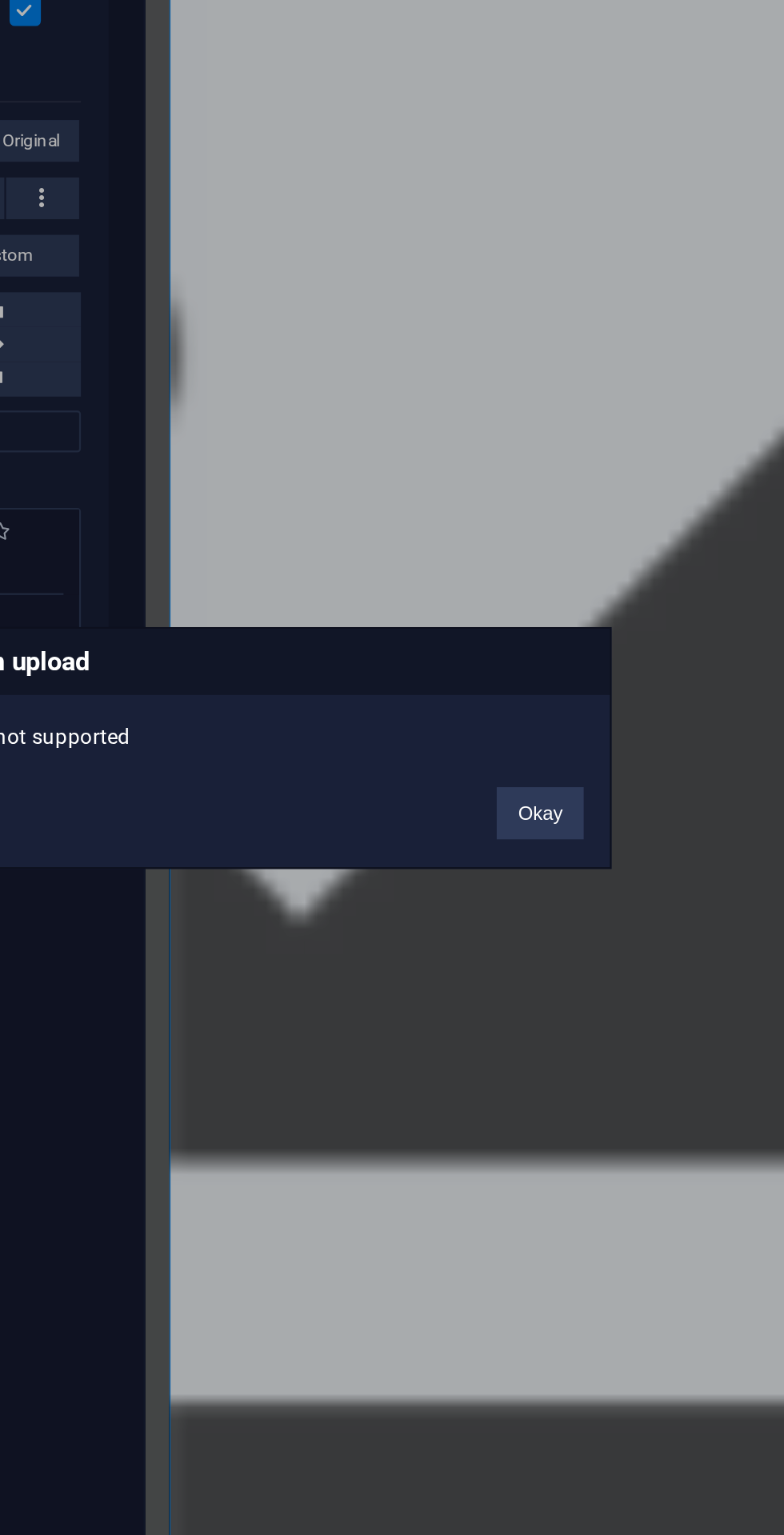
click at [534, 743] on h3 "Error on upload" at bounding box center [392, 728] width 335 height 30
click at [527, 809] on button "Okay" at bounding box center [527, 798] width 40 height 24
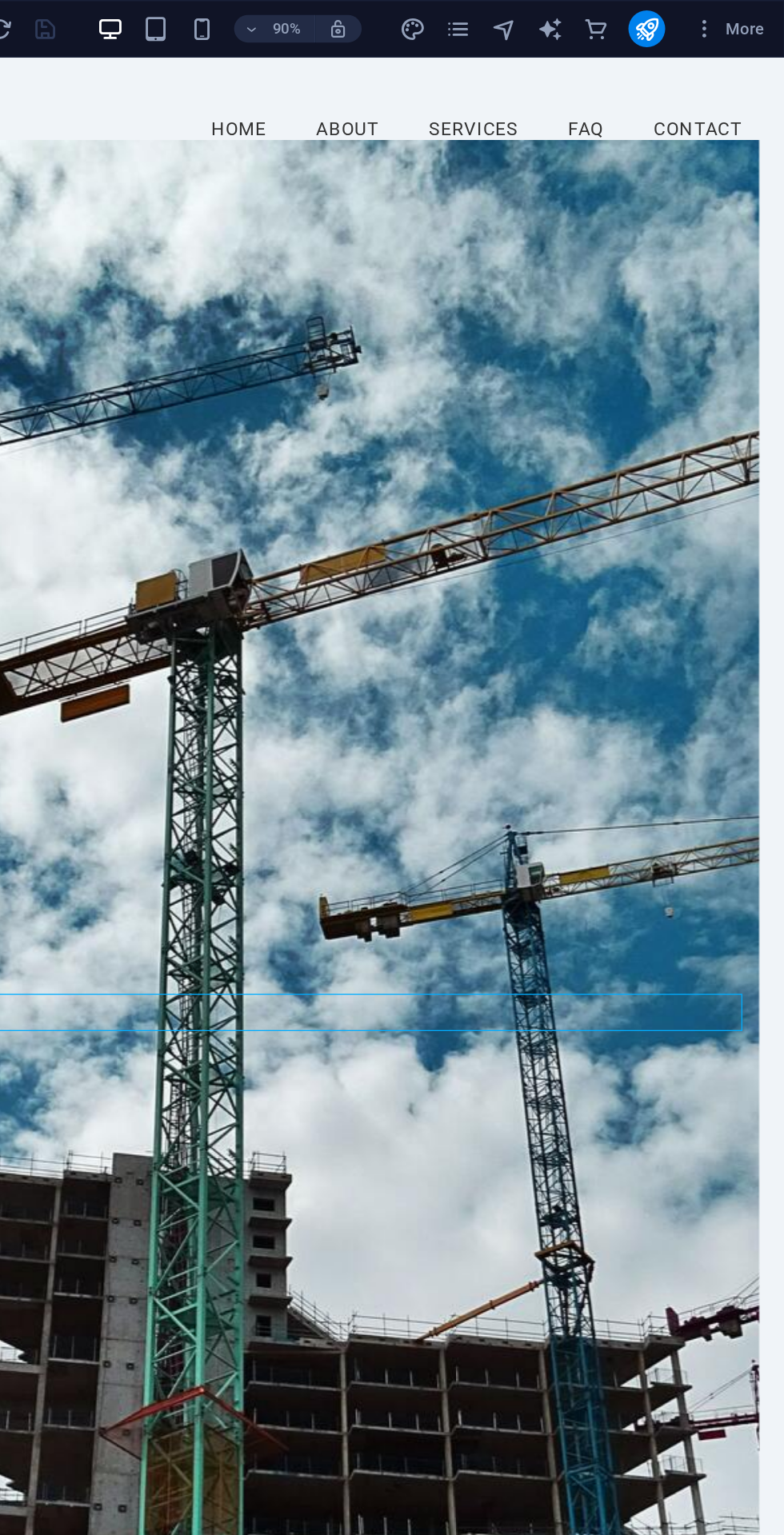
click at [741, 17] on span "More" at bounding box center [745, 20] width 50 height 16
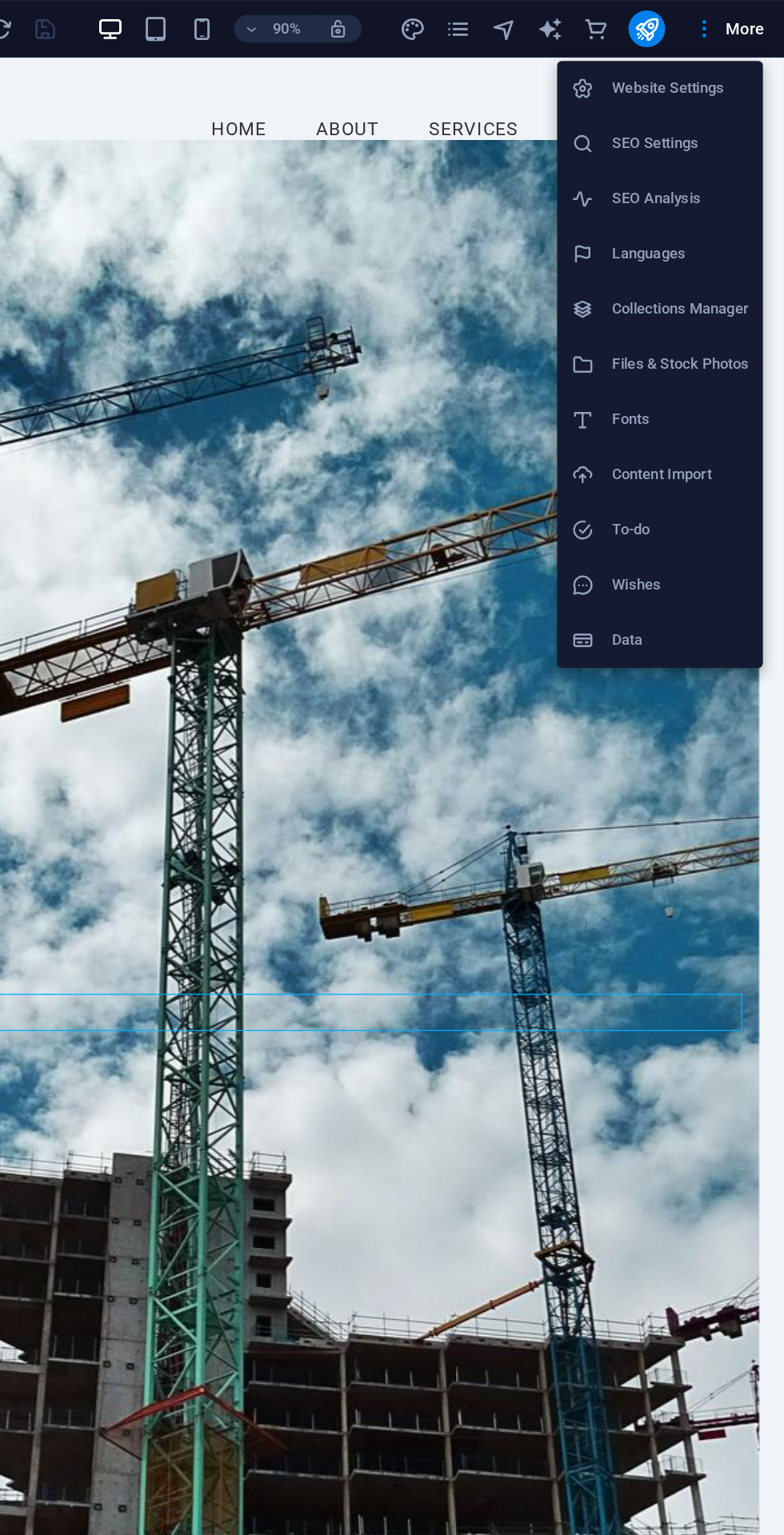
click at [711, 62] on h6 "Website Settings" at bounding box center [711, 62] width 95 height 19
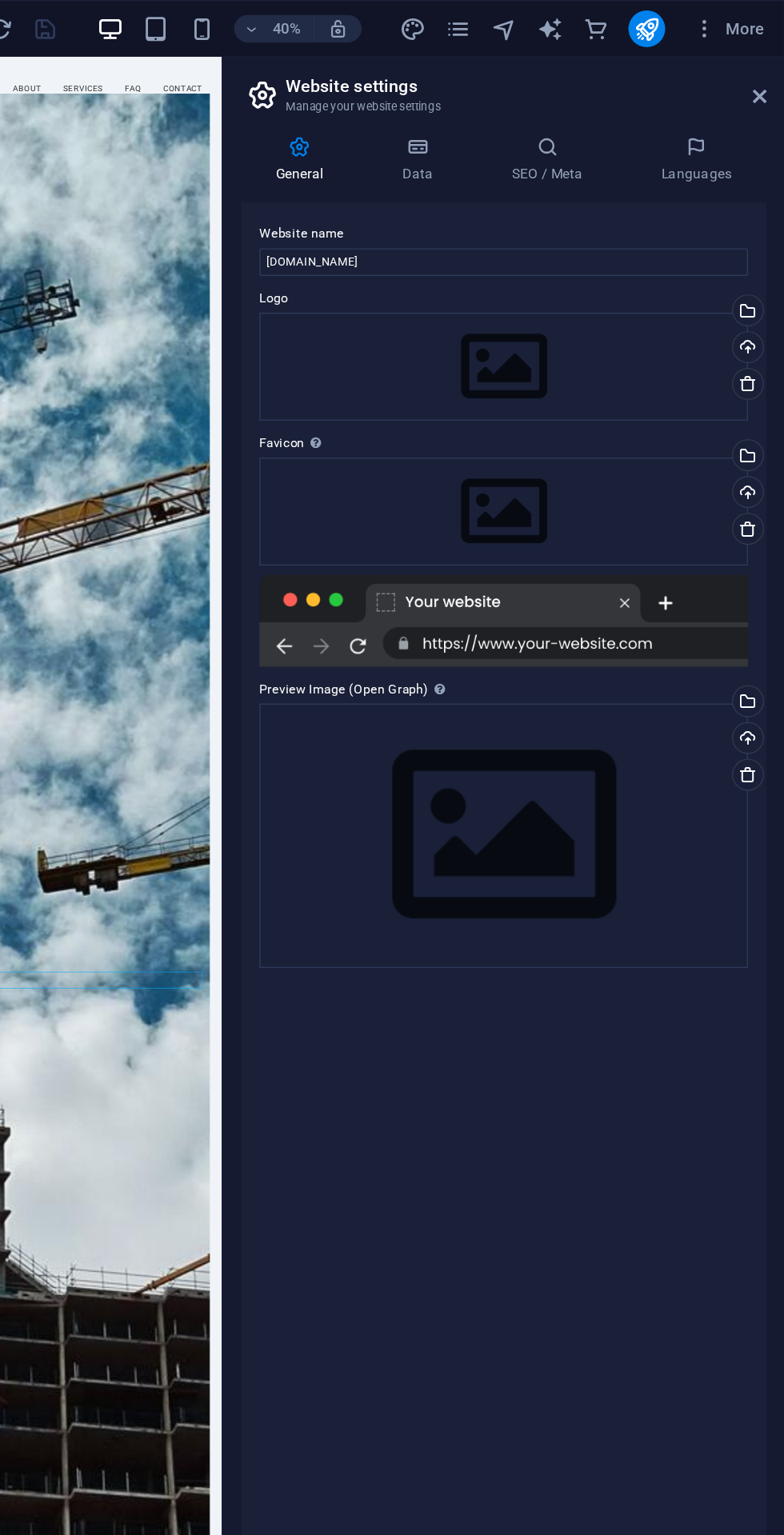
click at [694, 59] on h6 "Website Settings" at bounding box center [720, 53] width 71 height 11
click at [607, 253] on div "Drag files here, click to choose files or select files from Files or our free s…" at bounding box center [588, 255] width 340 height 75
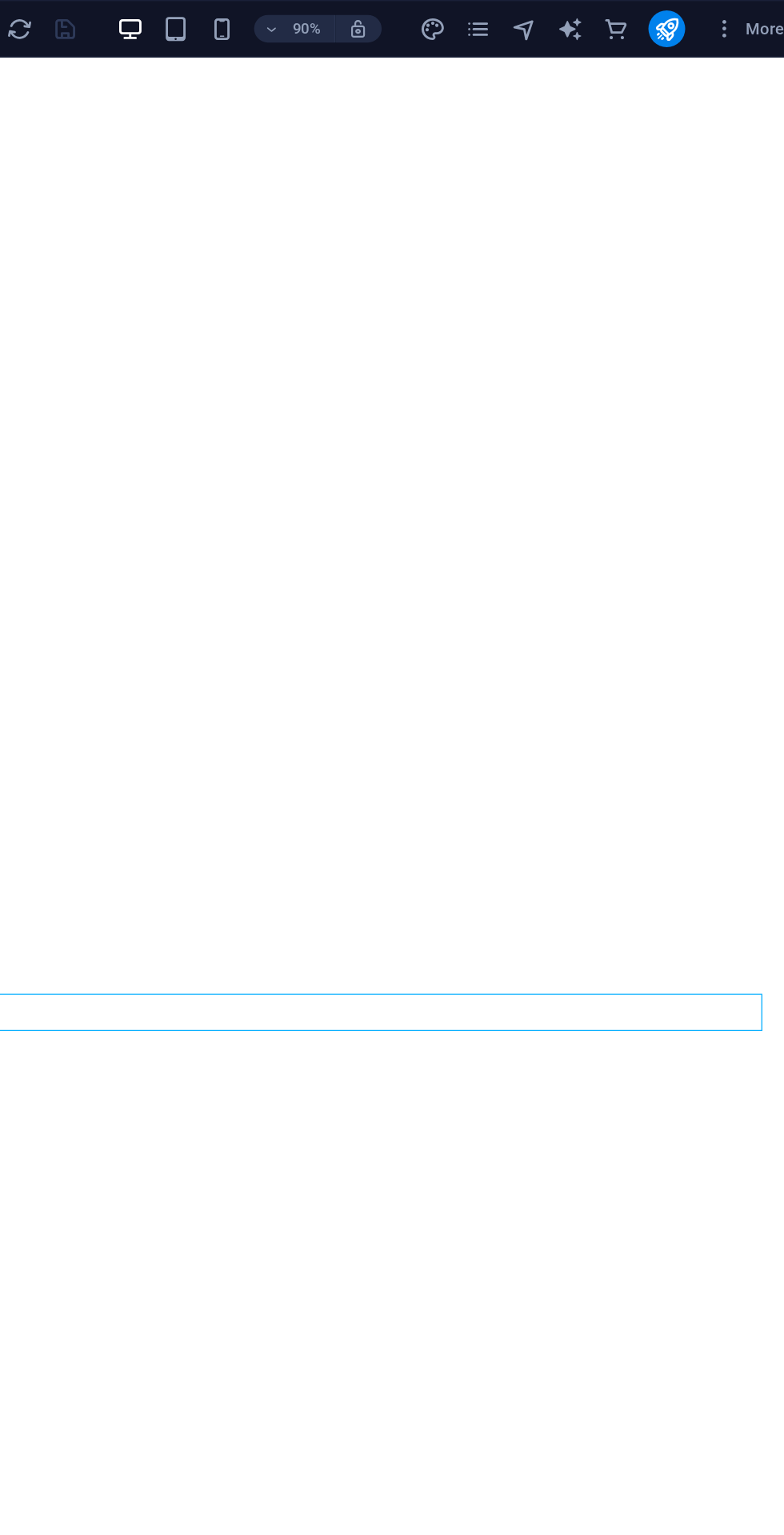
click at [693, 12] on icon "publish" at bounding box center [687, 20] width 18 height 18
